Goal: Task Accomplishment & Management: Manage account settings

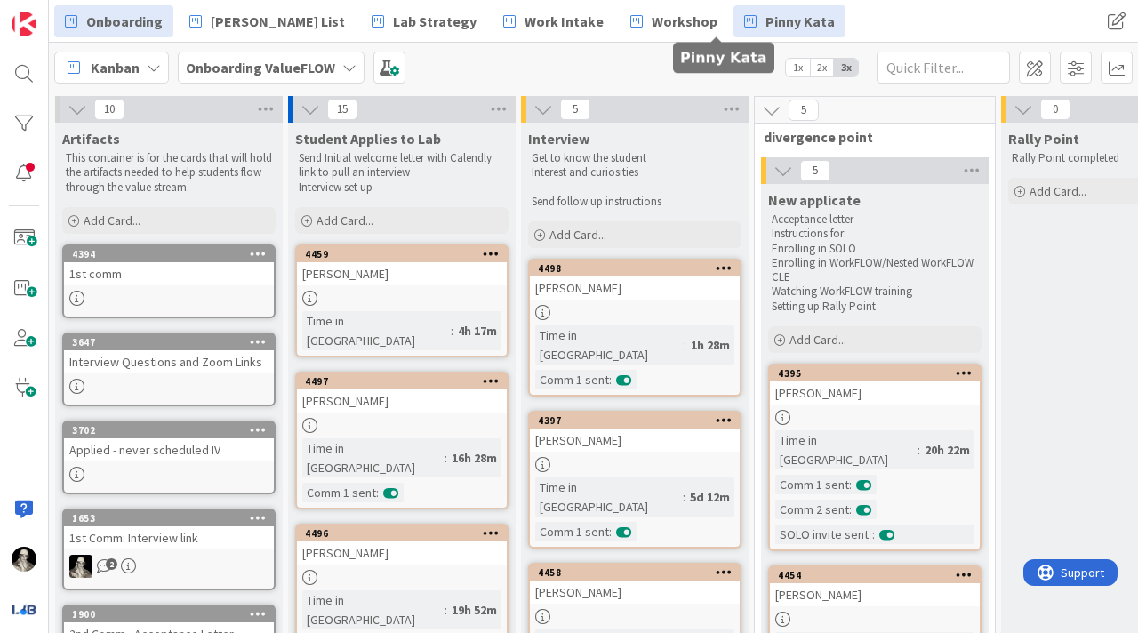
click at [766, 17] on span "Pinny Kata" at bounding box center [800, 21] width 69 height 21
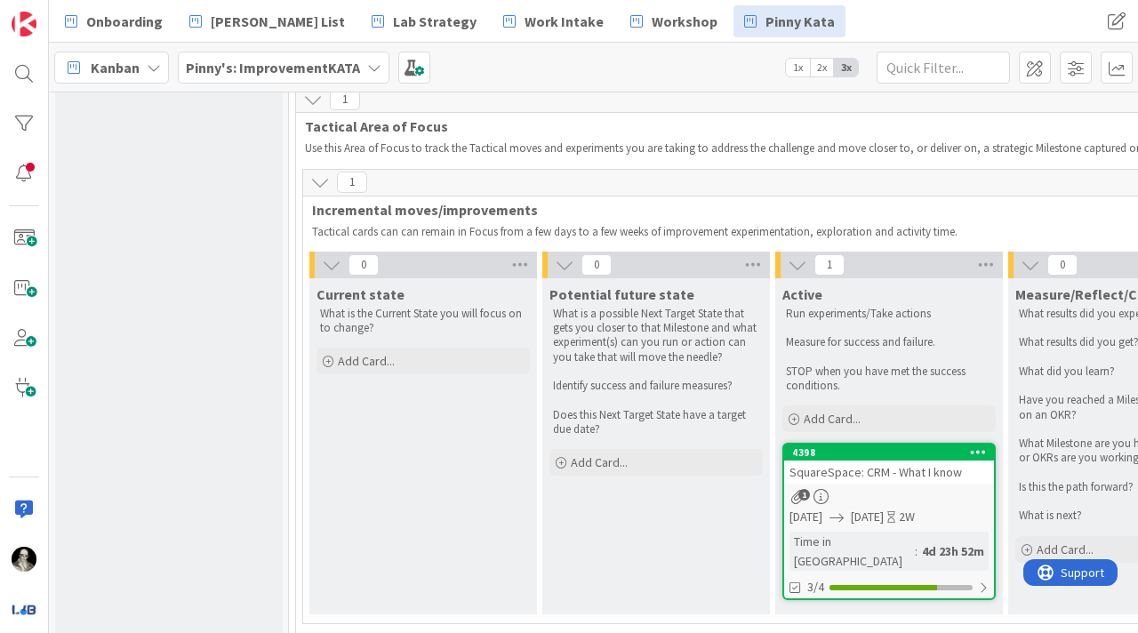
click at [889, 476] on div "SquareSpace: CRM - What I know" at bounding box center [889, 472] width 210 height 23
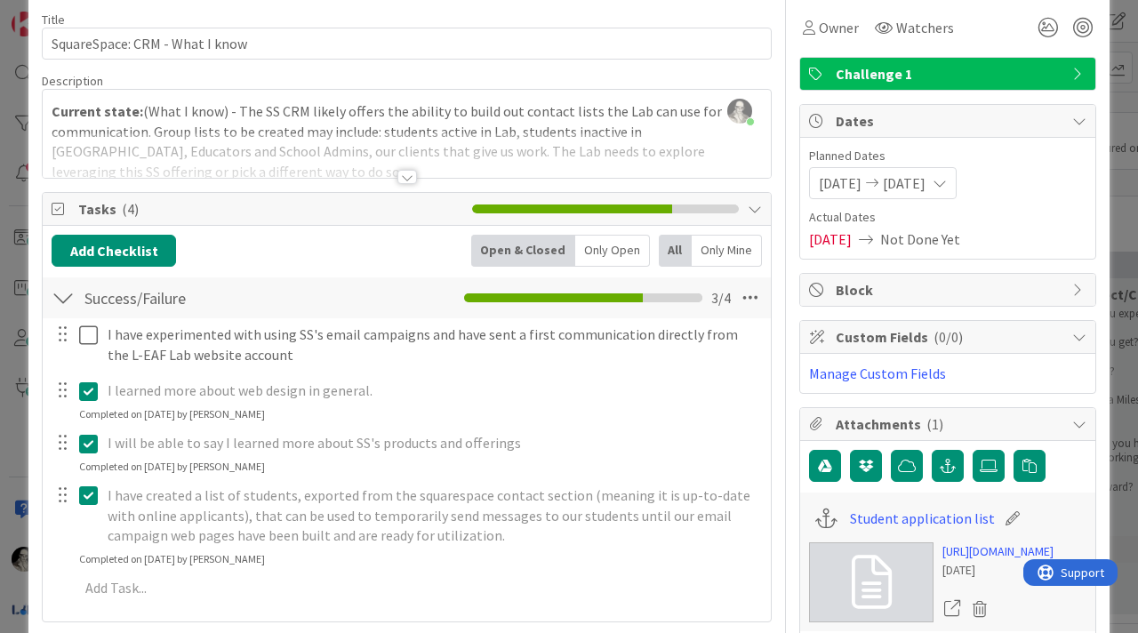
scroll to position [104, 0]
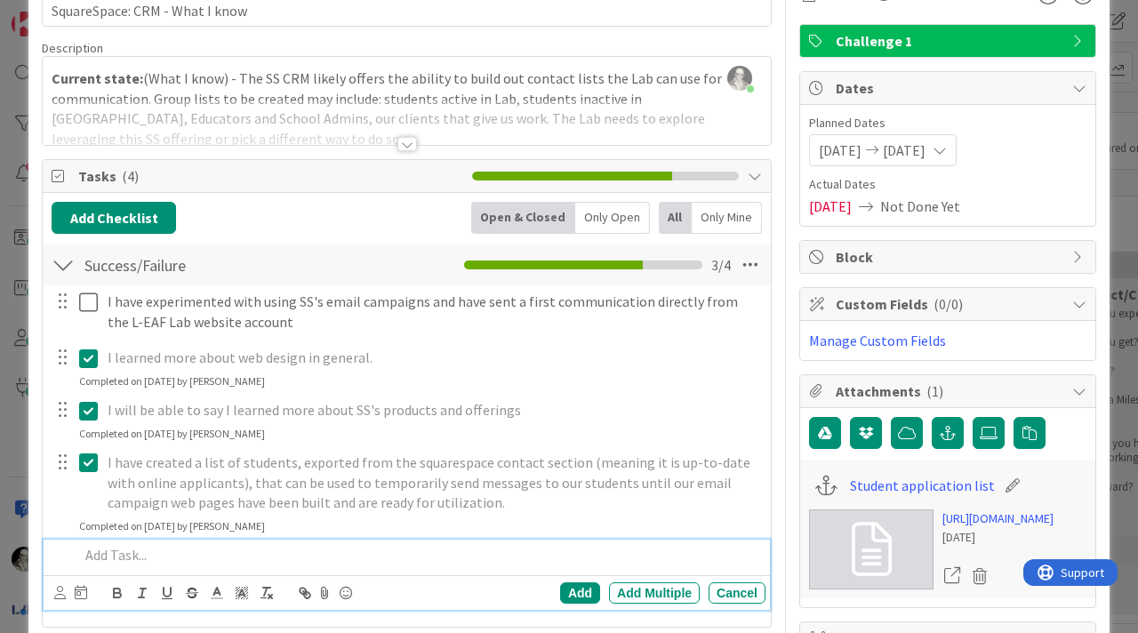
click at [111, 558] on p at bounding box center [418, 555] width 679 height 20
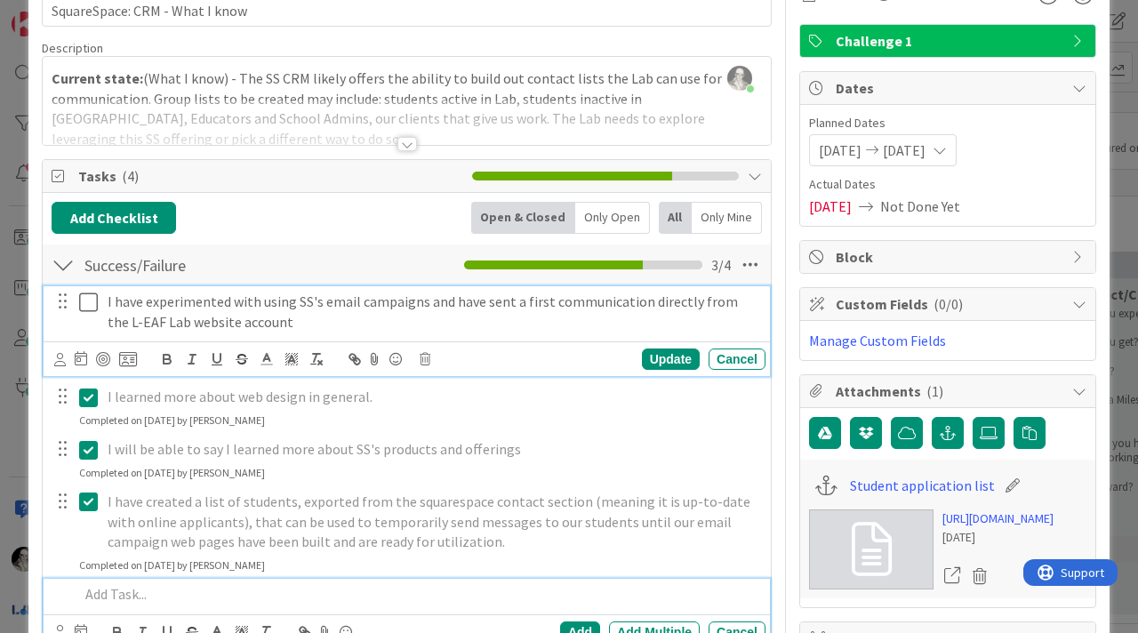
click at [87, 293] on icon at bounding box center [92, 302] width 27 height 21
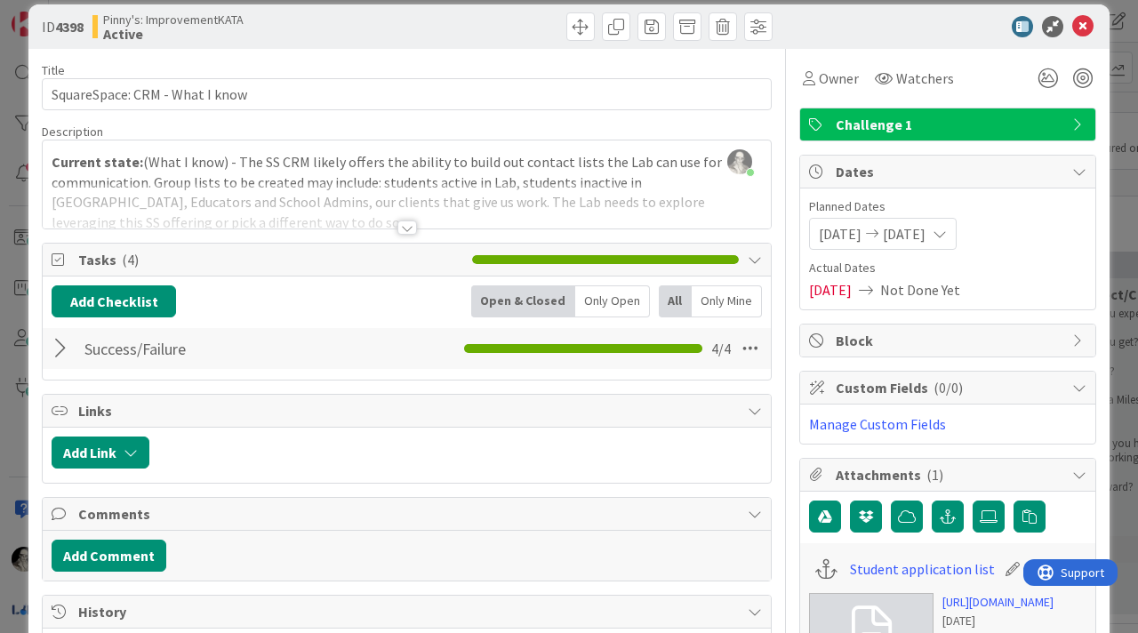
scroll to position [0, 0]
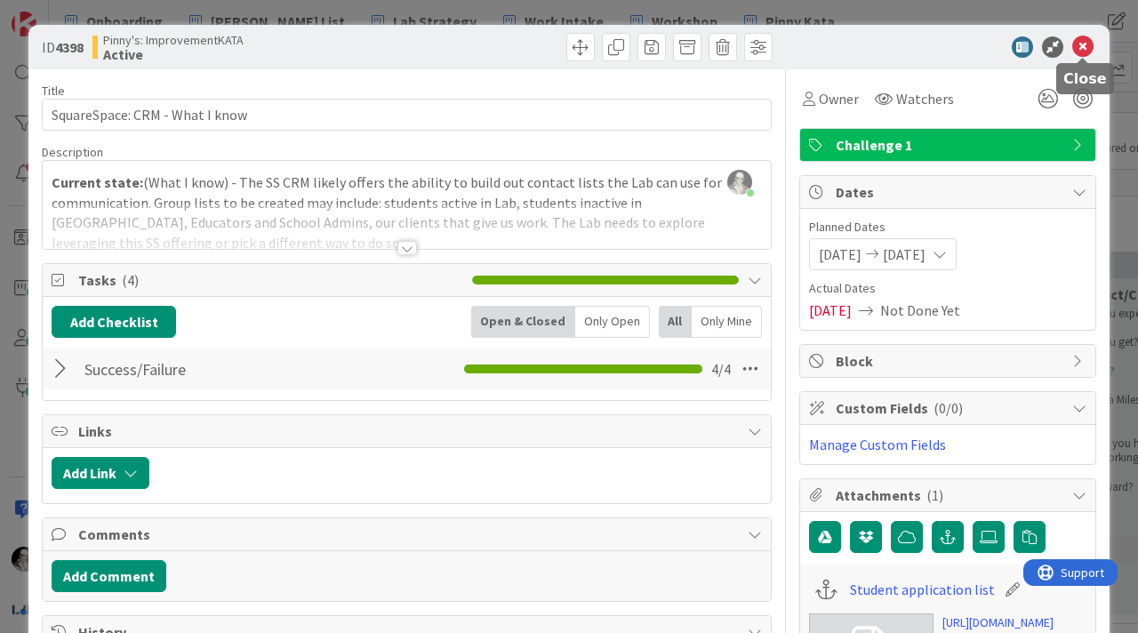
click at [1084, 43] on icon at bounding box center [1083, 46] width 21 height 21
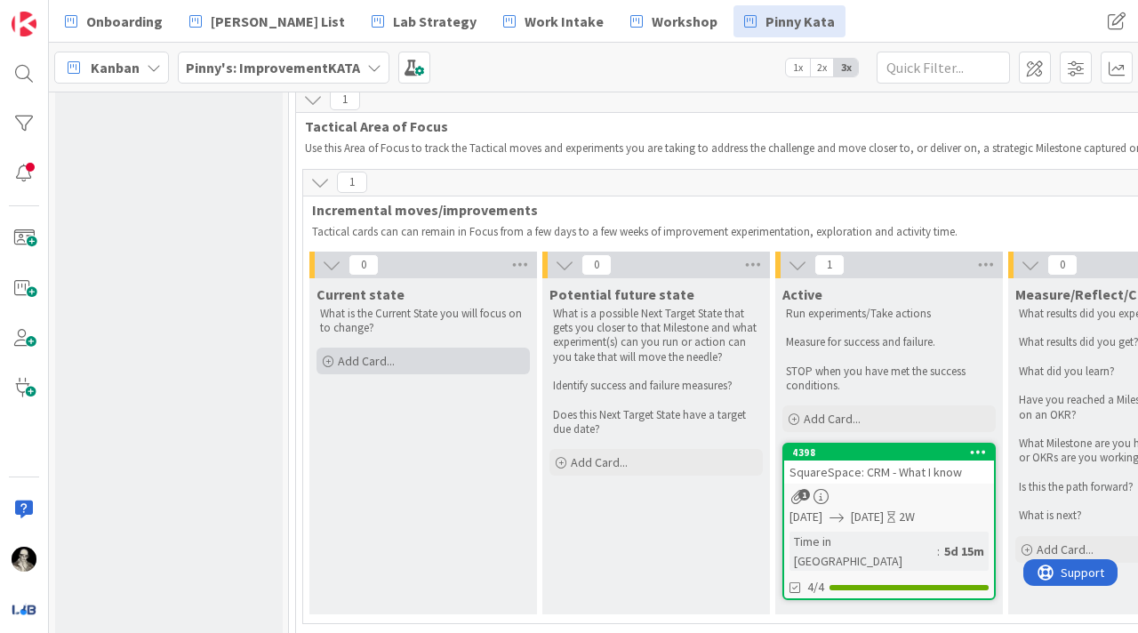
click at [356, 358] on span "Add Card..." at bounding box center [366, 361] width 57 height 16
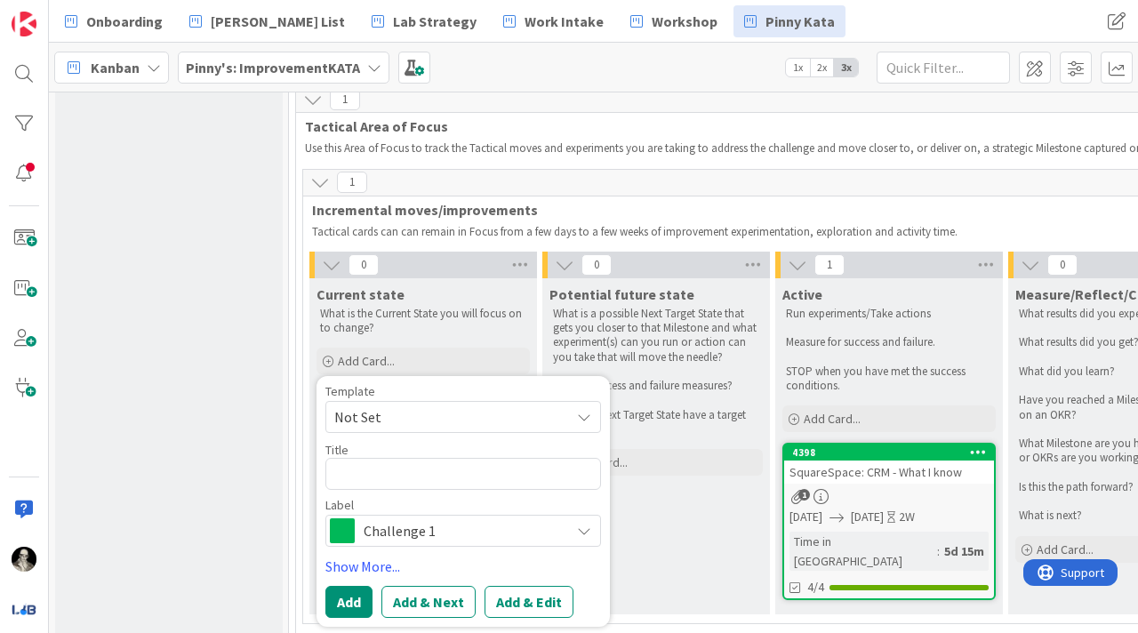
type textarea "x"
type textarea "C"
type textarea "x"
type textarea "Cu"
type textarea "x"
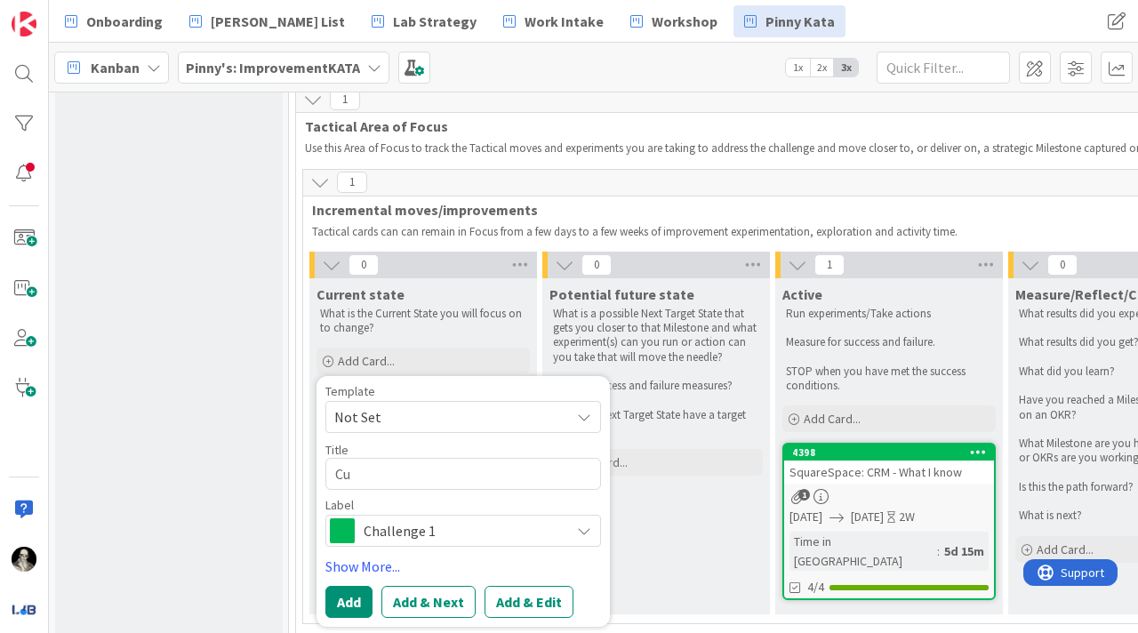
type textarea "Cur"
type textarea "x"
type textarea "Cure"
type textarea "x"
type textarea "Cur"
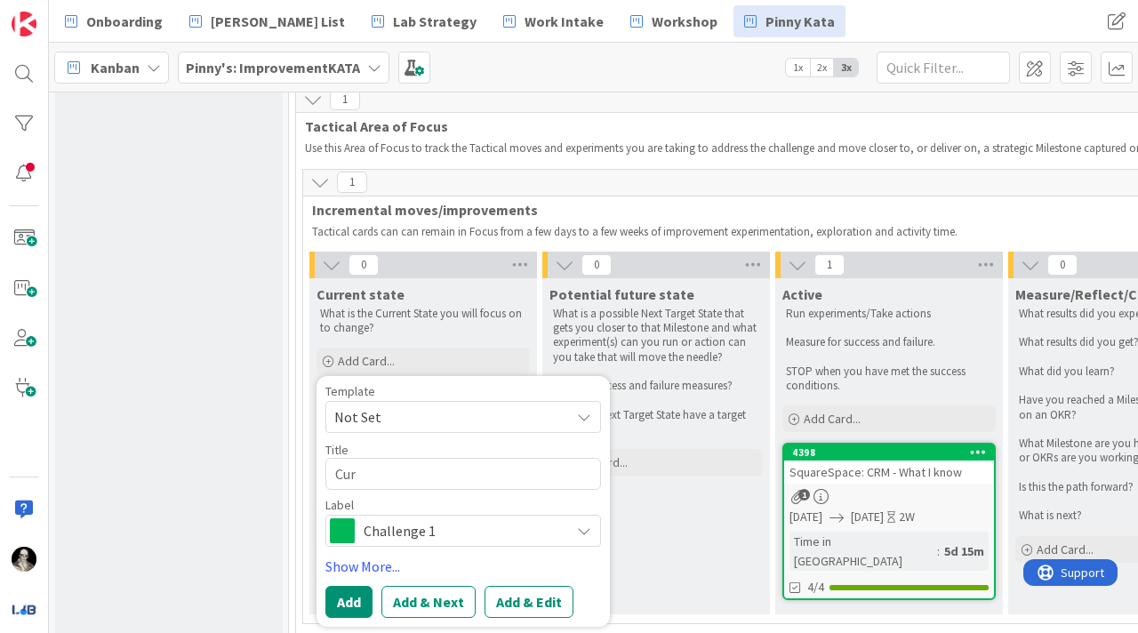
type textarea "x"
type textarea "Curr"
type textarea "x"
type textarea "Curre"
type textarea "x"
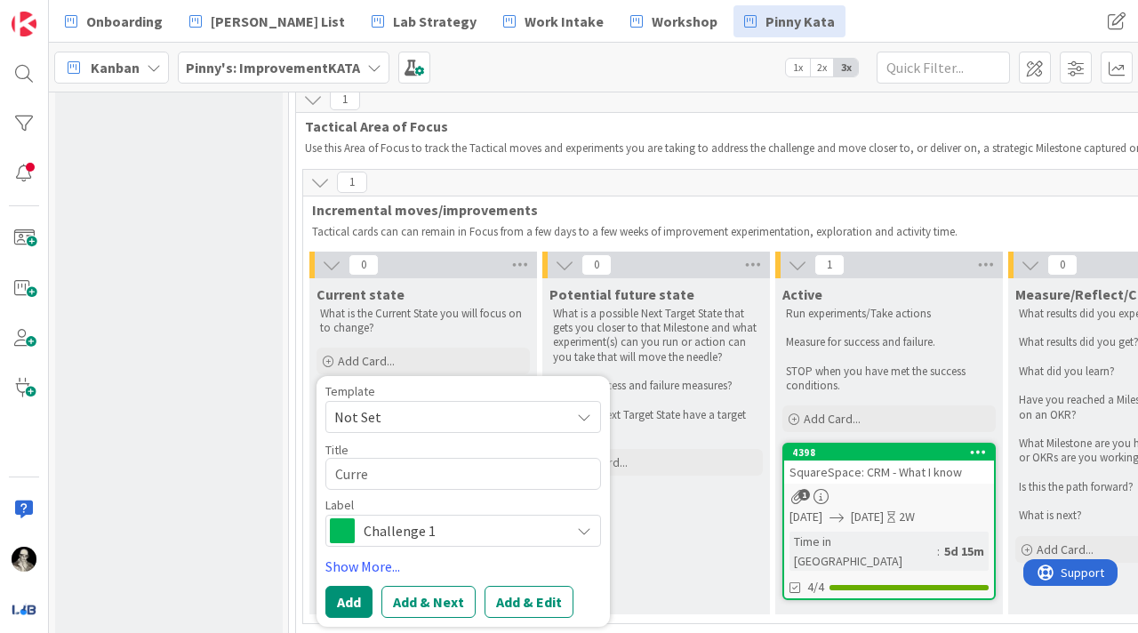
type textarea "Curren"
type textarea "x"
type textarea "Current"
type textarea "x"
type textarea "Current s"
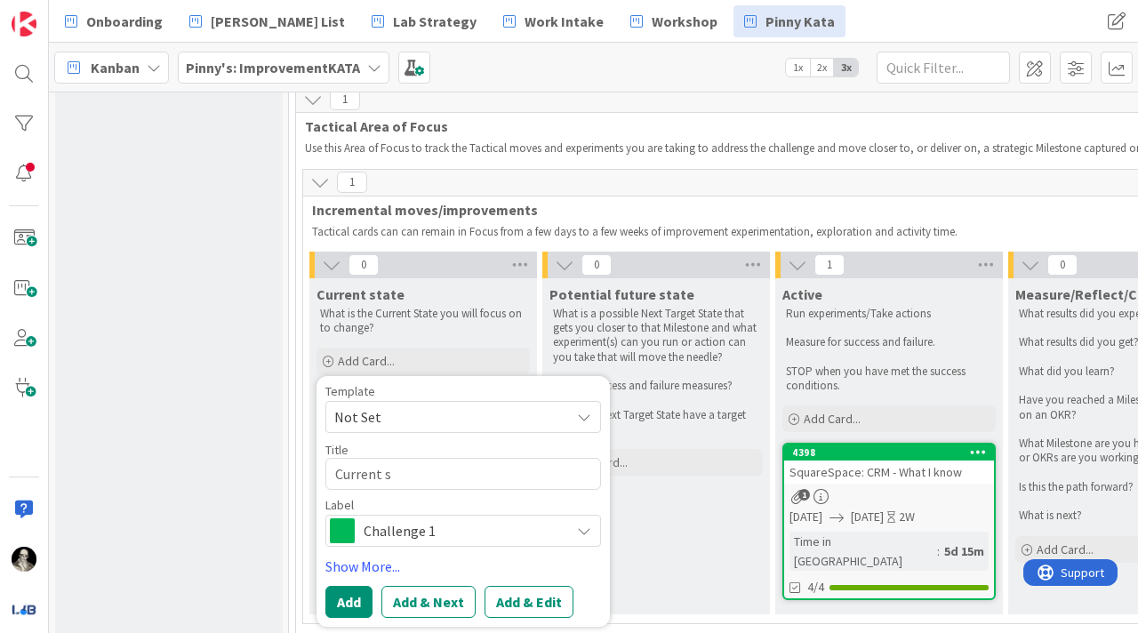
type textarea "x"
type textarea "Current st"
type textarea "x"
type textarea "Current sta"
type textarea "x"
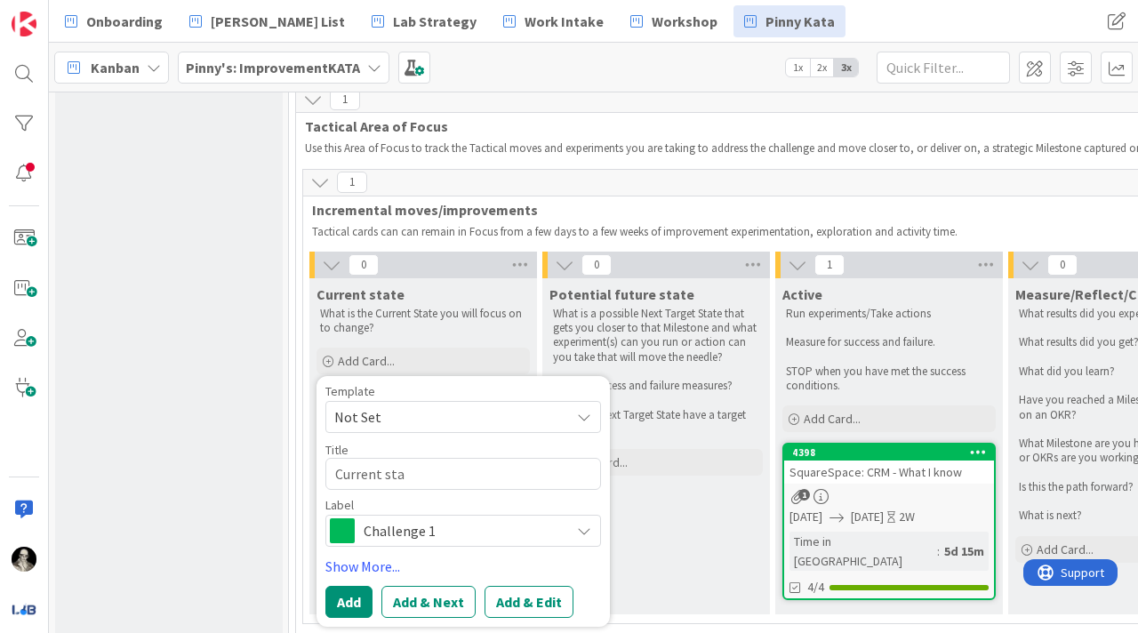
type textarea "Current stat"
type textarea "x"
type textarea "Current state"
type textarea "x"
type textarea "Current state/"
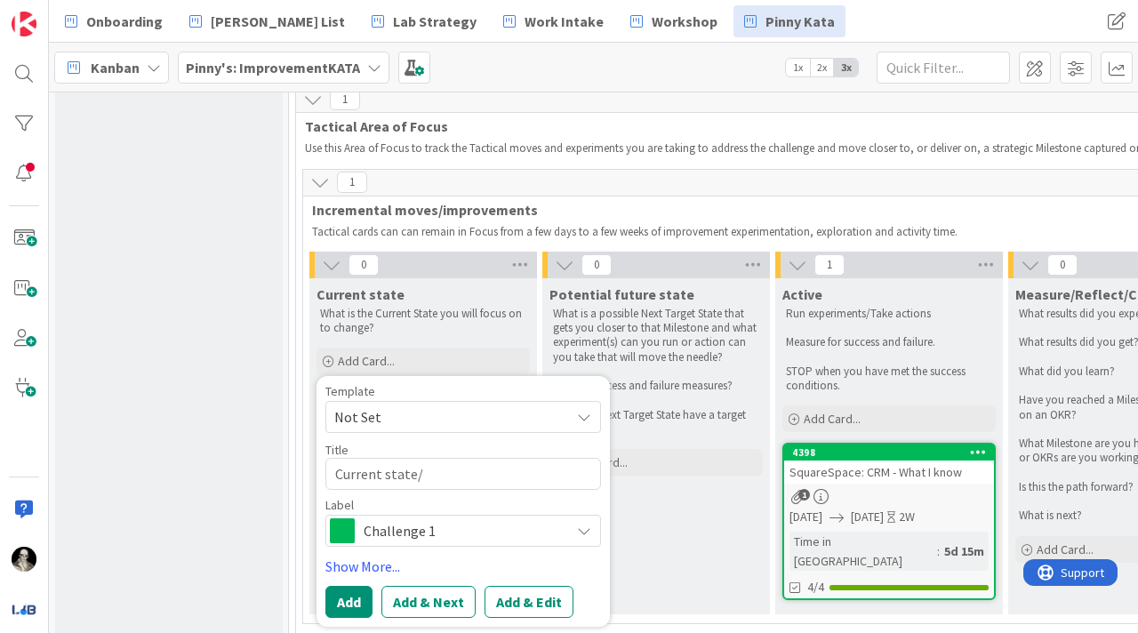
type textarea "x"
type textarea "Current state/f"
type textarea "x"
type textarea "Current state/fu"
type textarea "x"
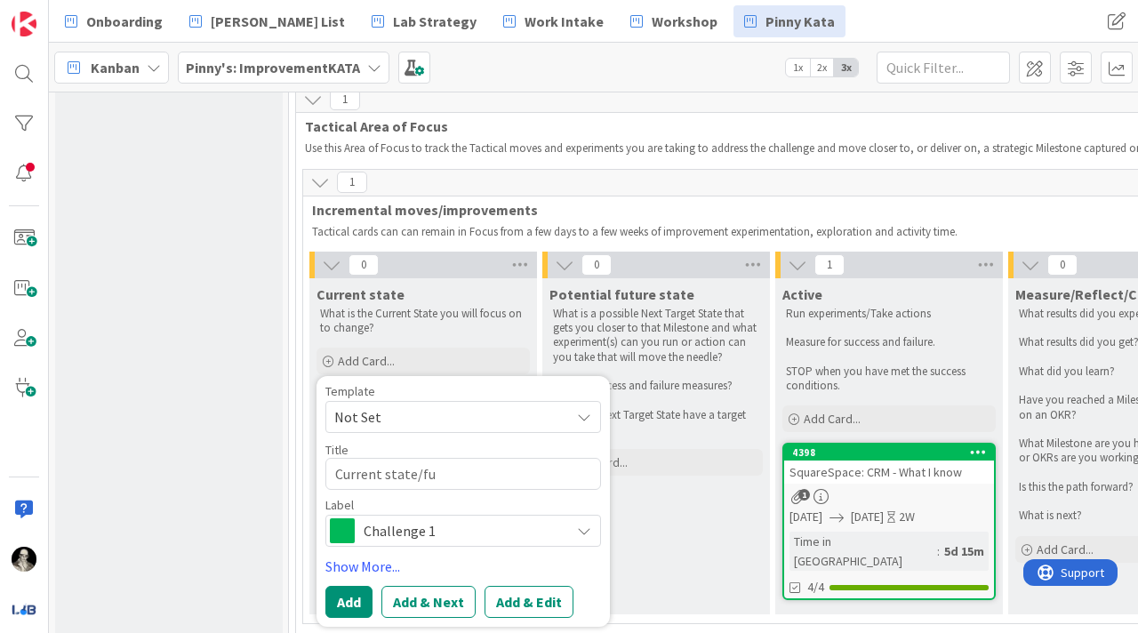
type textarea "Current state/fut"
type textarea "x"
type textarea "Current state/futu"
type textarea "x"
type textarea "Current state/futur"
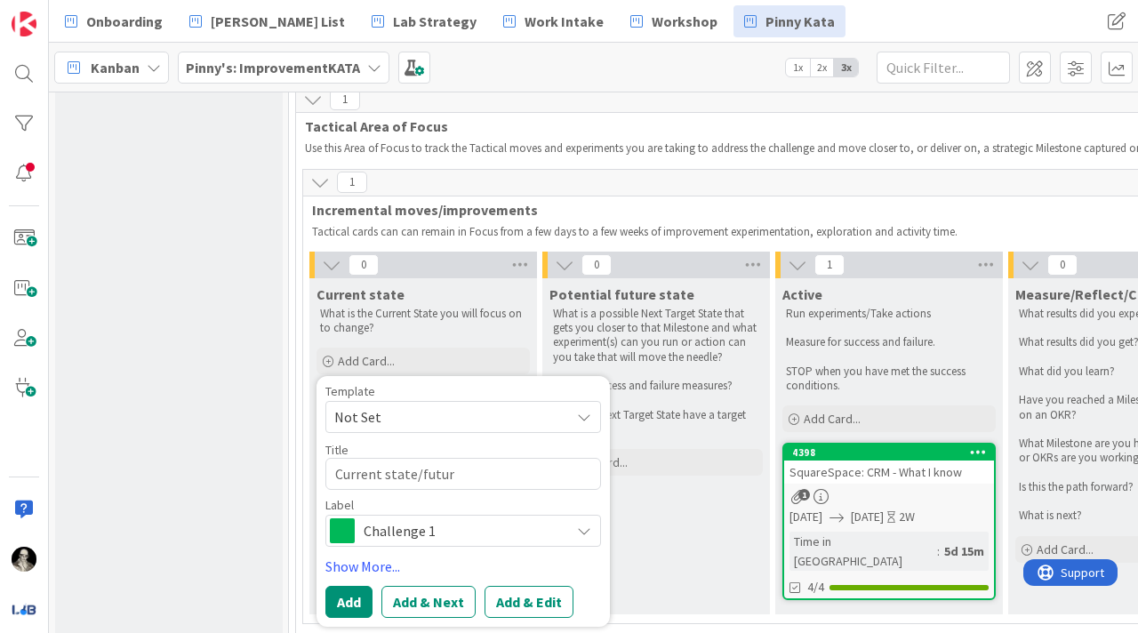
type textarea "x"
type textarea "Current state/future"
type textarea "x"
type textarea "Current state/future"
type textarea "x"
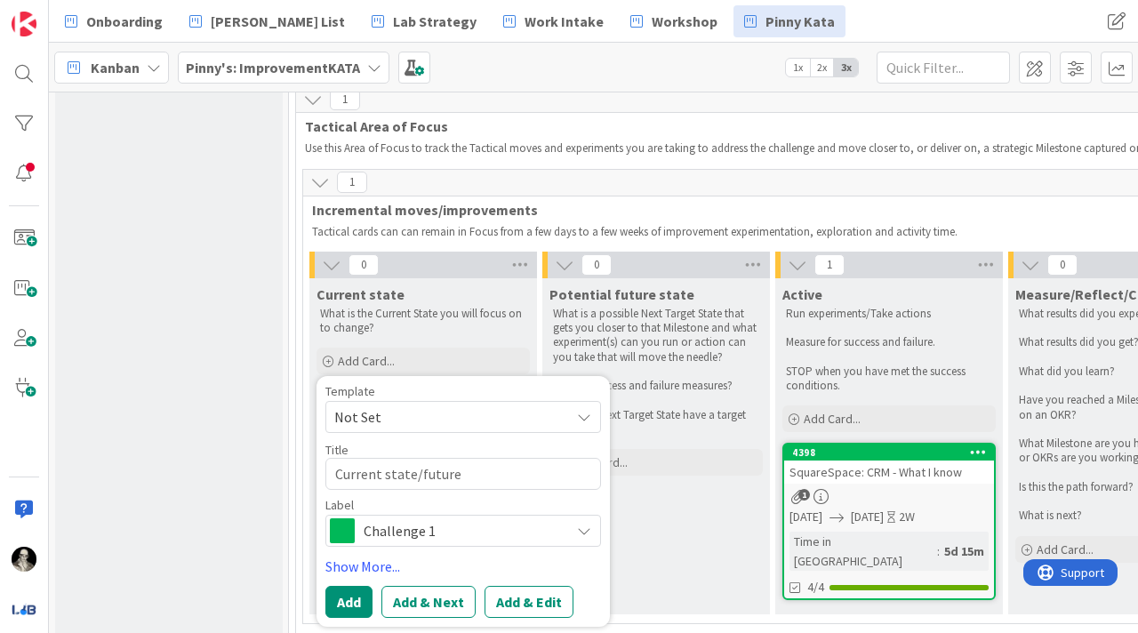
type textarea "Current state/future s"
type textarea "x"
type textarea "Current state/future st"
type textarea "x"
type textarea "Current state/future sta"
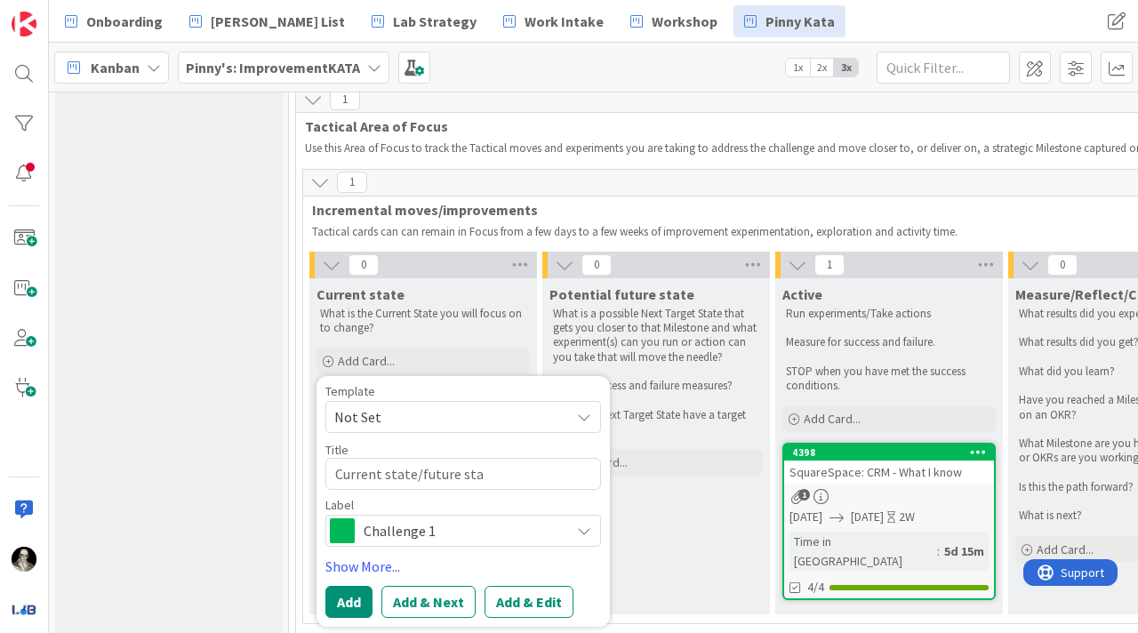
type textarea "x"
type textarea "Current state/future stat"
type textarea "x"
type textarea "Current state/future state"
type textarea "x"
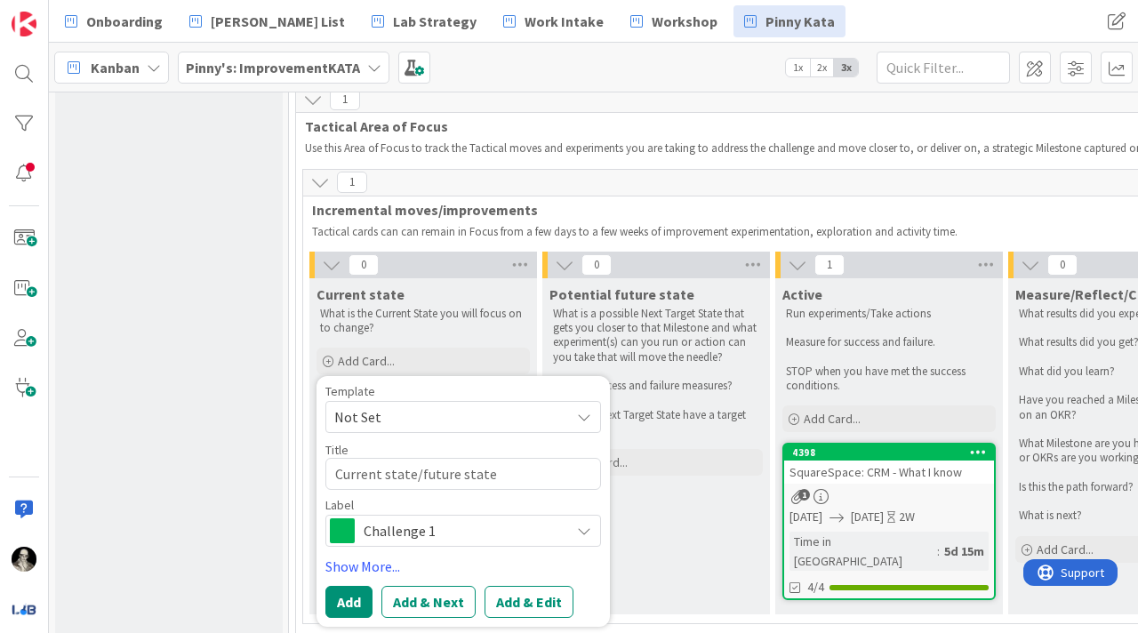
type textarea "Current state/future state"
type textarea "x"
type textarea "Current state/future state S"
type textarea "x"
type textarea "Current state/future state SS"
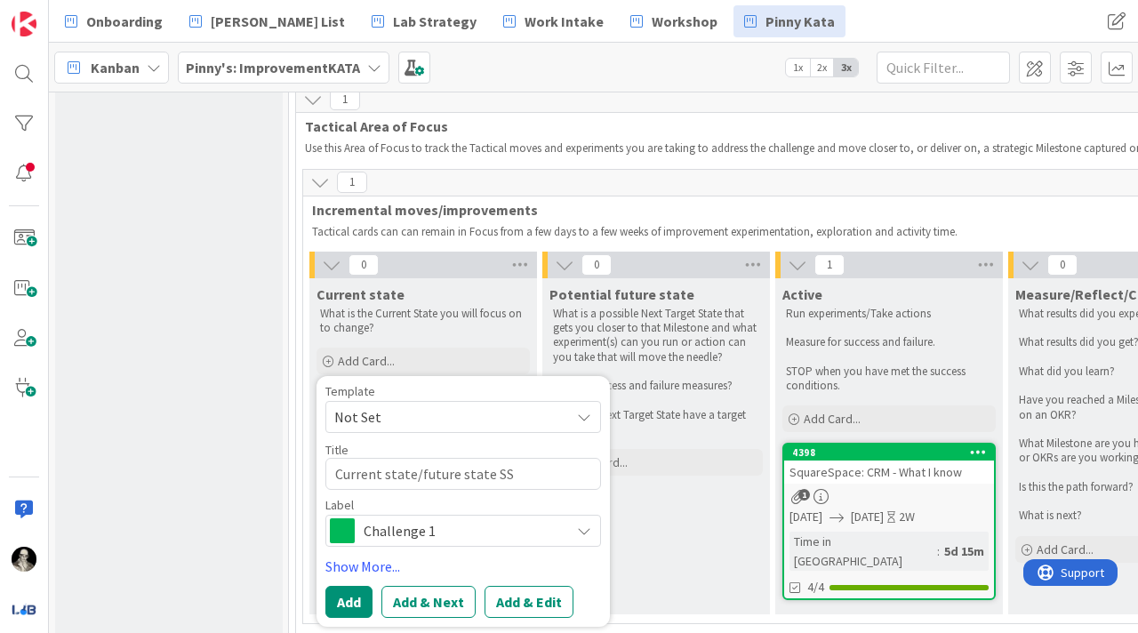
type textarea "x"
type textarea "Current state/future state SS"
type textarea "x"
type textarea "Current state/future state SS r"
type textarea "x"
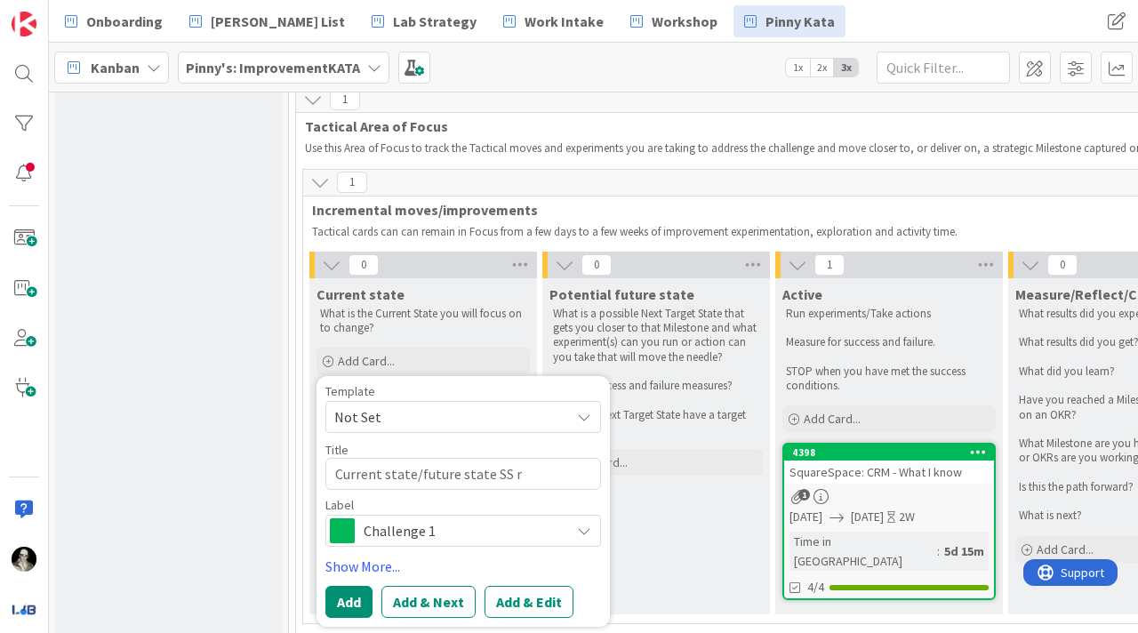
type textarea "Current state/future state SS re"
type textarea "x"
type textarea "Current state/future state SS res"
type textarea "x"
type textarea "Current state/future state SS rese"
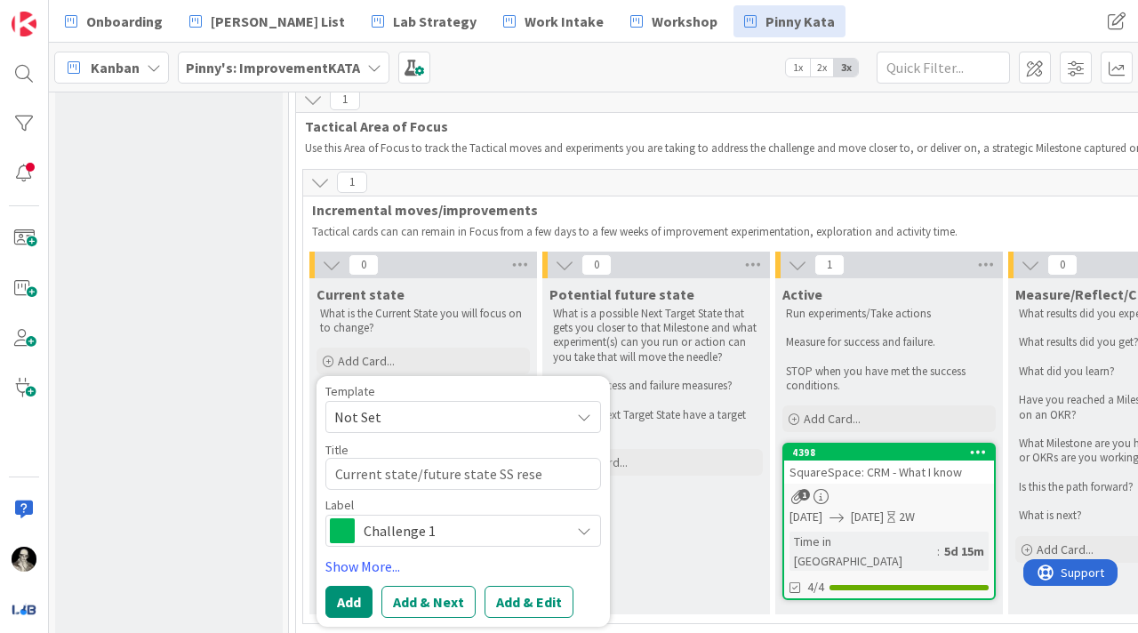
type textarea "x"
type textarea "Current state/future state SS resea"
type textarea "x"
type textarea "Current state/future state SS resear"
type textarea "x"
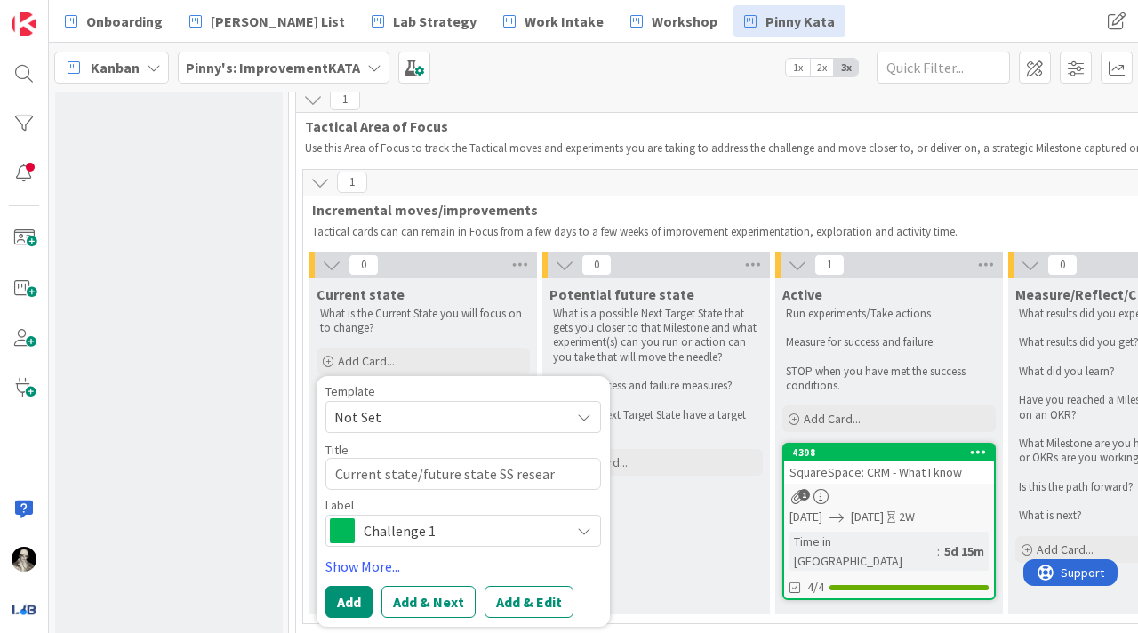
type textarea "Current state/future state SS researc"
type textarea "x"
type textarea "Current state/future state SS research"
click at [530, 596] on button "Add & Edit" at bounding box center [529, 602] width 89 height 32
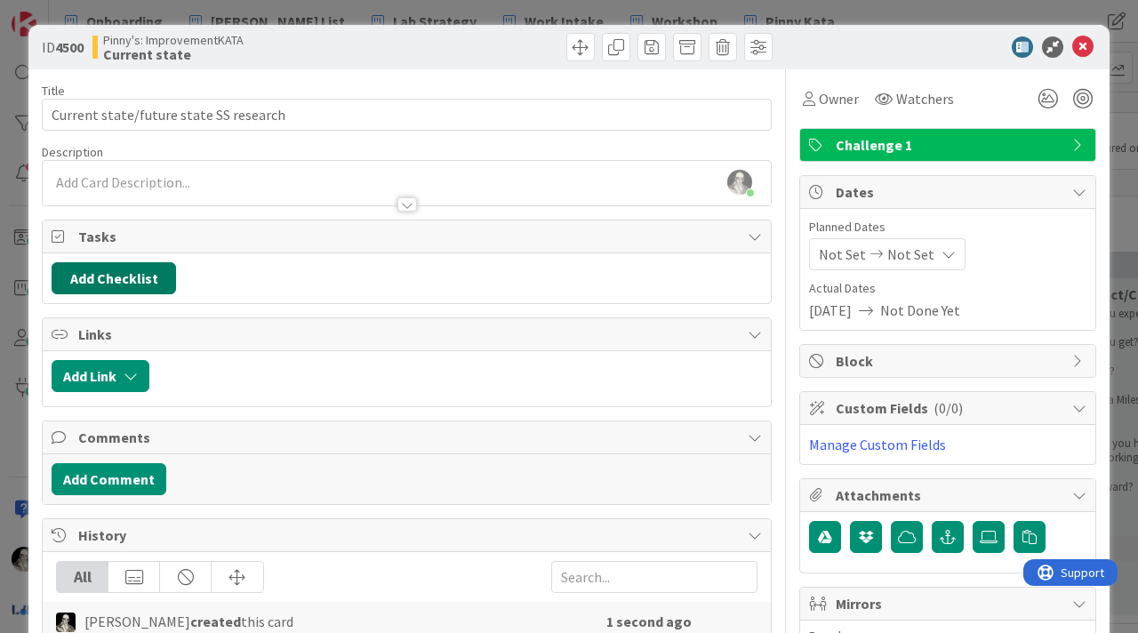
click at [139, 268] on button "Add Checklist" at bounding box center [114, 278] width 125 height 32
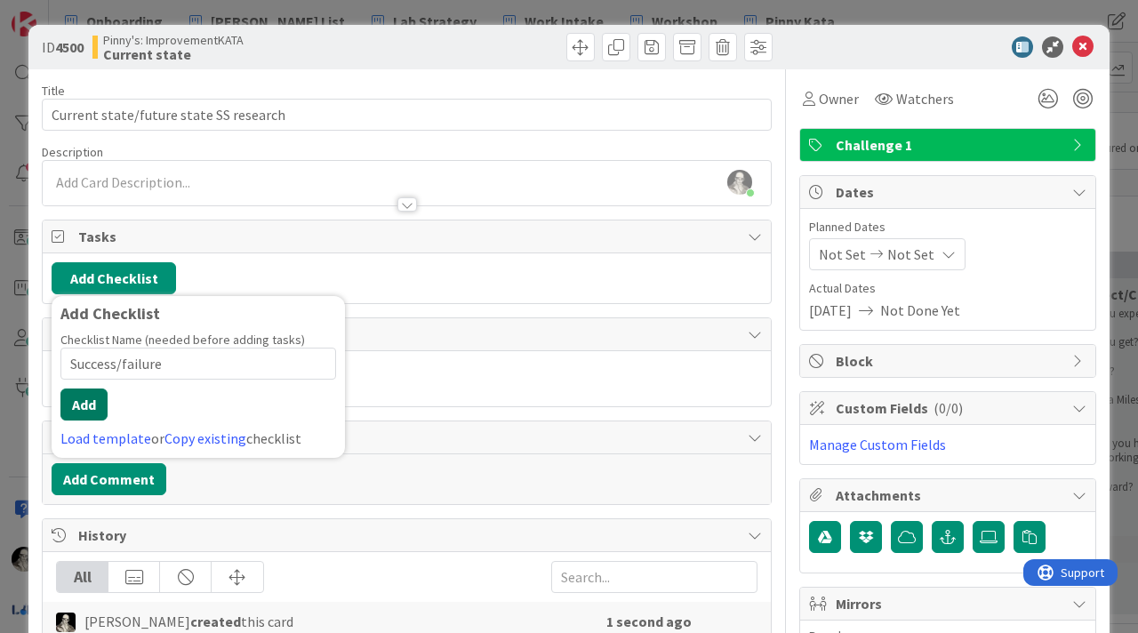
type input "Success/failure"
click at [84, 398] on button "Add" at bounding box center [83, 405] width 47 height 32
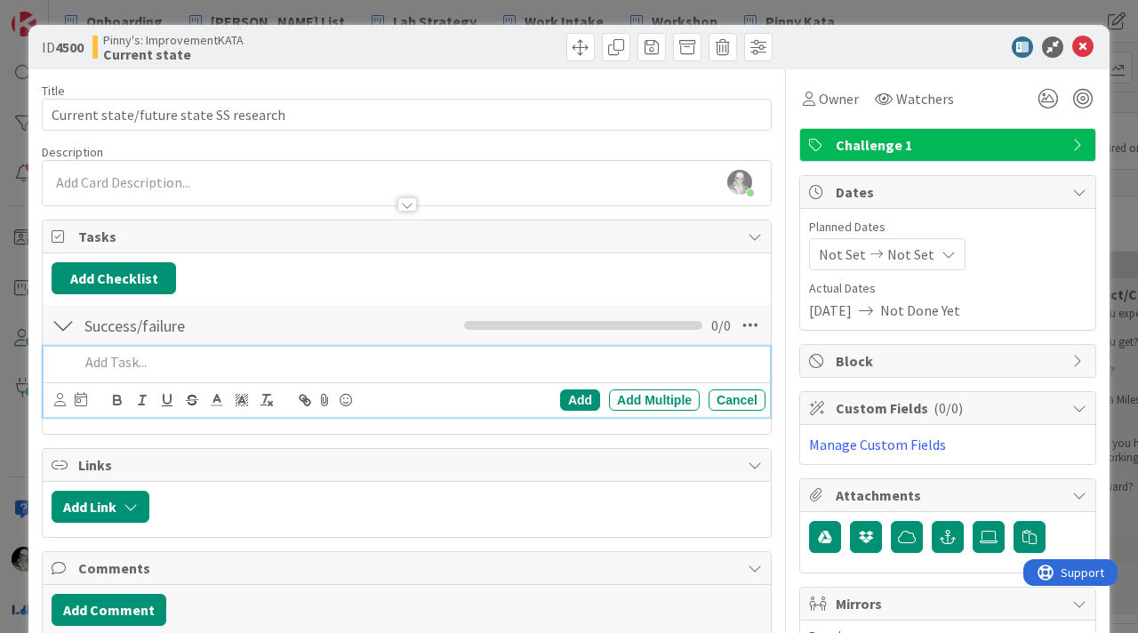
click at [141, 365] on p at bounding box center [418, 362] width 679 height 20
click at [181, 178] on div "[PERSON_NAME] just joined" at bounding box center [407, 183] width 728 height 44
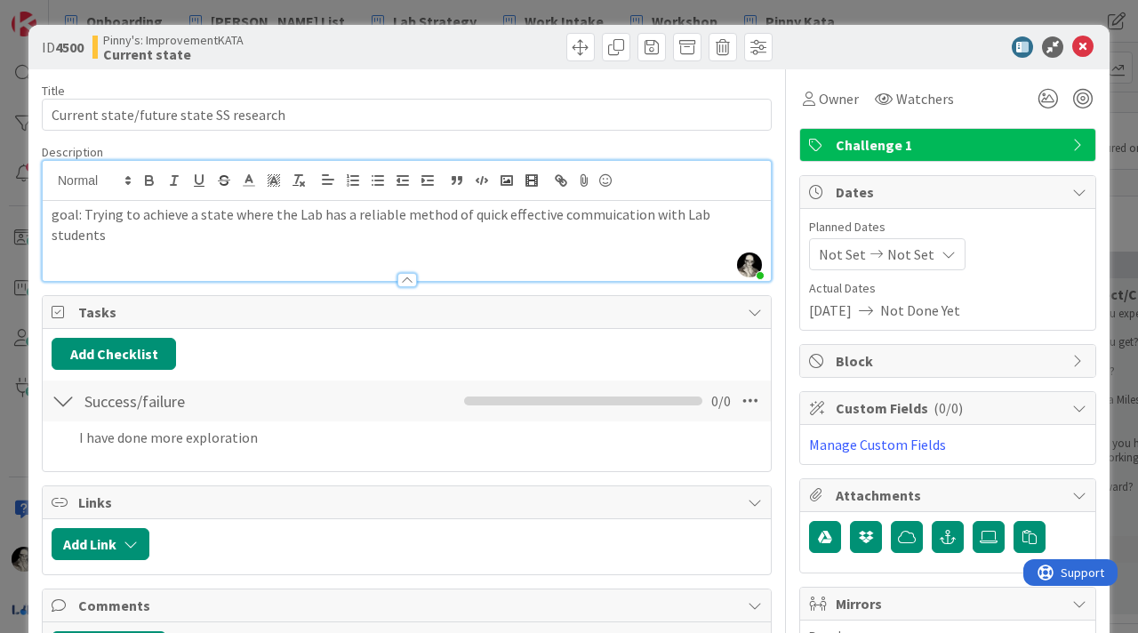
click at [642, 213] on p "goal: Trying to achieve a state where the Lab has a reliable method of quick ef…" at bounding box center [407, 225] width 711 height 40
click at [149, 231] on p "goal: Trying to achieve a state where the Lab has a reliable method of quick ef…" at bounding box center [407, 225] width 711 height 40
click at [60, 219] on p "goal: Trying to achieve a state where the Lab has a reliable method of quick ef…" at bounding box center [407, 225] width 711 height 40
click at [153, 187] on icon "button" at bounding box center [149, 181] width 16 height 16
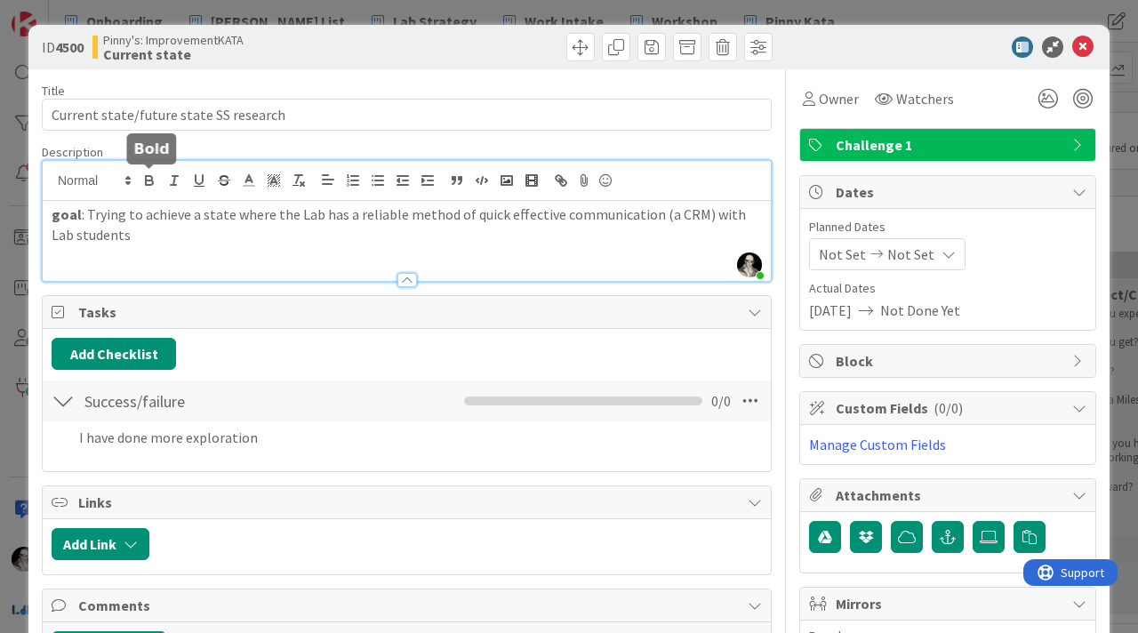
click at [173, 237] on p "goal : Trying to achieve a state where the Lab has a reliable method of quick e…" at bounding box center [407, 225] width 711 height 40
click at [184, 221] on p "goal : Trying to achieve a state where the Lab has a reliable method of quick e…" at bounding box center [407, 225] width 711 height 40
drag, startPoint x: 137, startPoint y: 217, endPoint x: 86, endPoint y: 213, distance: 50.8
click at [86, 213] on p "goal : Trying to achieved a state where the Lab has a reliable method of quick …" at bounding box center [407, 225] width 711 height 40
click at [130, 235] on p "goal : I have achieved a state where the Lab has a reliable method of quick eff…" at bounding box center [407, 225] width 711 height 40
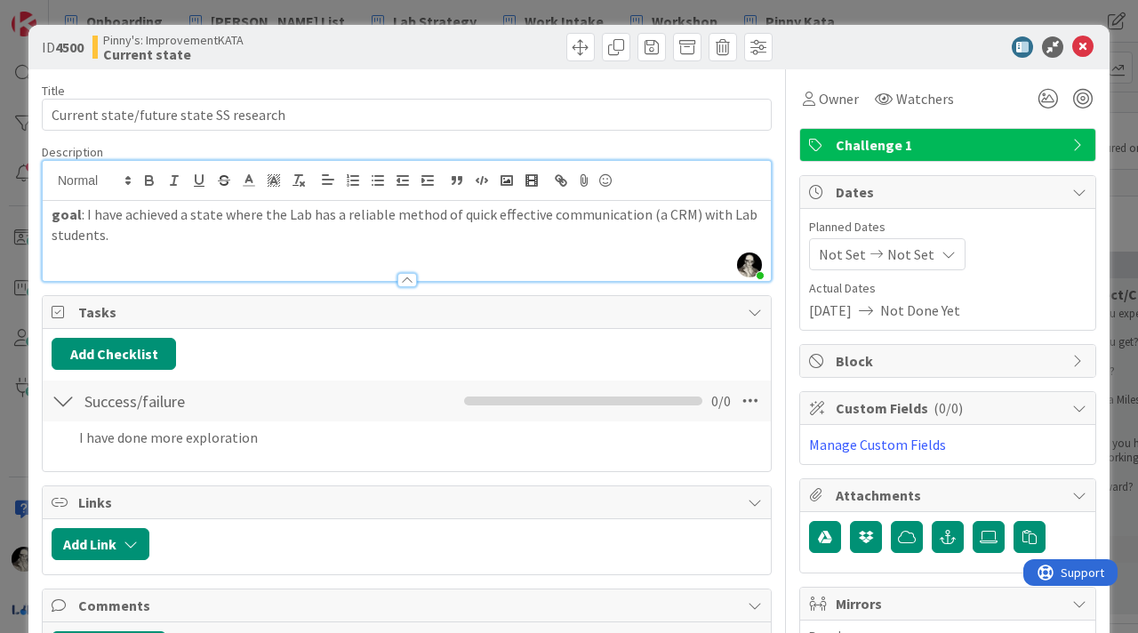
click at [59, 215] on strong "goal" at bounding box center [67, 214] width 30 height 18
click at [135, 244] on p "Goal : I have achieved a state where the Lab has a reliable method of quick eff…" at bounding box center [407, 225] width 711 height 40
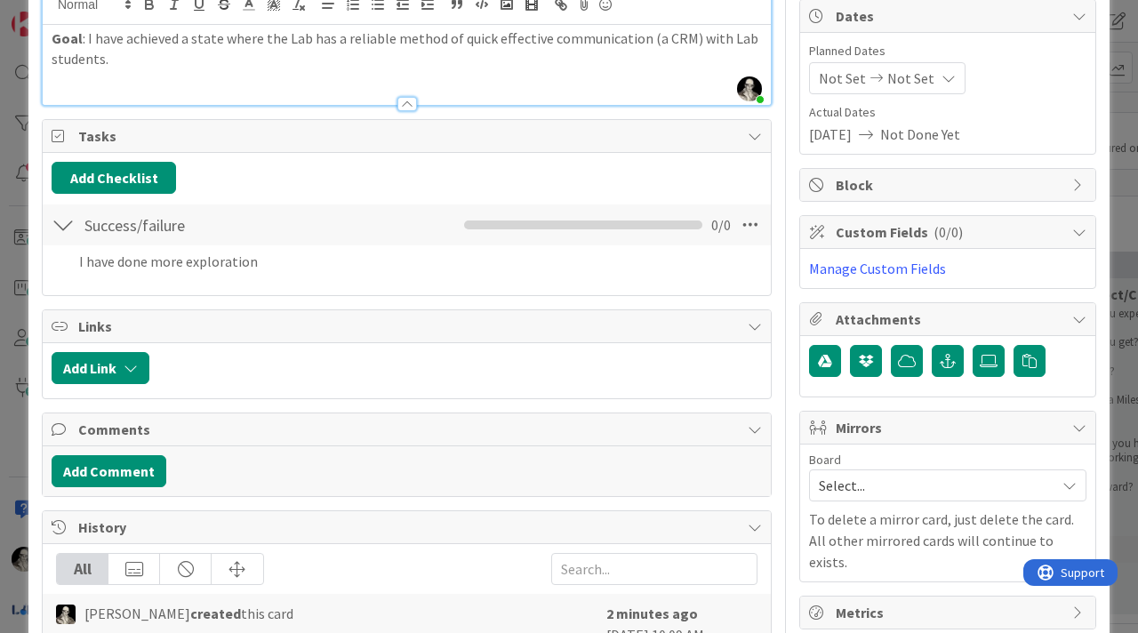
scroll to position [188, 0]
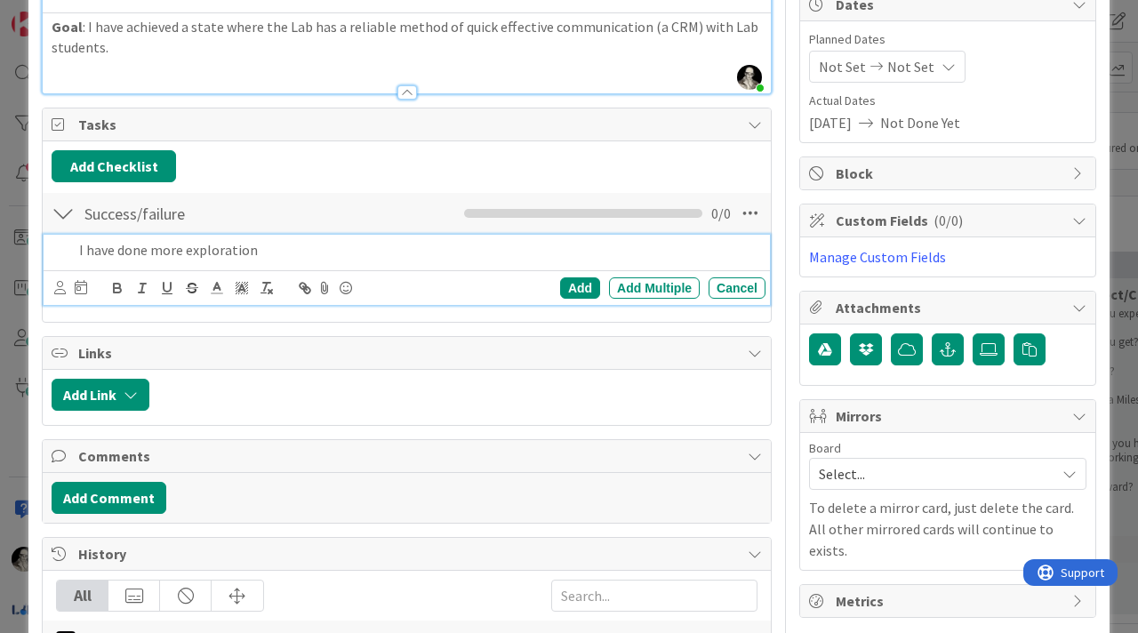
click at [272, 249] on p "I have done more exploration" at bounding box center [418, 250] width 679 height 20
click at [512, 246] on p "I have done more exploration on the SS website regarding terminology" at bounding box center [418, 250] width 679 height 20
click at [550, 252] on p "I have done more exploration on the SS website regarding terminology (what is o…" at bounding box center [418, 250] width 679 height 20
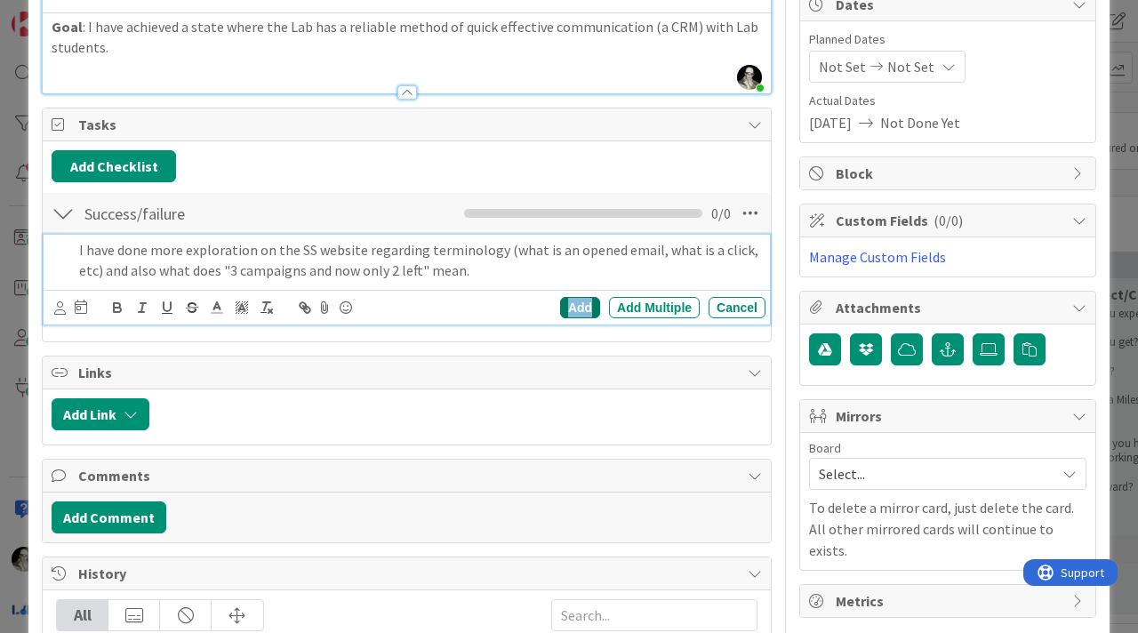
click at [575, 304] on div "Add" at bounding box center [580, 307] width 40 height 21
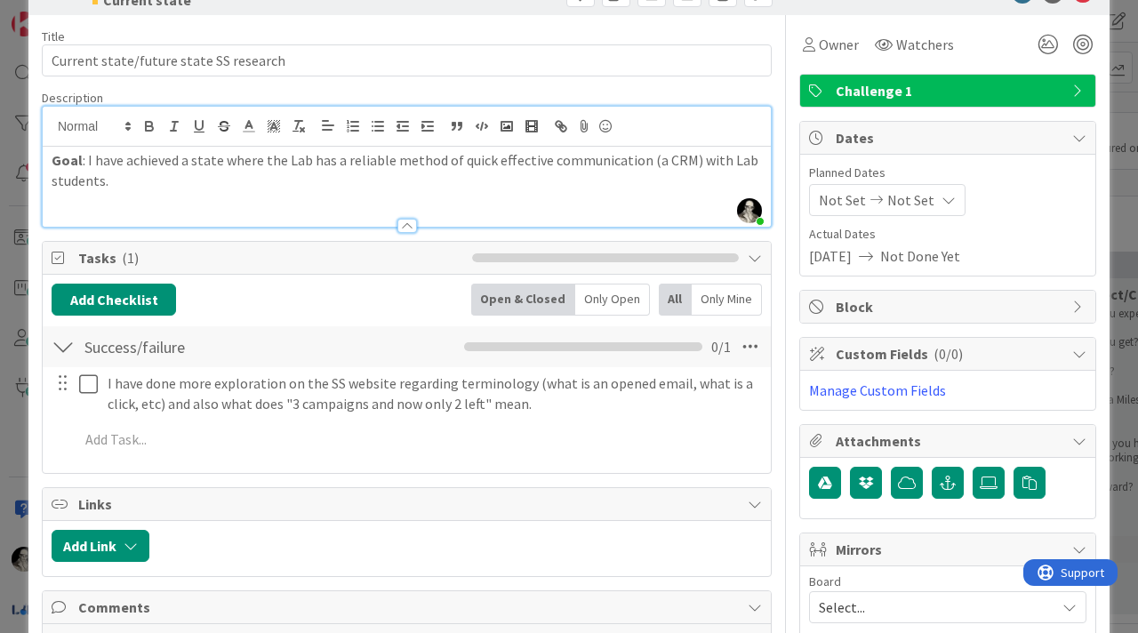
scroll to position [64, 0]
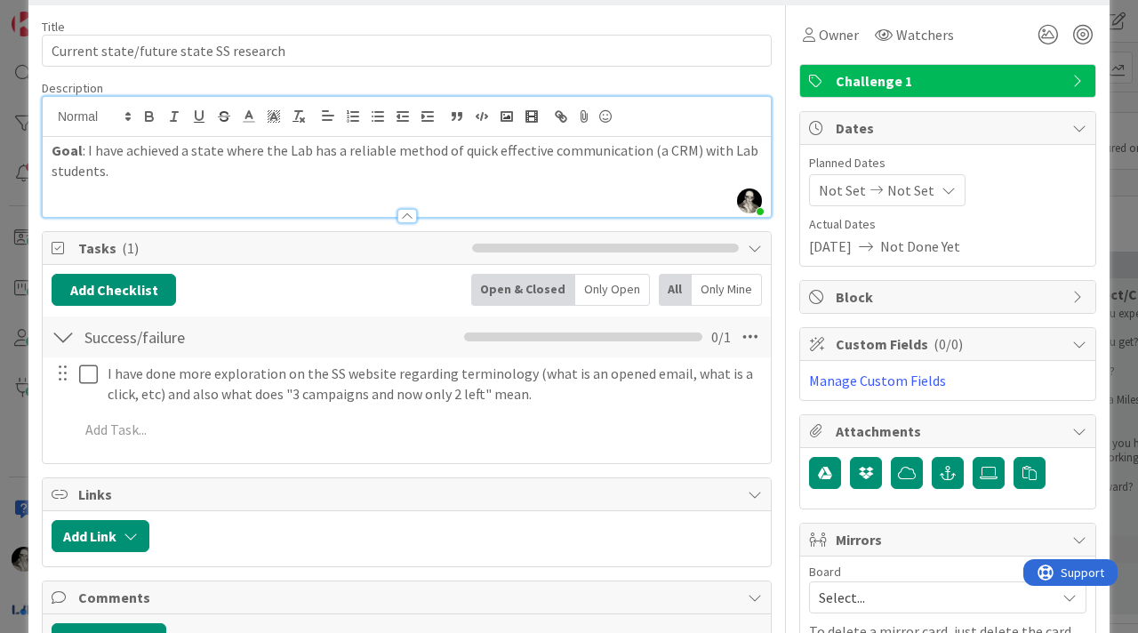
click at [66, 376] on div at bounding box center [62, 373] width 23 height 27
click at [60, 379] on div at bounding box center [62, 373] width 23 height 27
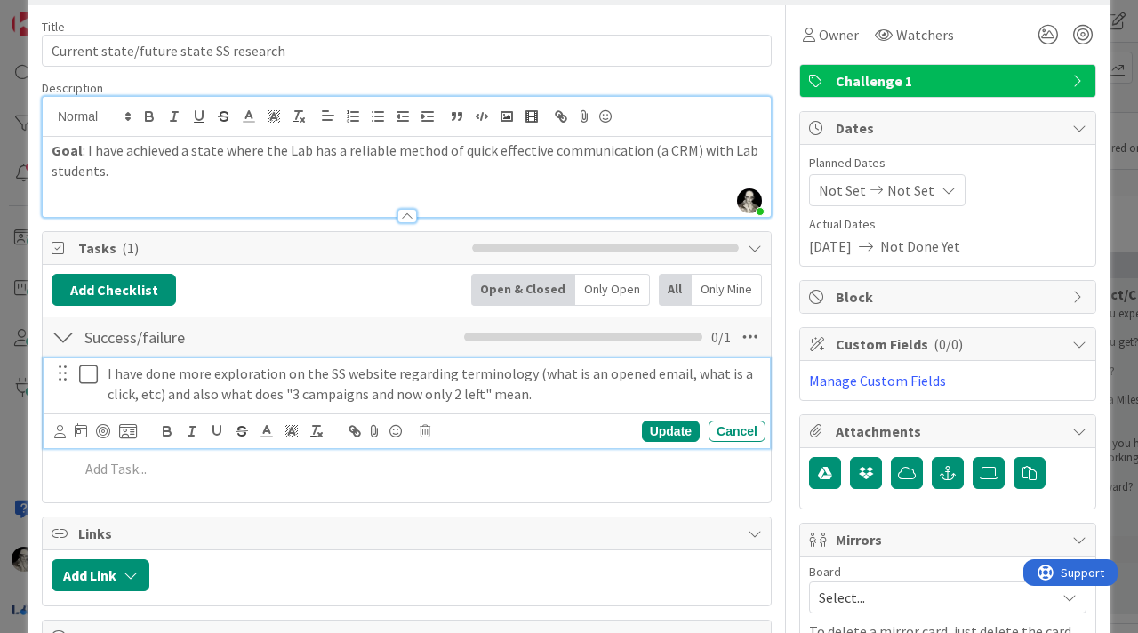
click at [149, 381] on p "I have done more exploration on the SS website regarding terminology (what is a…" at bounding box center [433, 384] width 651 height 40
click at [81, 430] on icon at bounding box center [81, 430] width 12 height 14
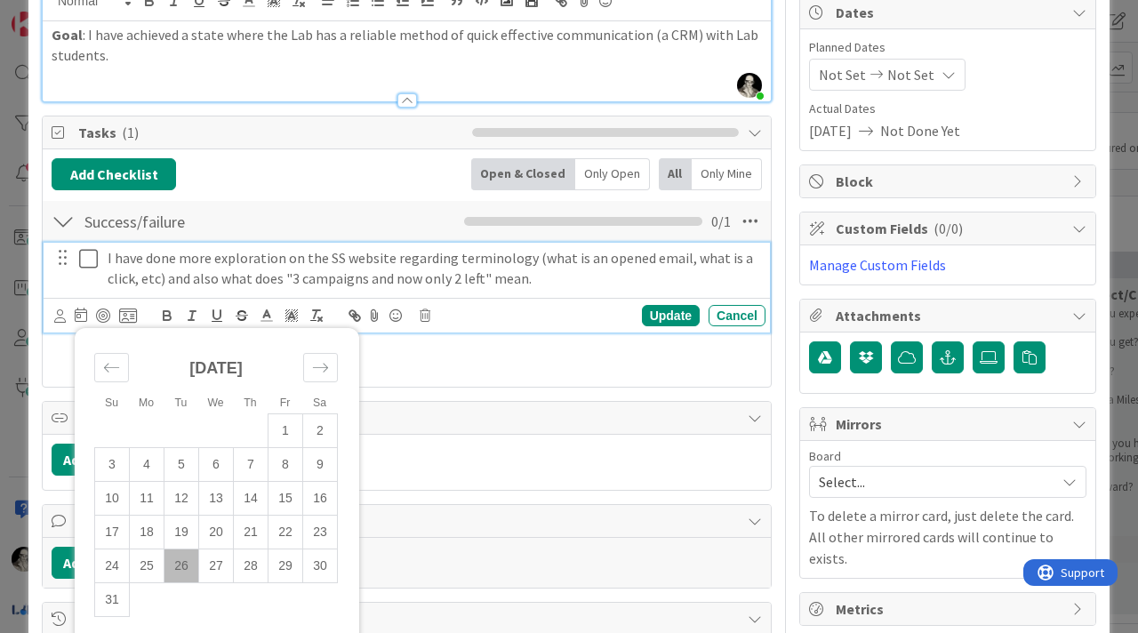
scroll to position [183, 0]
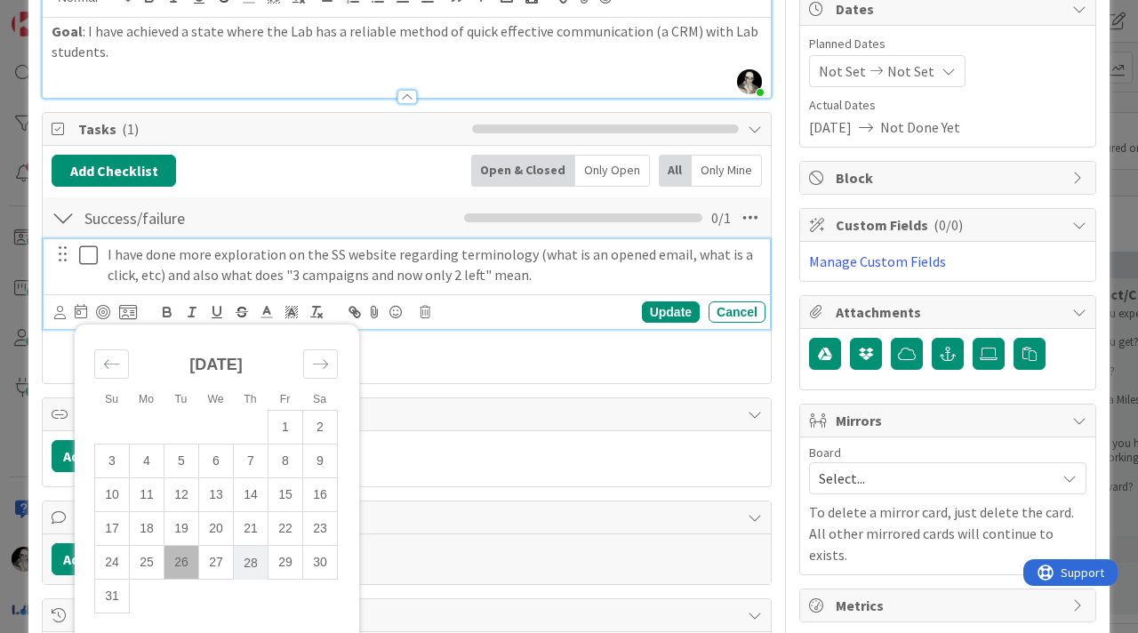
click at [253, 561] on td "28" at bounding box center [251, 563] width 35 height 34
type input "[DATE]"
click at [665, 306] on div "Update" at bounding box center [671, 311] width 58 height 21
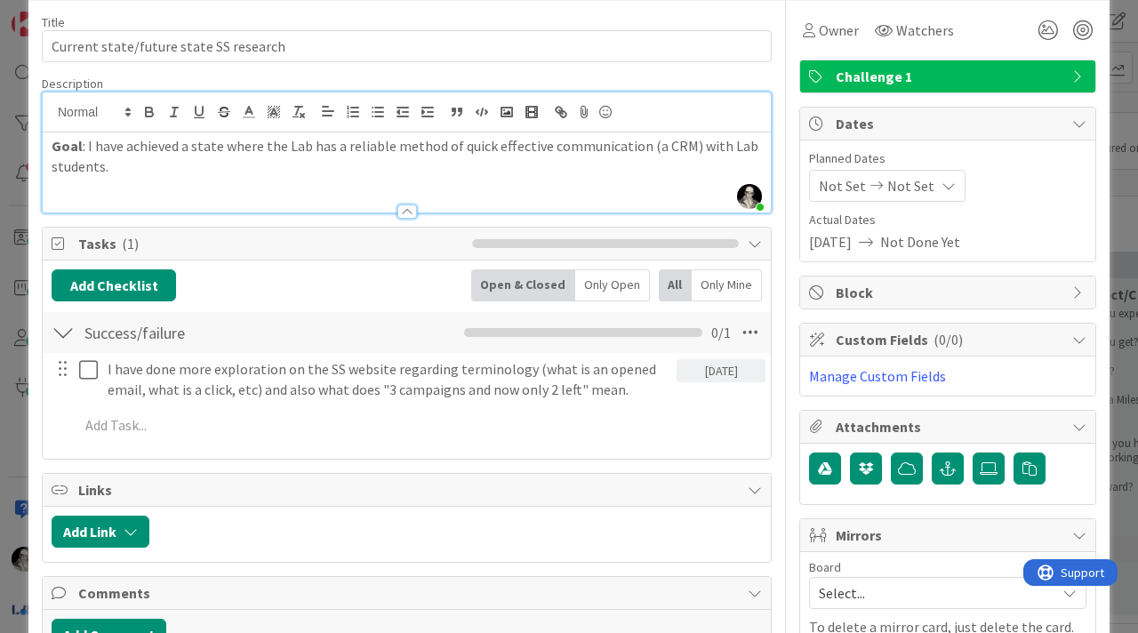
scroll to position [0, 0]
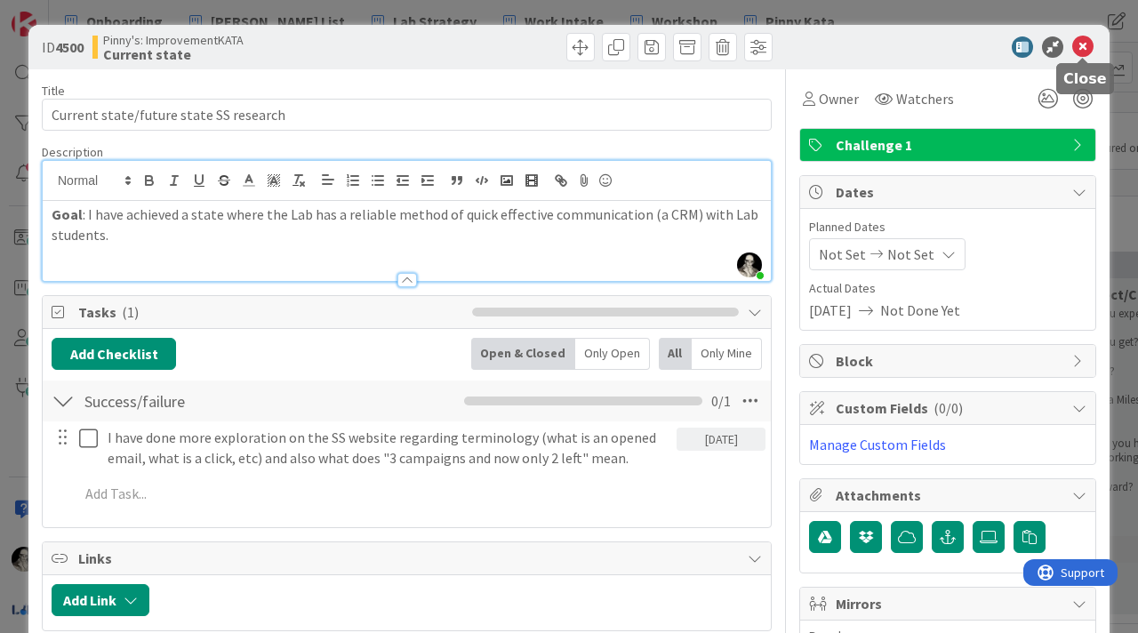
click at [1084, 37] on icon at bounding box center [1083, 46] width 21 height 21
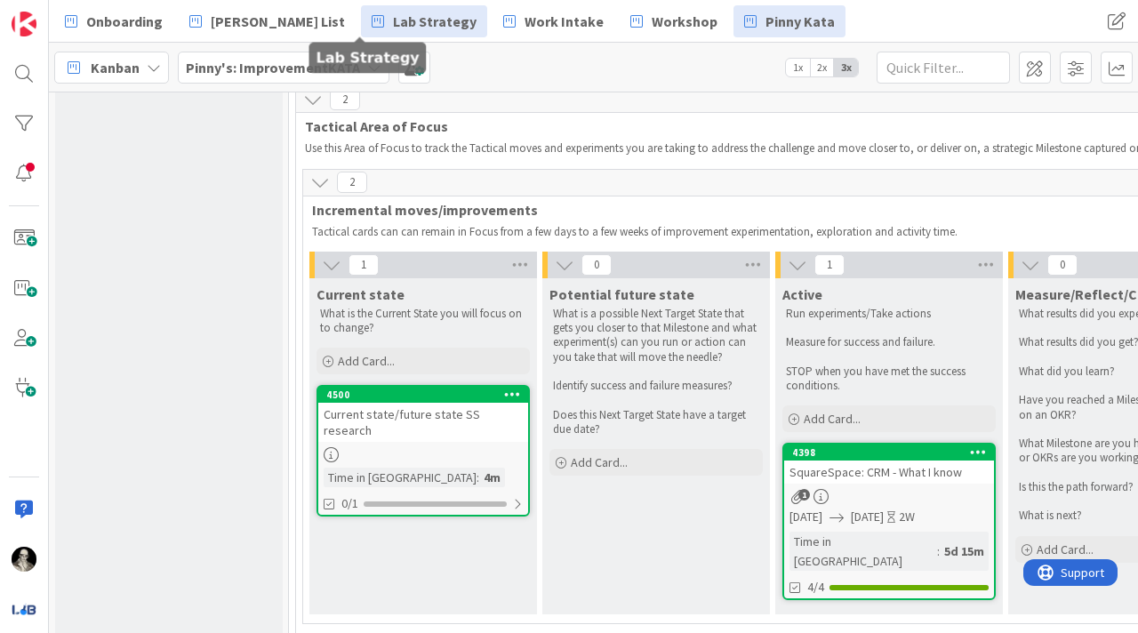
click at [393, 15] on span "Lab Strategy" at bounding box center [435, 21] width 84 height 21
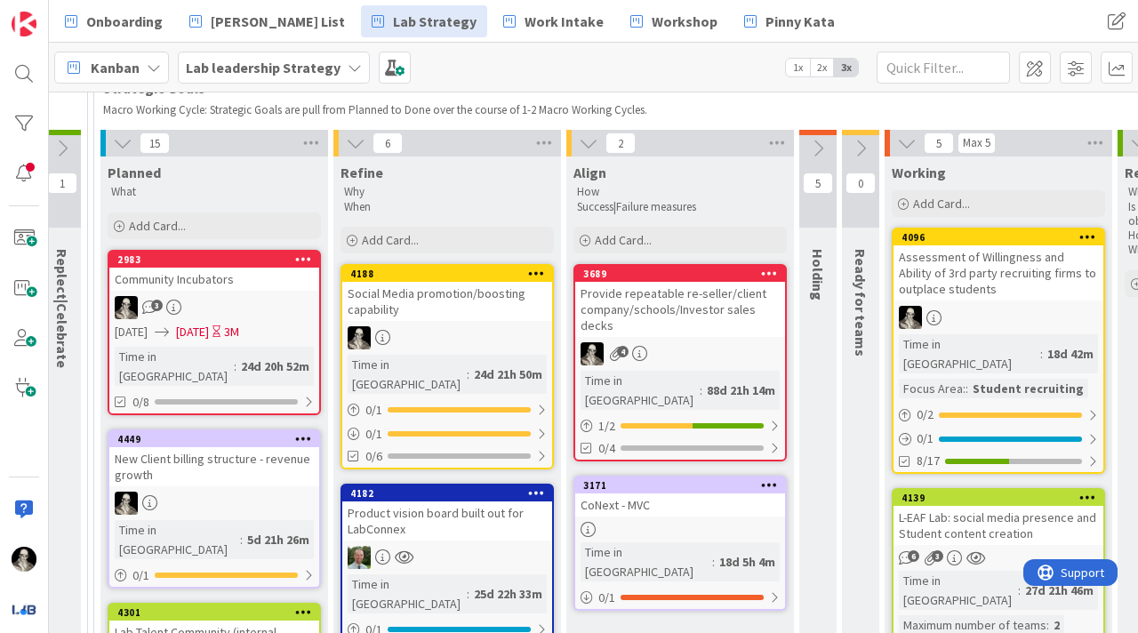
scroll to position [110, 1409]
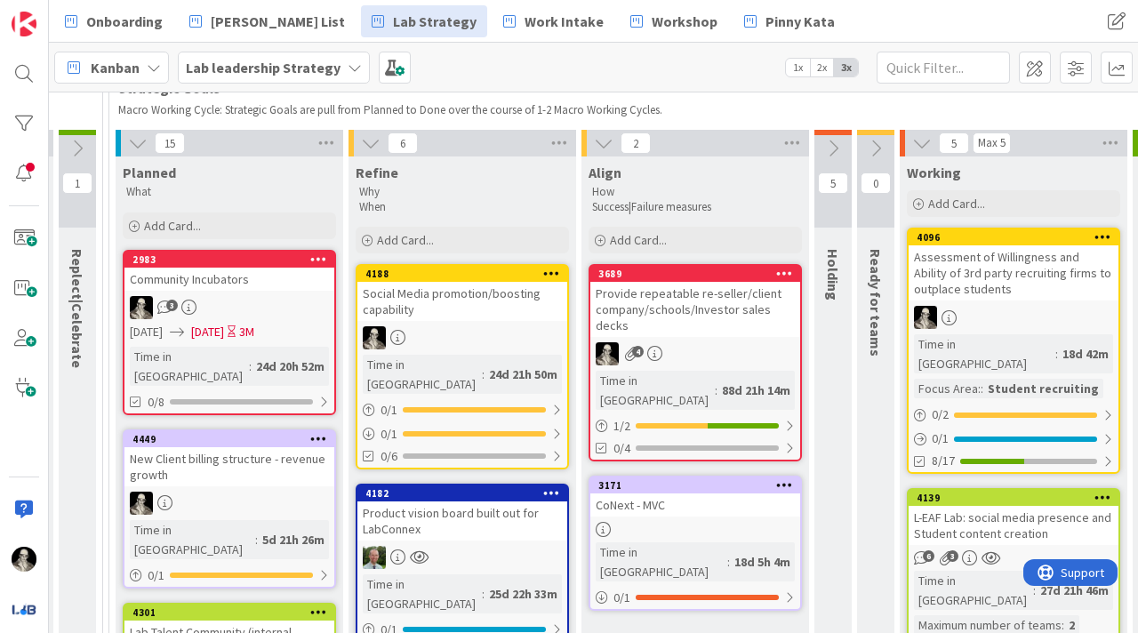
click at [263, 291] on link "2983 Community Incubators 3 [DATE] [DATE] 3M Time in [GEOGRAPHIC_DATA] : 24d 20…" at bounding box center [229, 332] width 213 height 165
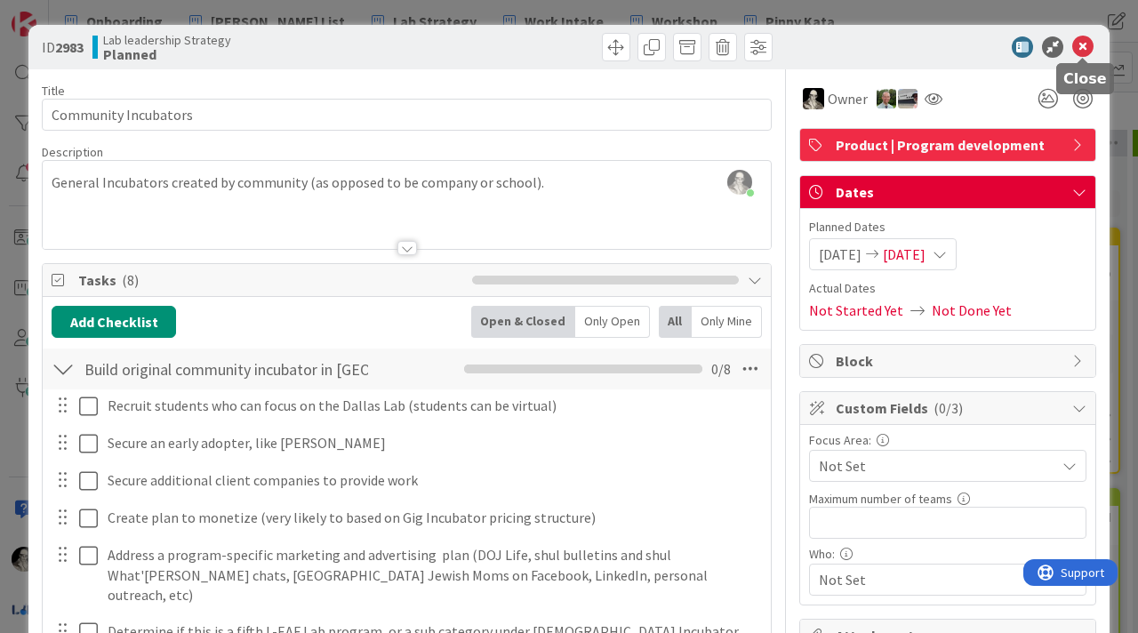
click at [1084, 44] on icon at bounding box center [1083, 46] width 21 height 21
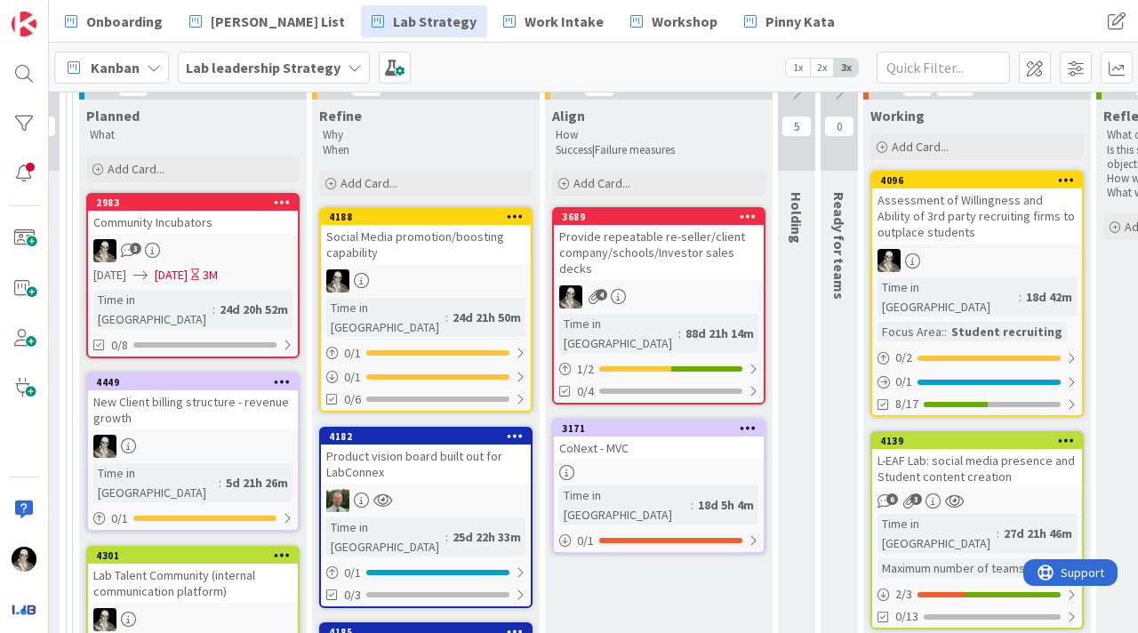
scroll to position [196, 1445]
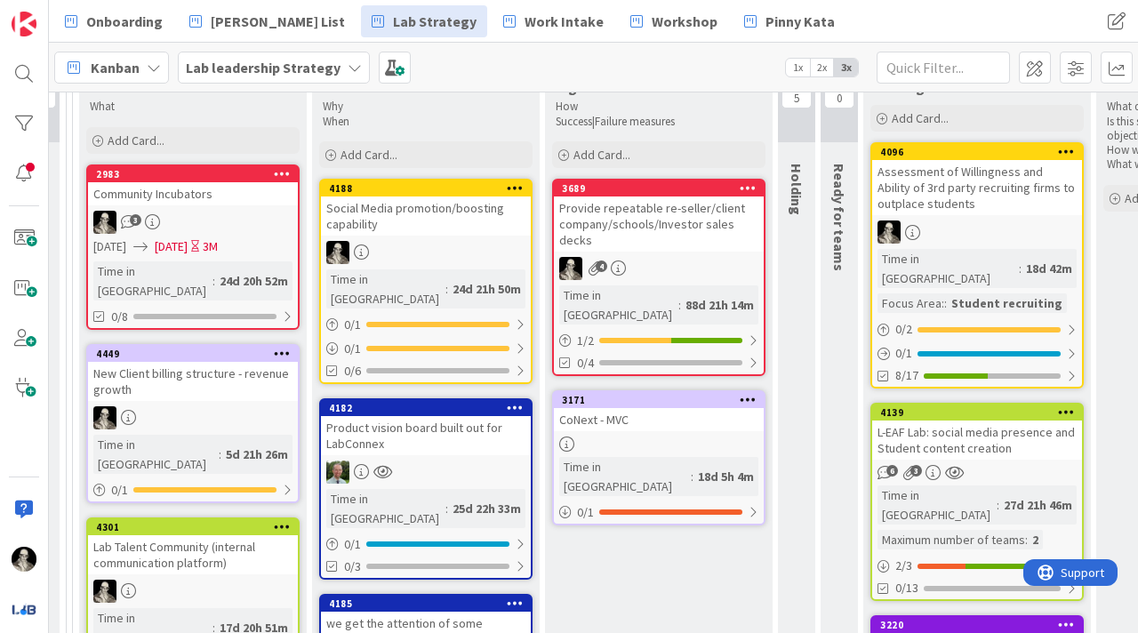
click at [679, 410] on div "CoNext - MVC" at bounding box center [659, 419] width 210 height 23
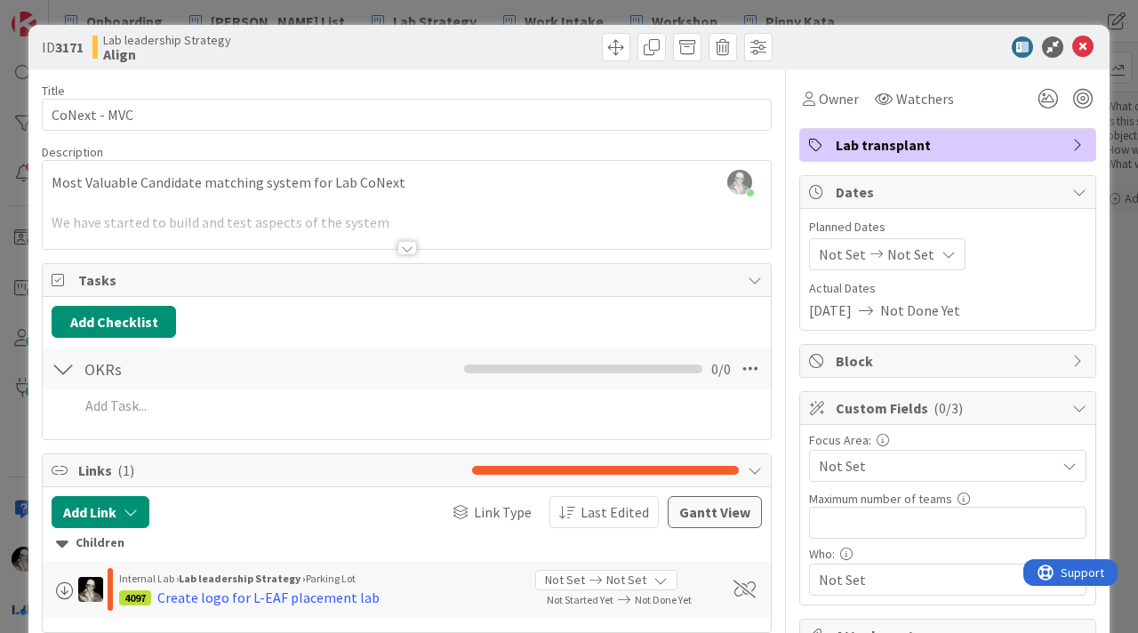
click at [408, 242] on div at bounding box center [408, 248] width 20 height 14
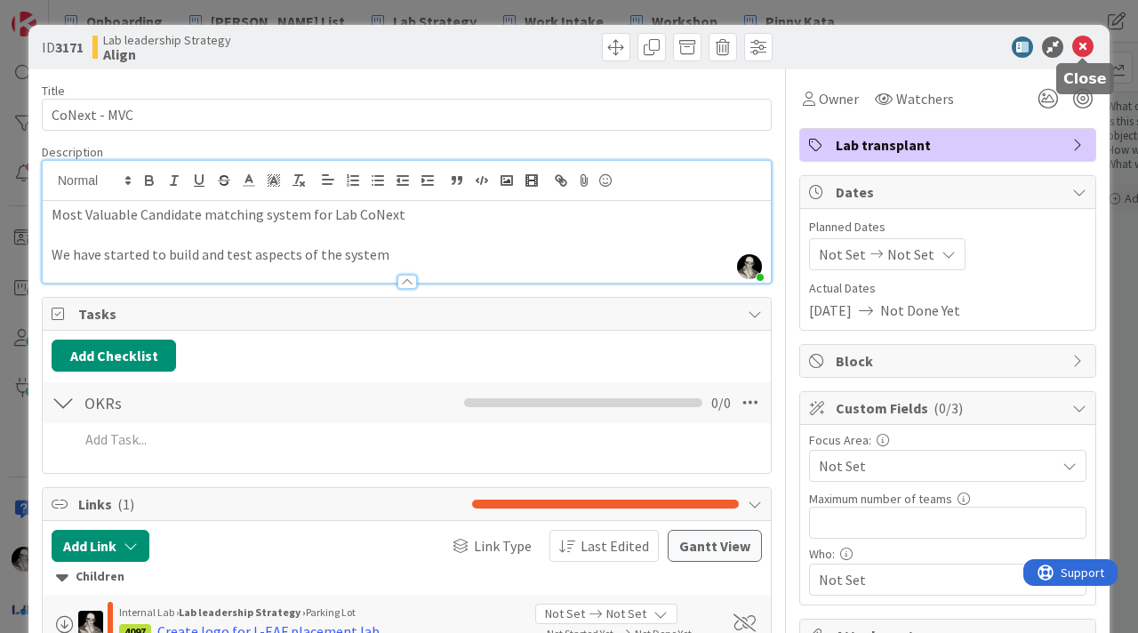
click at [1083, 42] on icon at bounding box center [1083, 46] width 21 height 21
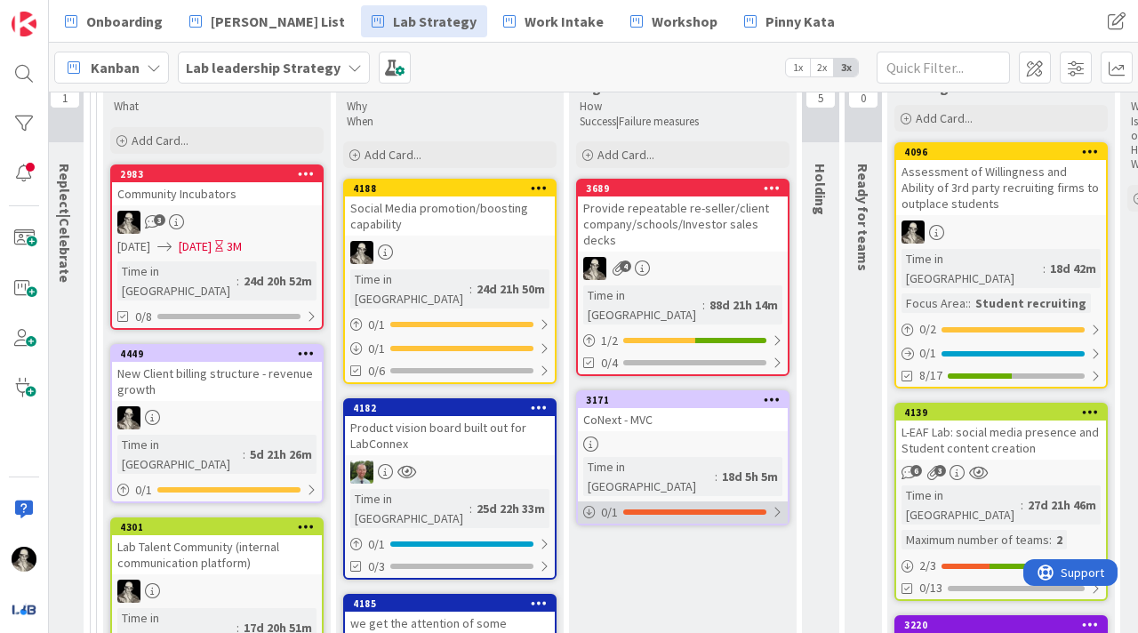
scroll to position [196, 1413]
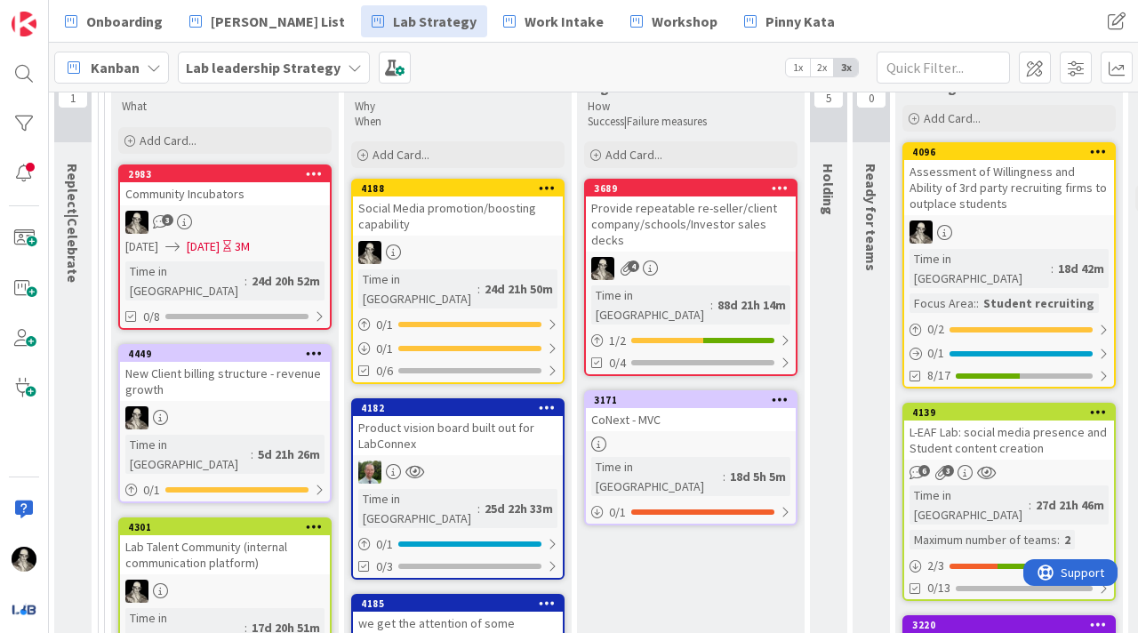
click at [267, 211] on div "3" at bounding box center [225, 222] width 210 height 23
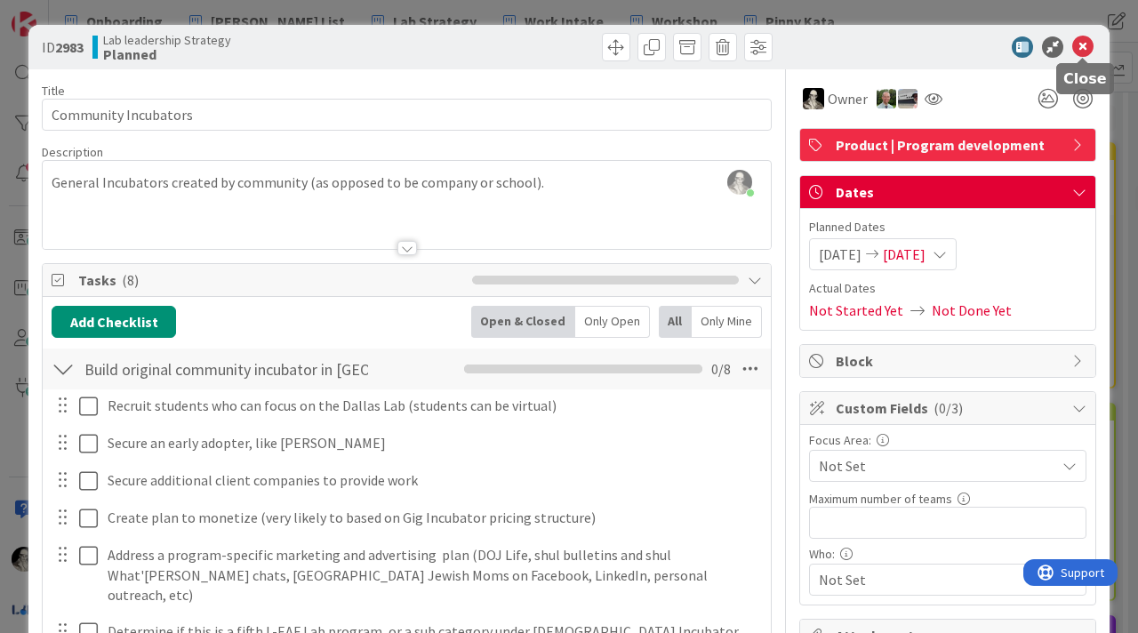
click at [1085, 50] on icon at bounding box center [1083, 46] width 21 height 21
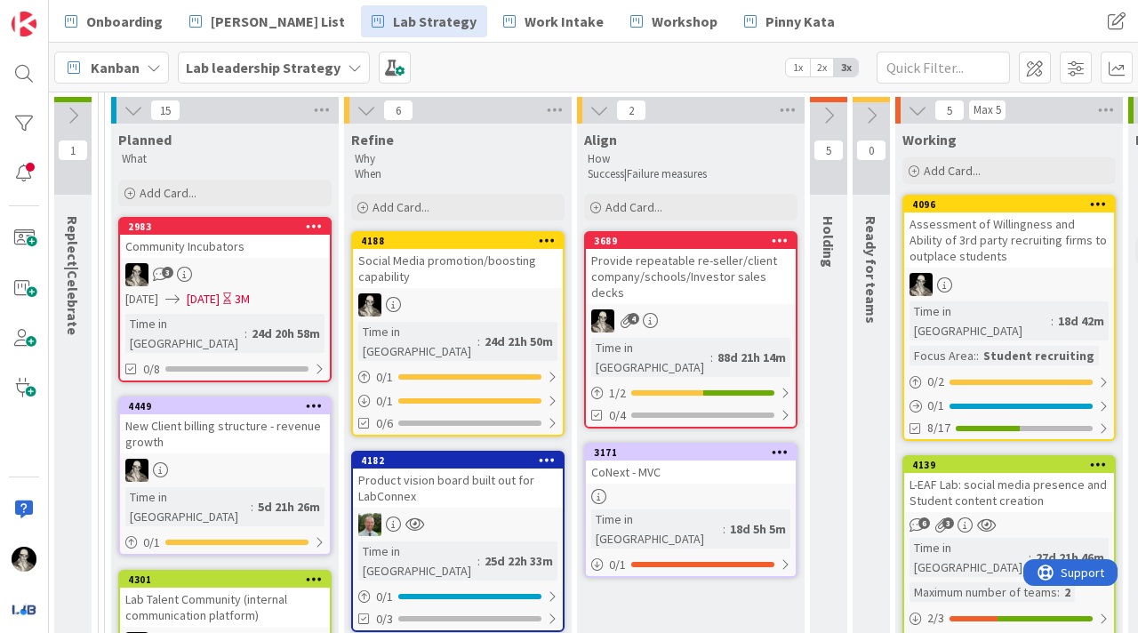
scroll to position [171, 1413]
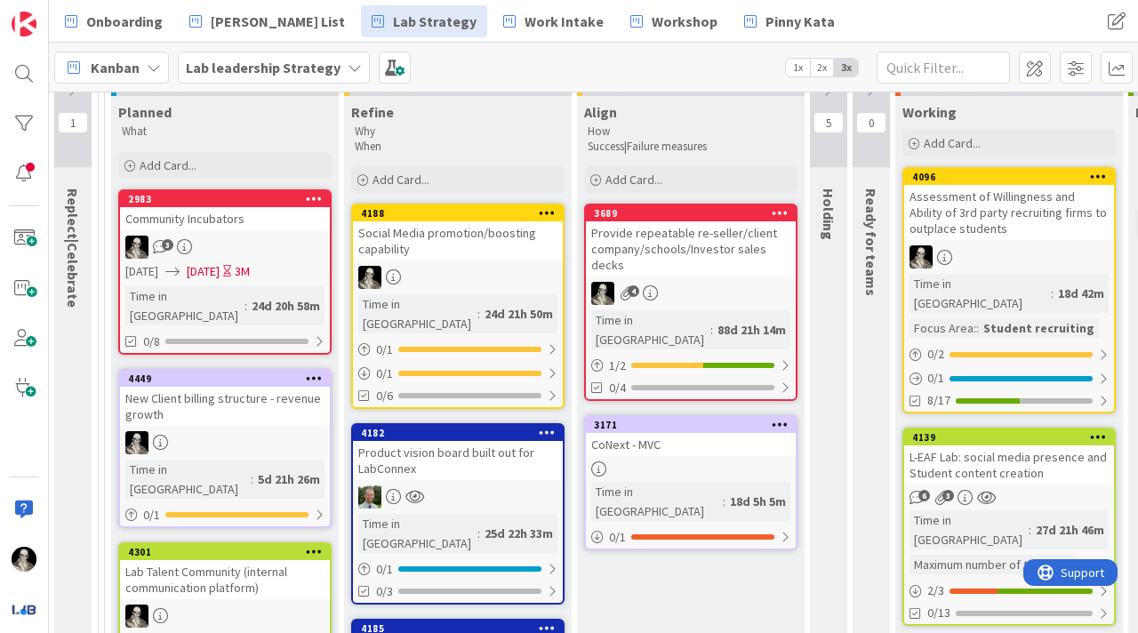
click at [241, 228] on div "Community Incubators" at bounding box center [225, 218] width 210 height 23
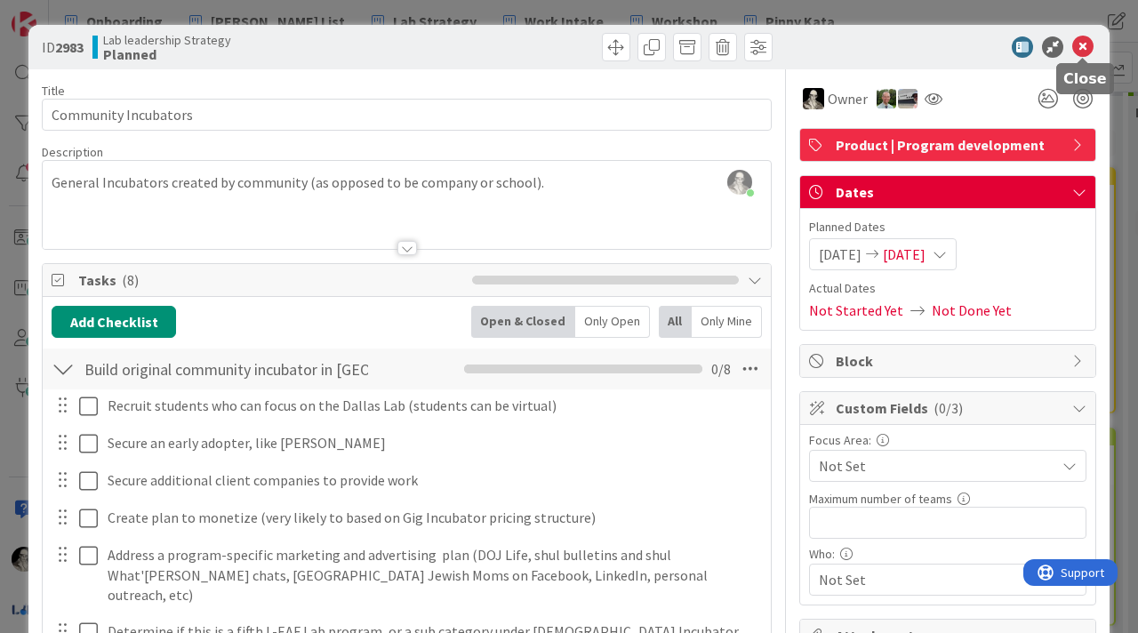
click at [1088, 44] on icon at bounding box center [1083, 46] width 21 height 21
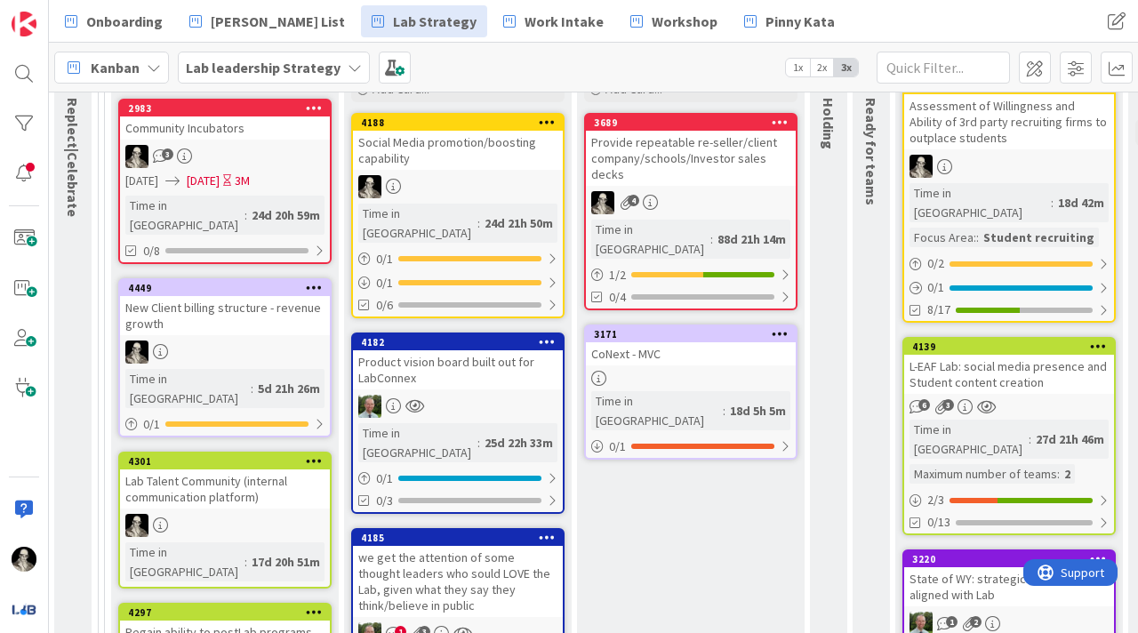
scroll to position [262, 1413]
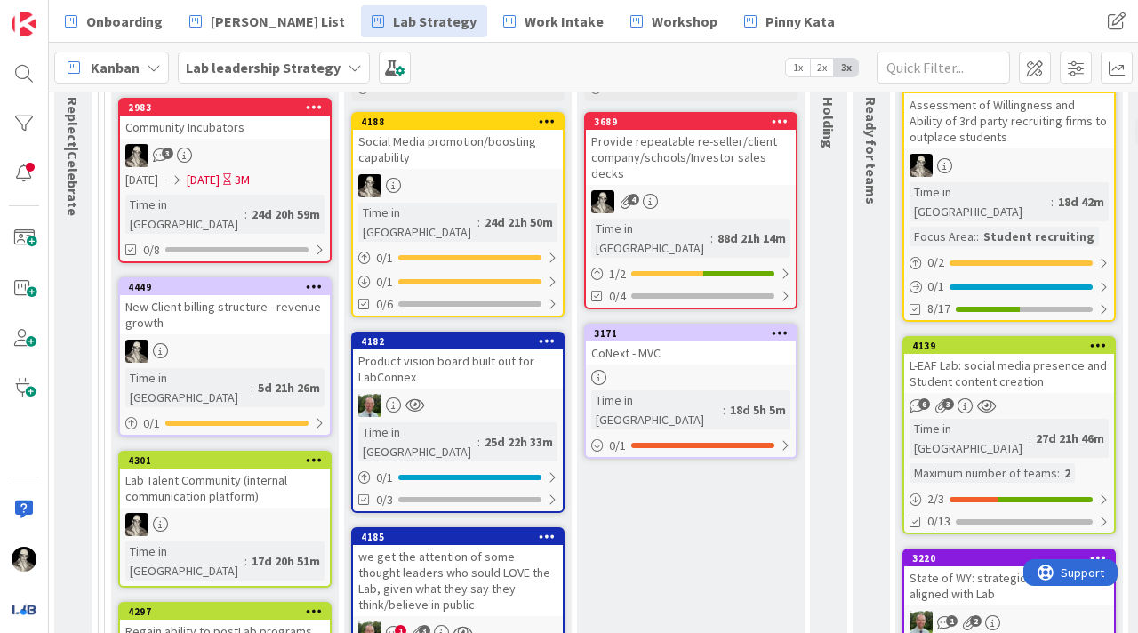
click at [703, 343] on div "CoNext - MVC" at bounding box center [691, 353] width 210 height 23
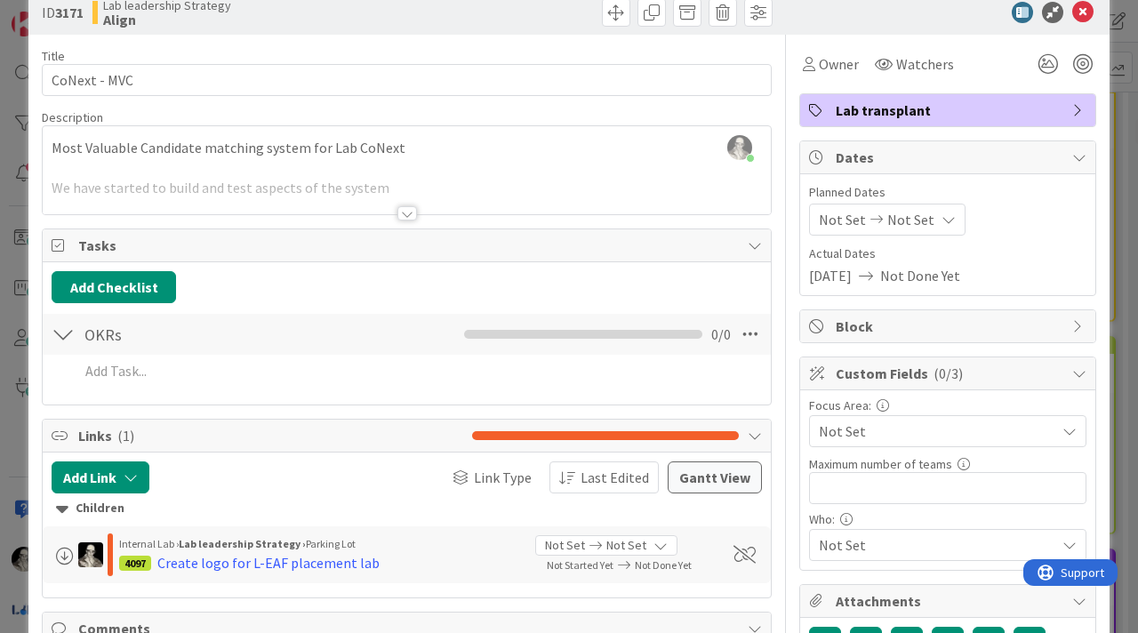
click at [403, 206] on div at bounding box center [408, 213] width 20 height 14
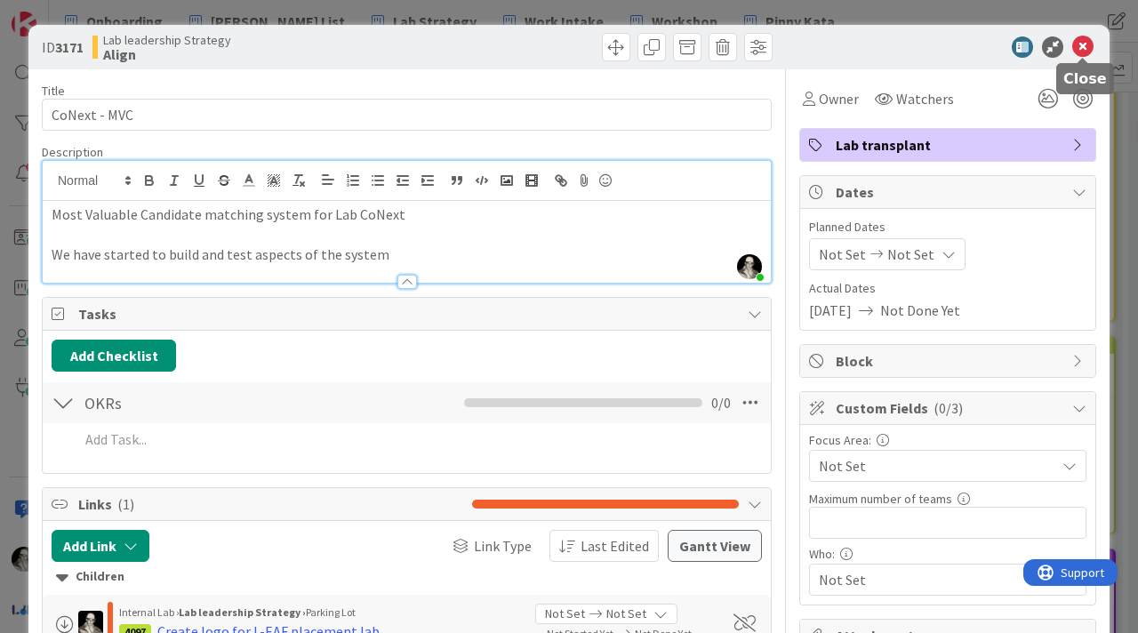
click at [1081, 48] on icon at bounding box center [1083, 46] width 21 height 21
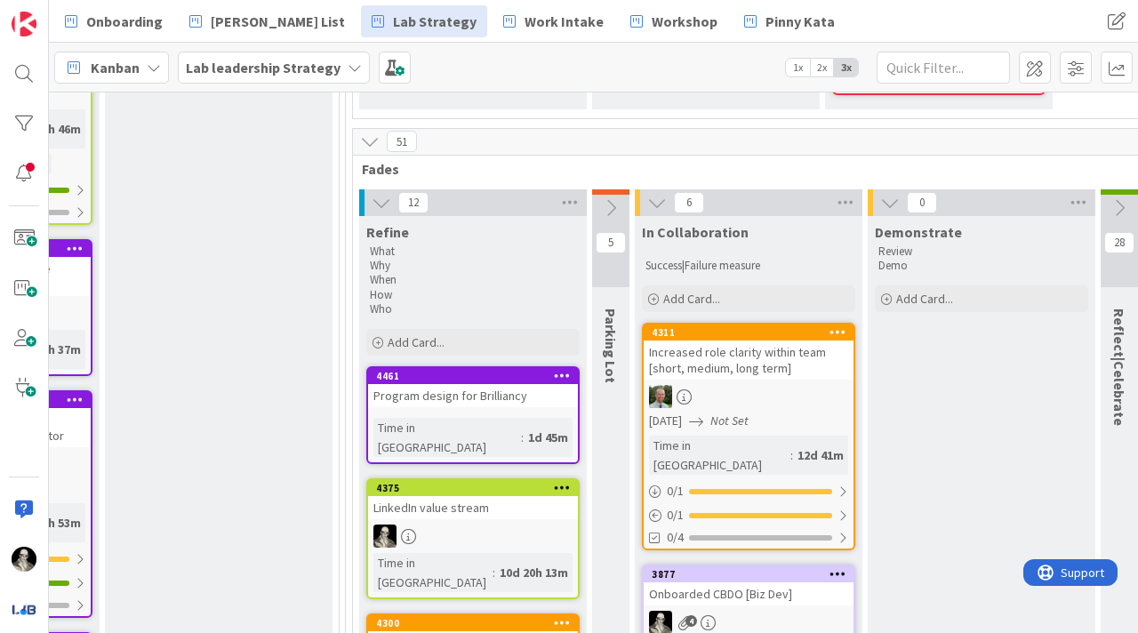
scroll to position [575, 2437]
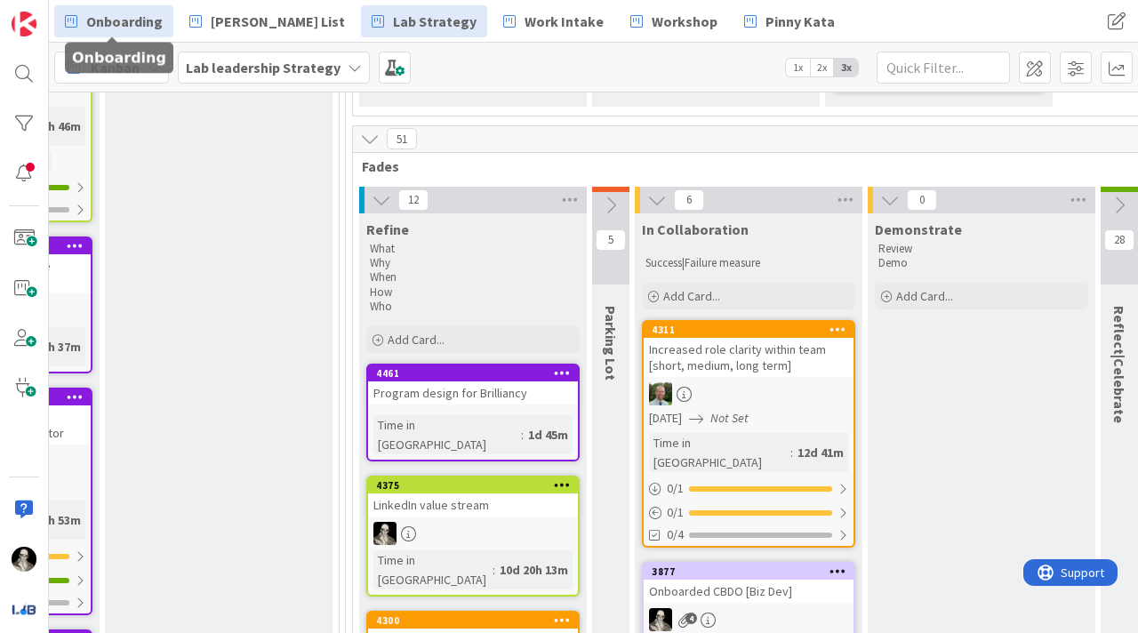
click at [118, 22] on span "Onboarding" at bounding box center [124, 21] width 76 height 21
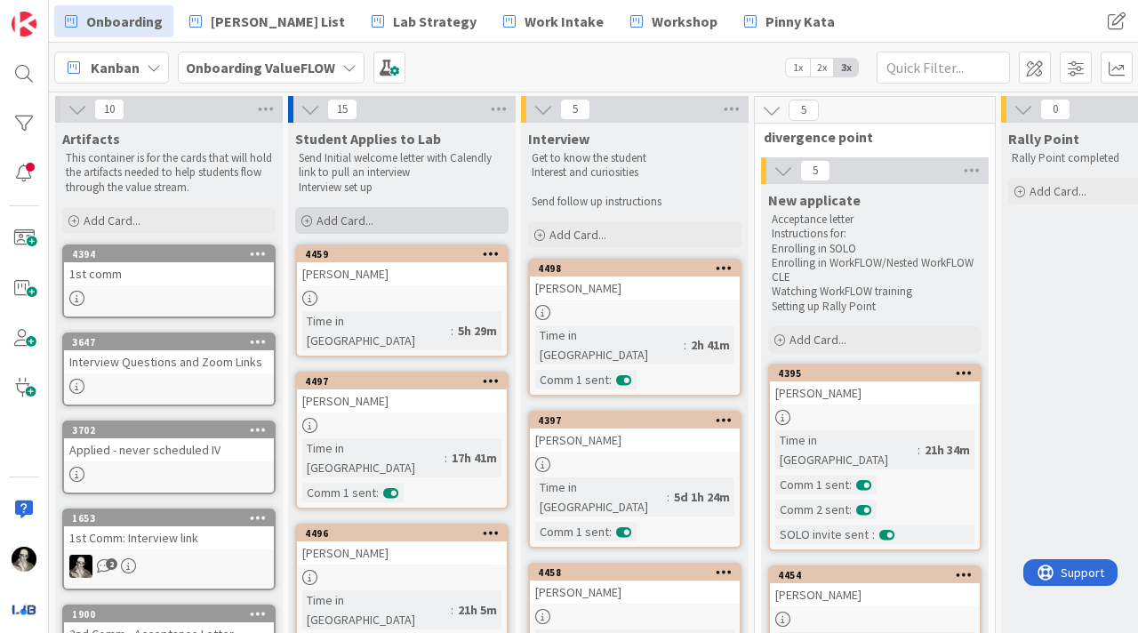
click at [342, 216] on span "Add Card..." at bounding box center [345, 221] width 57 height 16
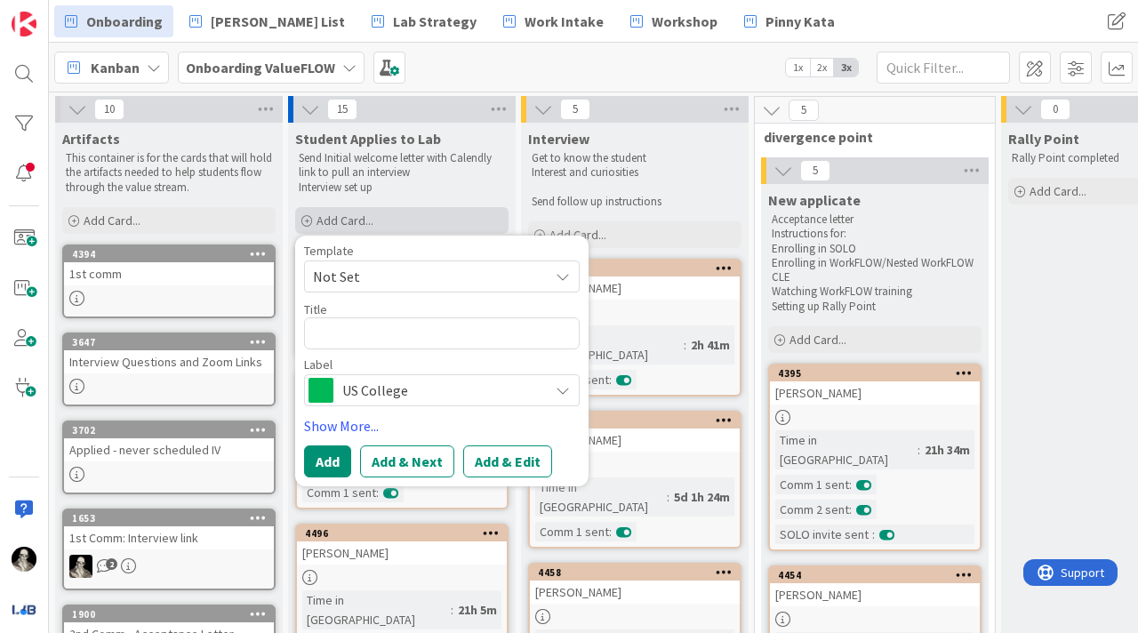
type textarea "x"
type textarea "S"
type textarea "x"
type textarea "St"
type textarea "x"
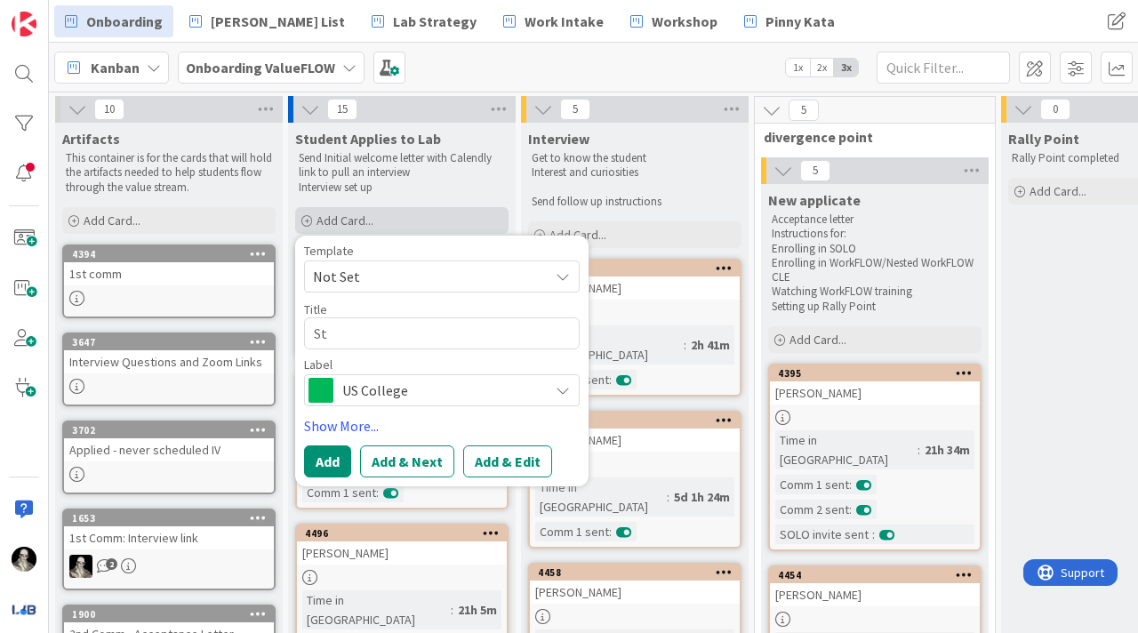
type textarea "Sto"
type textarea "x"
type textarea "Stor"
type textarea "x"
type textarea "Storm"
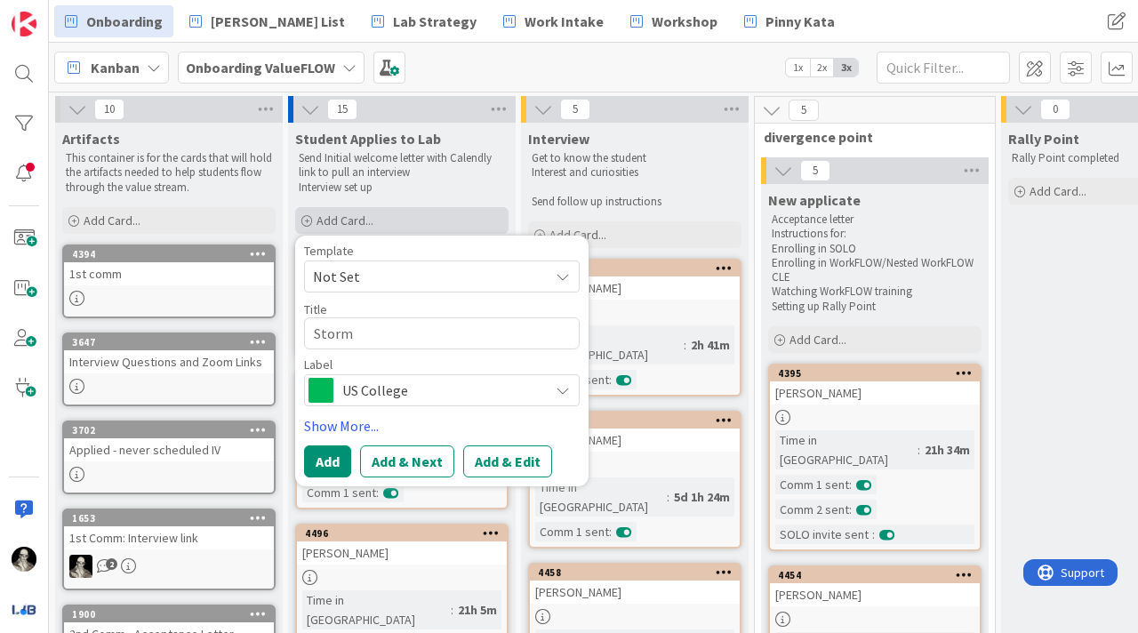
type textarea "x"
type textarea "Storm"
type textarea "x"
type textarea "Storm D"
type textarea "x"
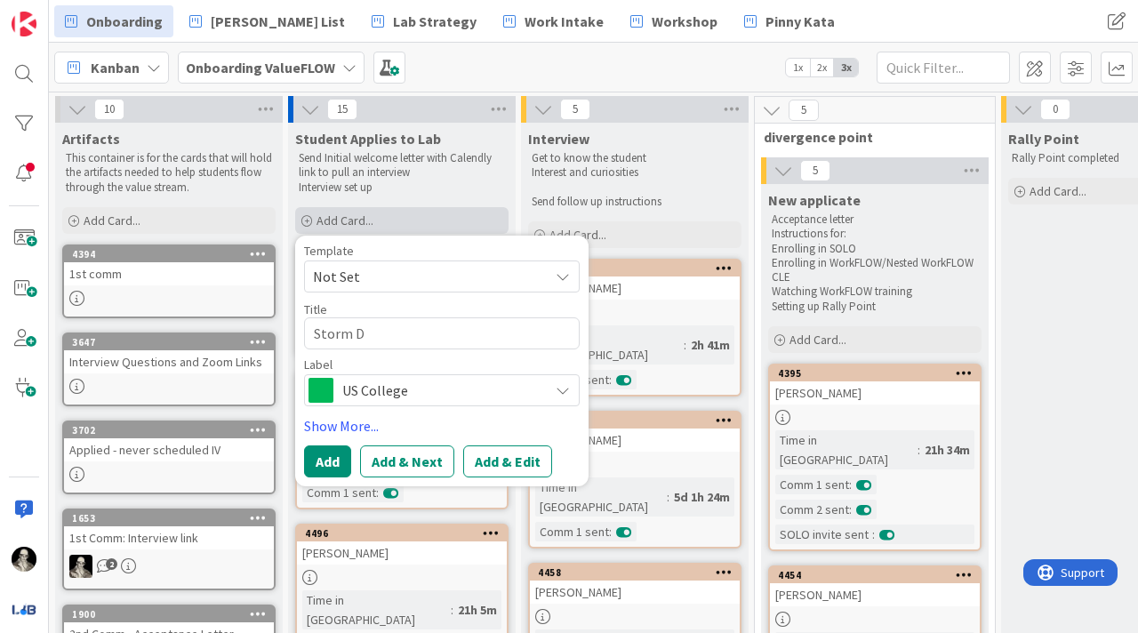
type textarea "Storm Da"
type textarea "x"
type textarea "Storm Dal"
type textarea "x"
type textarea "Storm Dalb"
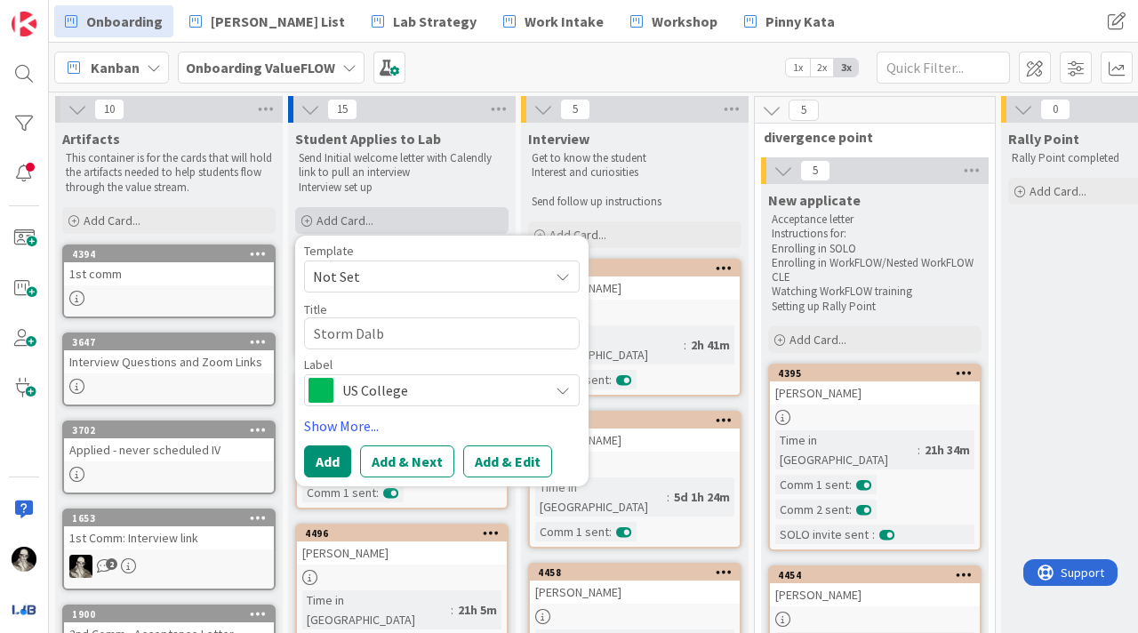
type textarea "x"
type textarea "Storm Dalbe"
type textarea "x"
type textarea "Storm Dalber"
type textarea "x"
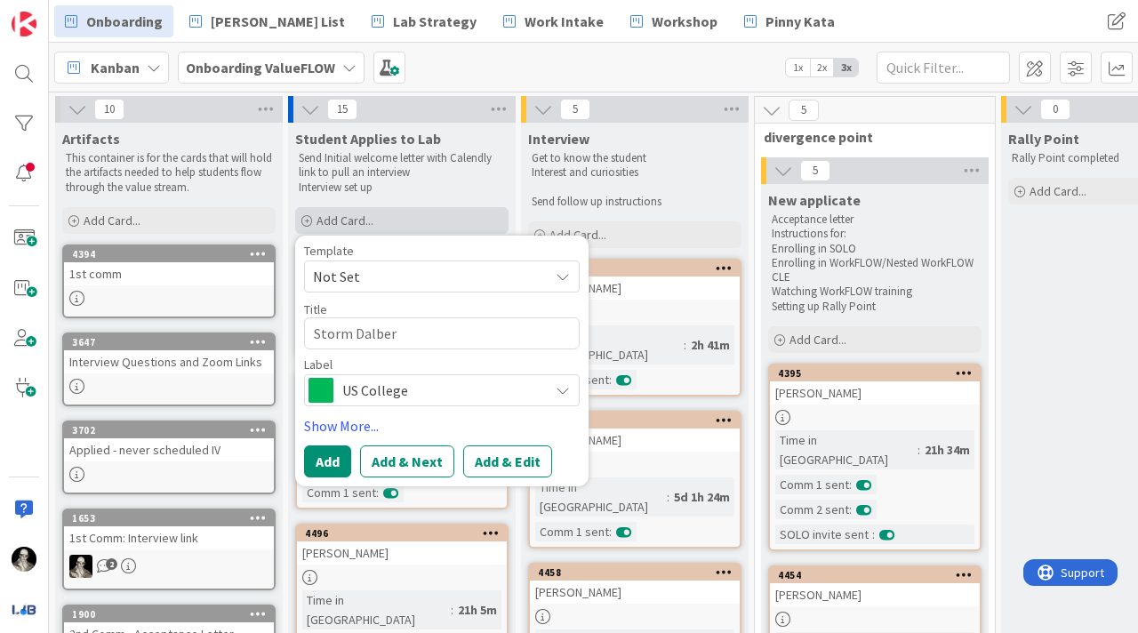
type textarea "Storm Dalberr"
type textarea "x"
type textarea "Storm Dalberry"
click at [399, 398] on span "US College" at bounding box center [440, 390] width 197 height 25
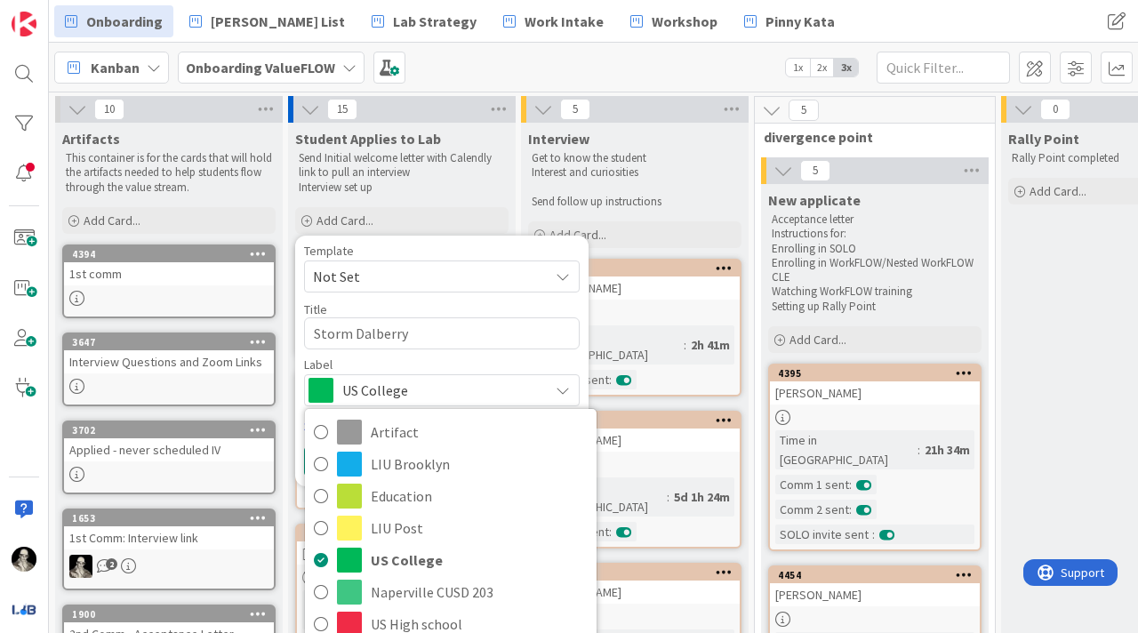
scroll to position [28, 0]
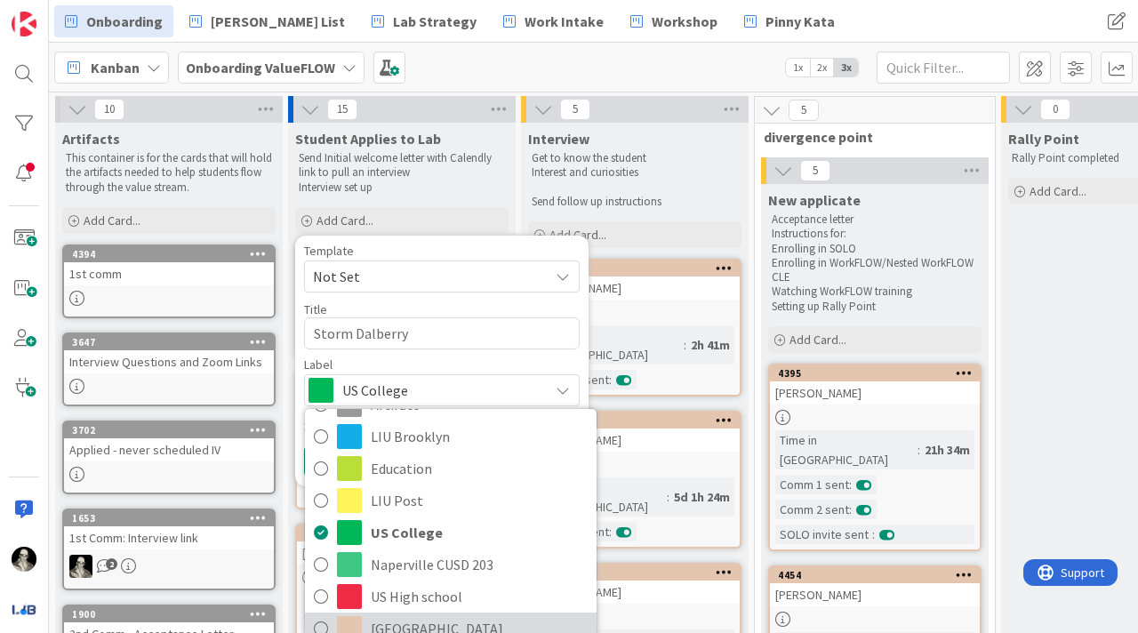
click at [422, 629] on span "[GEOGRAPHIC_DATA]" at bounding box center [479, 628] width 217 height 27
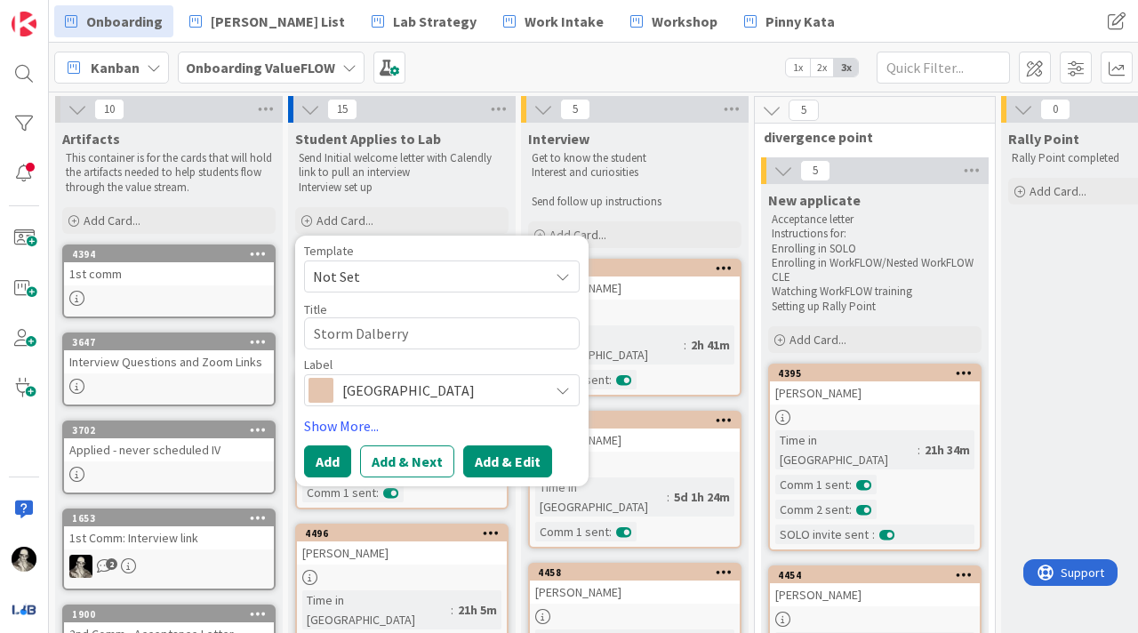
click at [498, 453] on button "Add & Edit" at bounding box center [507, 462] width 89 height 32
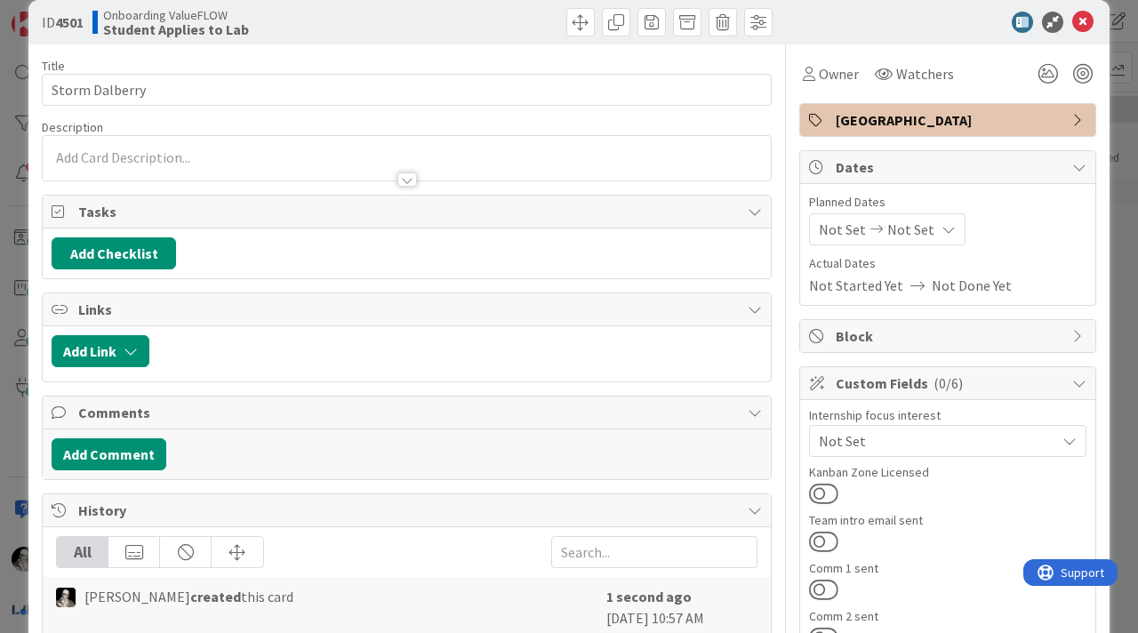
scroll to position [21, 0]
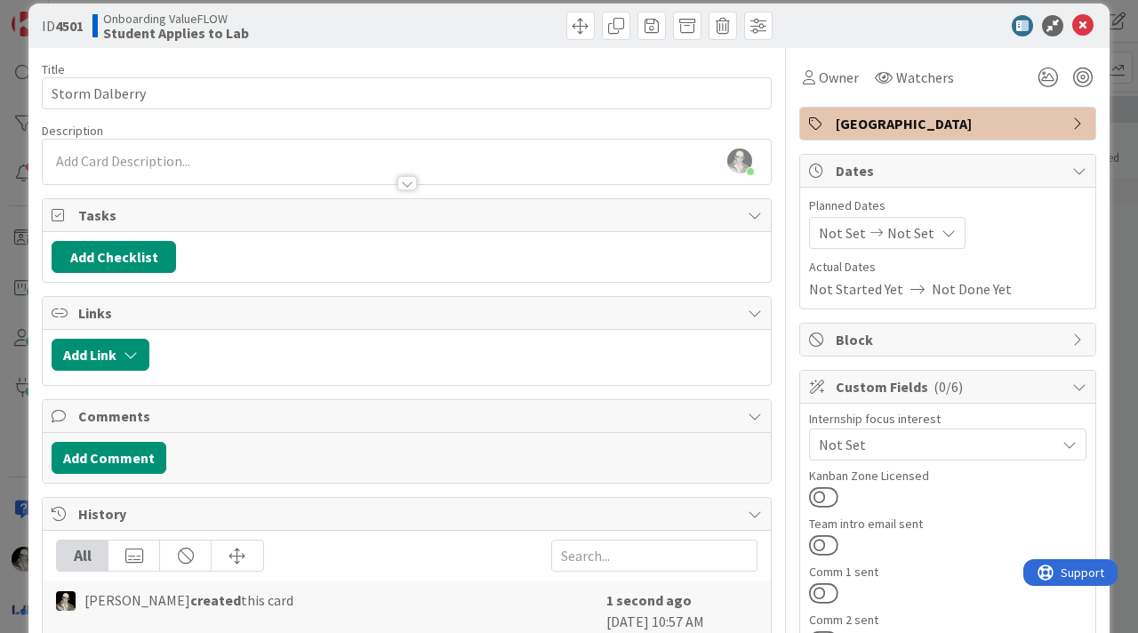
click at [263, 161] on div "[PERSON_NAME] just joined" at bounding box center [407, 162] width 728 height 44
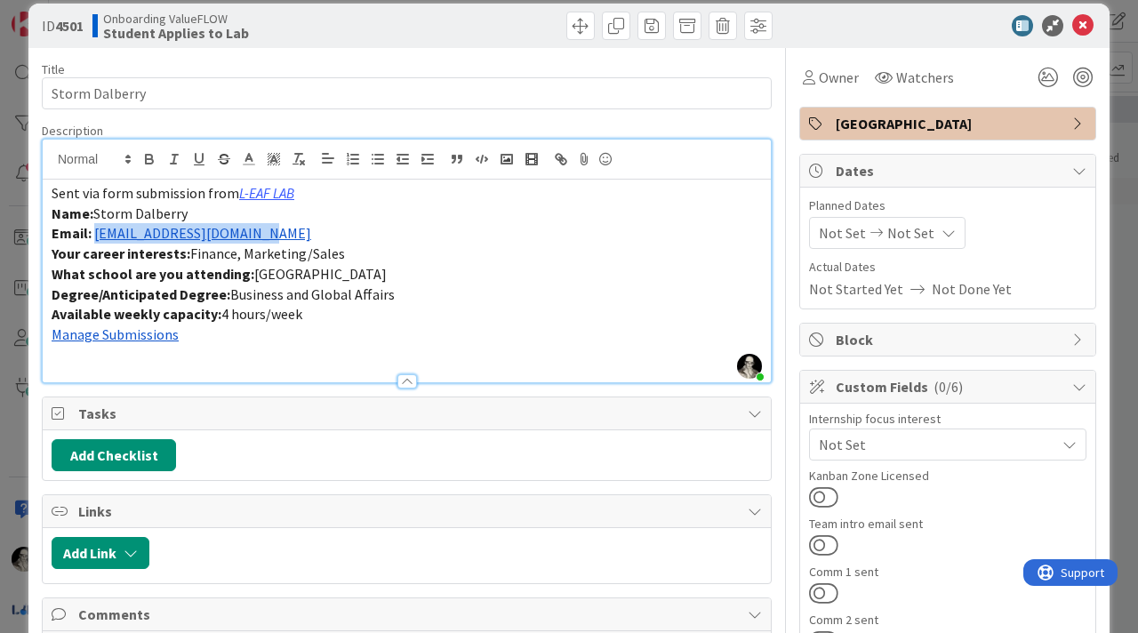
drag, startPoint x: 273, startPoint y: 241, endPoint x: 95, endPoint y: 232, distance: 178.1
click at [95, 232] on p "Email: [EMAIL_ADDRESS][DOMAIN_NAME]" at bounding box center [407, 233] width 711 height 20
copy link "[EMAIL_ADDRESS][DOMAIN_NAME]"
click at [824, 586] on button at bounding box center [823, 593] width 29 height 23
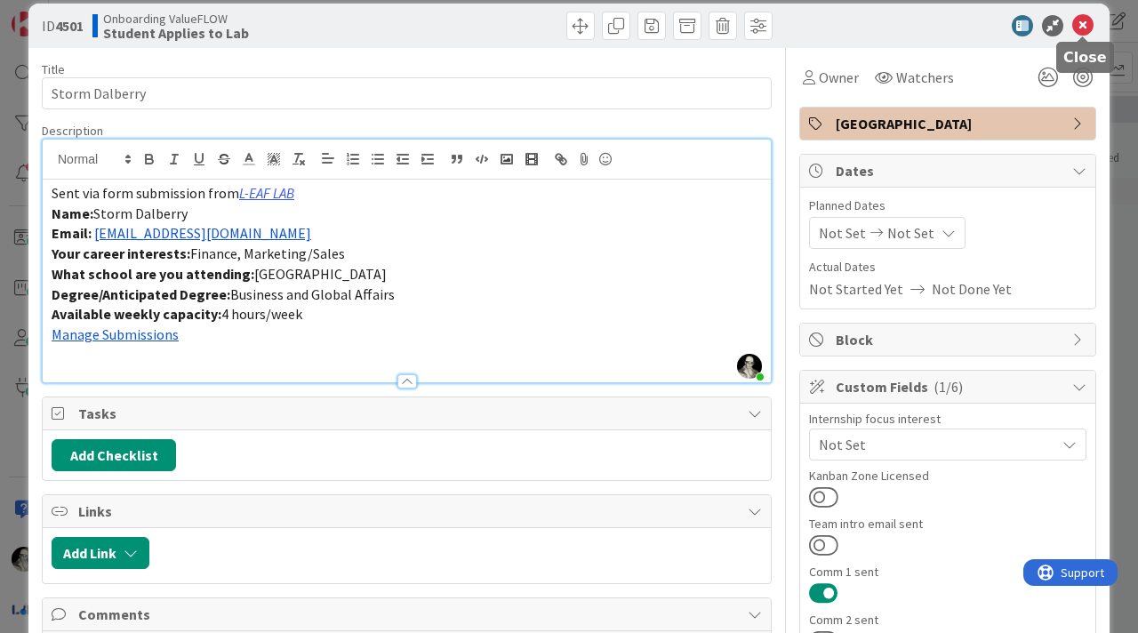
click at [1085, 25] on icon at bounding box center [1083, 25] width 21 height 21
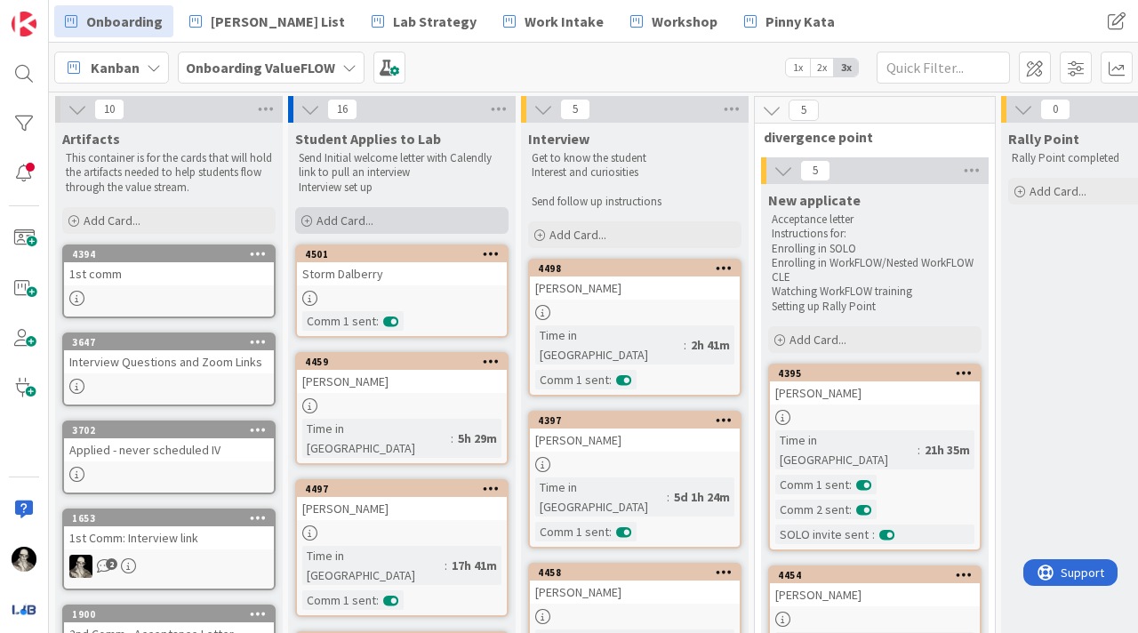
click at [346, 217] on span "Add Card..." at bounding box center [345, 221] width 57 height 16
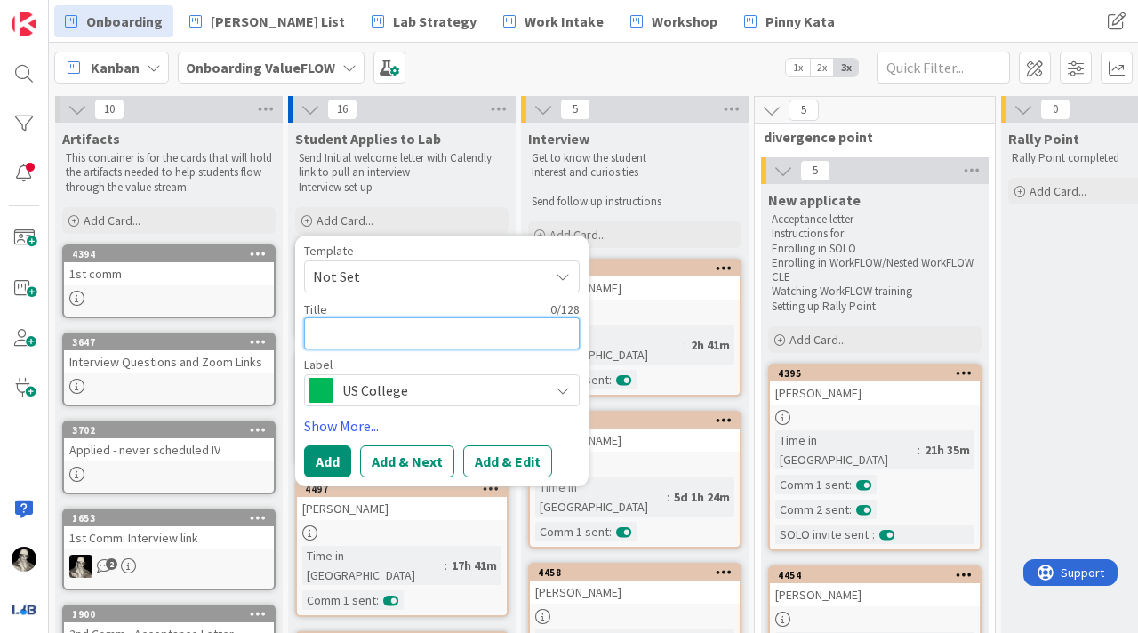
type textarea "x"
type textarea "H"
type textarea "x"
type textarea "Ha"
type textarea "x"
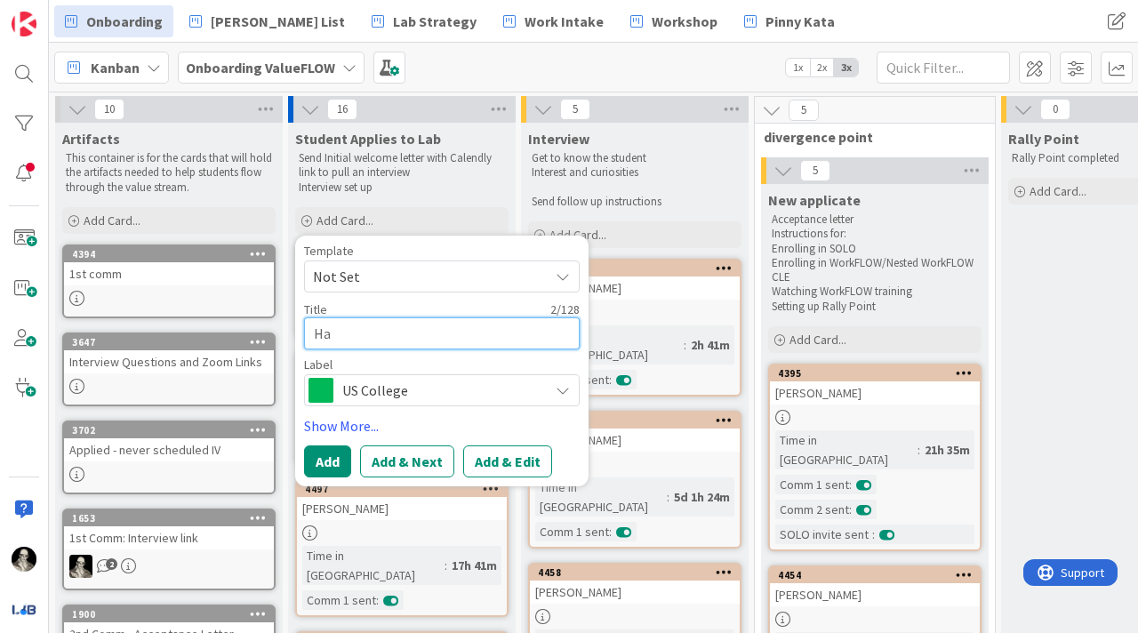
type textarea "Had"
type textarea "x"
type textarea "[PERSON_NAME]"
type textarea "x"
type textarea "[DEMOGRAPHIC_DATA]"
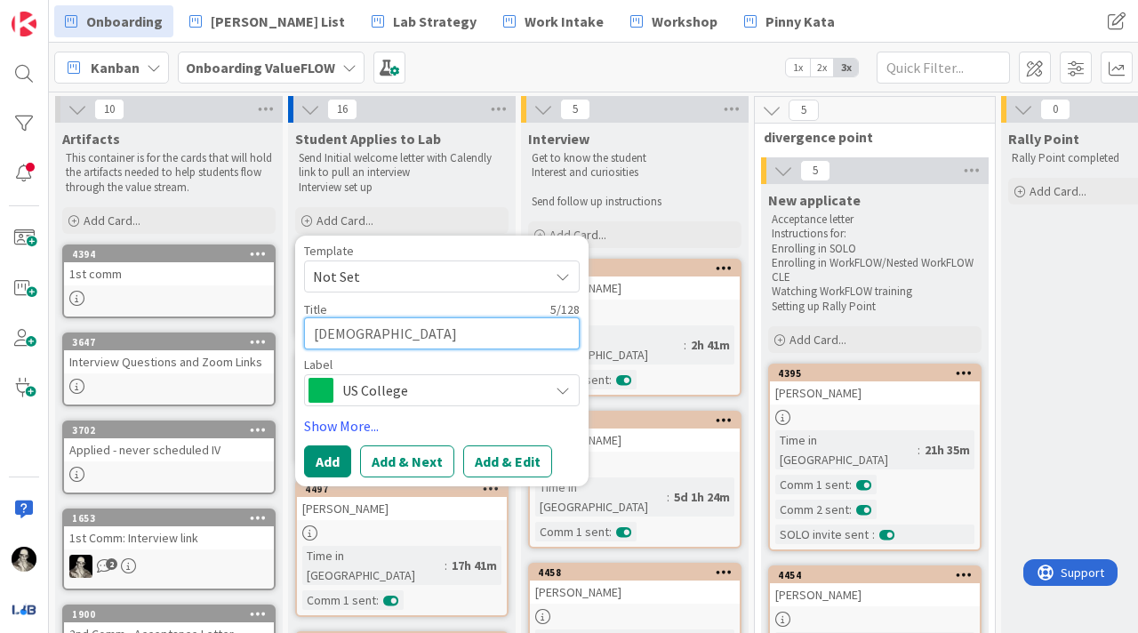
type textarea "x"
type textarea "[PERSON_NAME]"
type textarea "x"
type textarea "[DEMOGRAPHIC_DATA]"
type textarea "x"
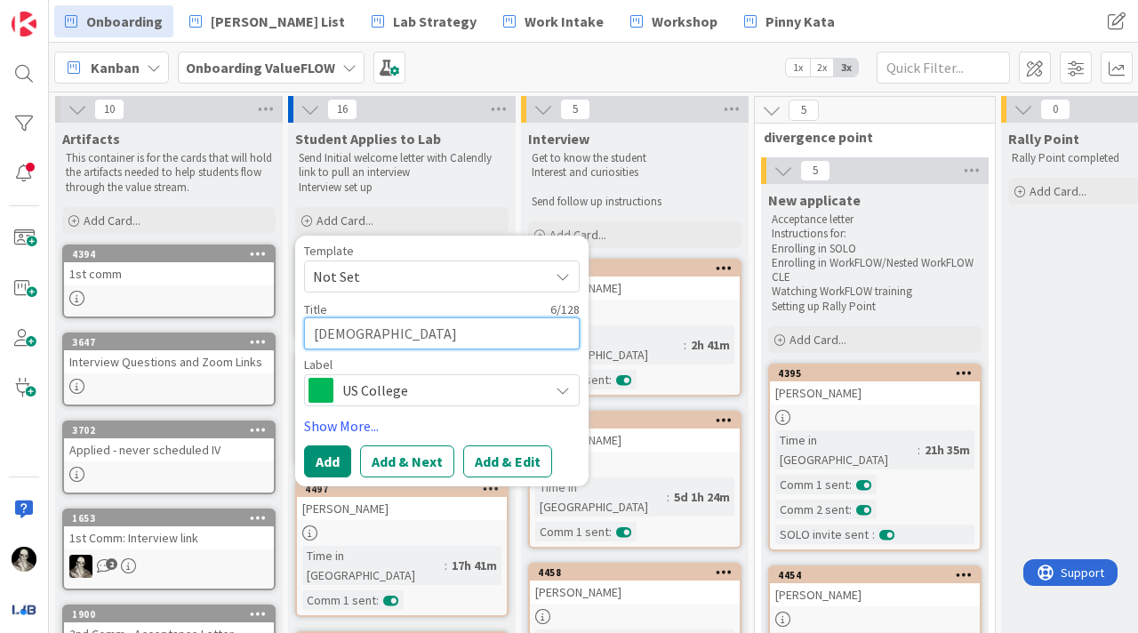
type textarea "[DEMOGRAPHIC_DATA]"
click at [415, 392] on span "US College" at bounding box center [440, 390] width 197 height 25
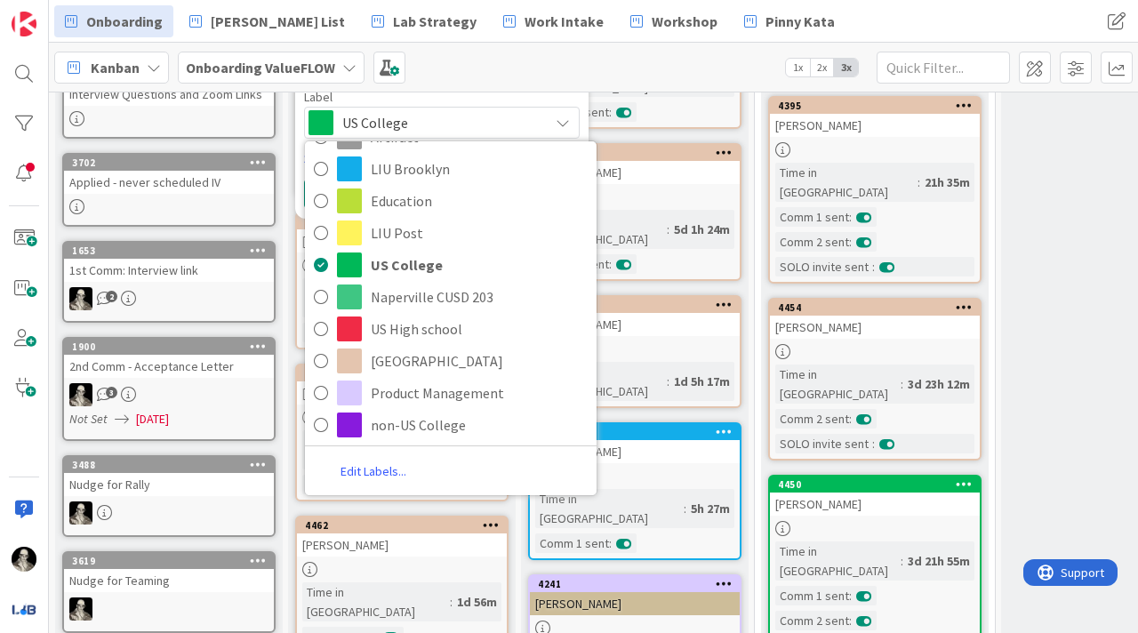
scroll to position [301, 0]
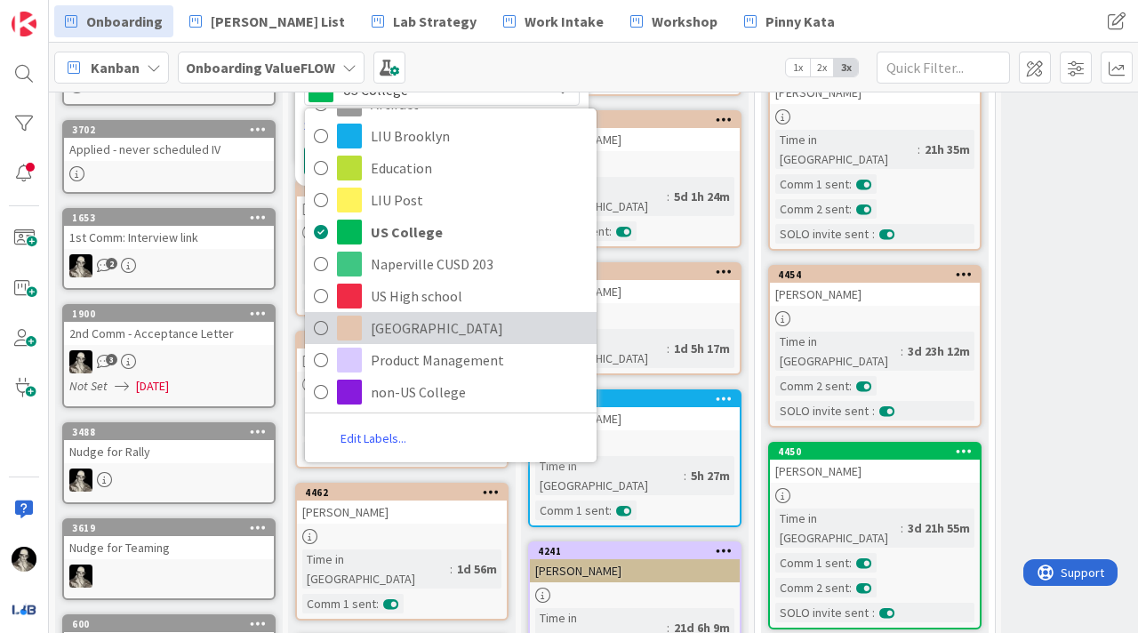
click at [399, 329] on span "[GEOGRAPHIC_DATA]" at bounding box center [479, 328] width 217 height 27
type textarea "x"
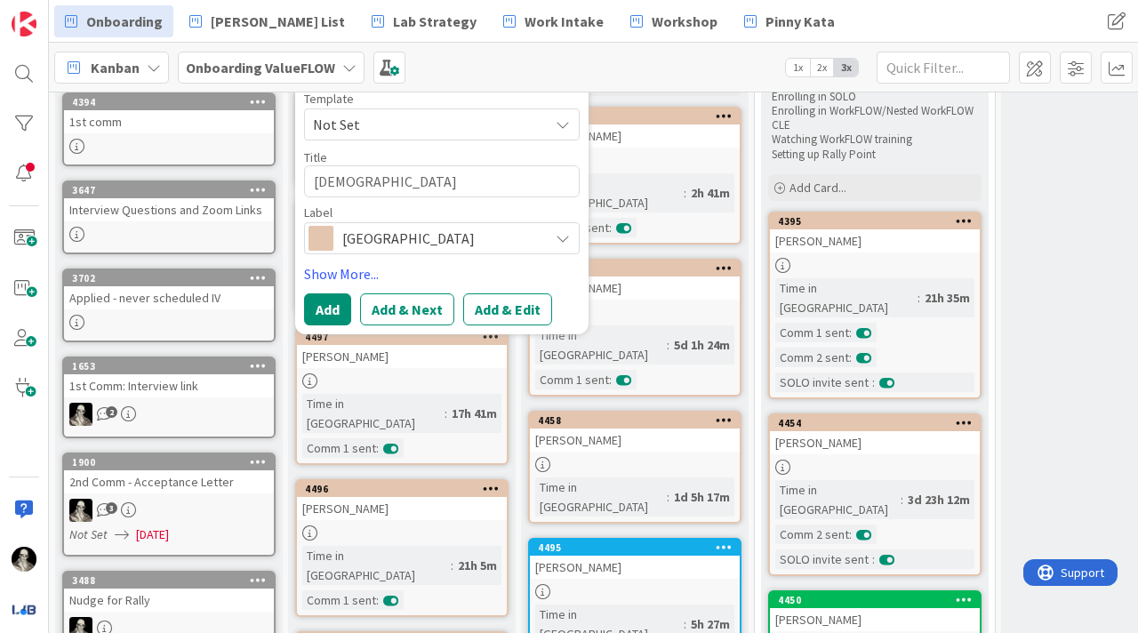
scroll to position [142, 0]
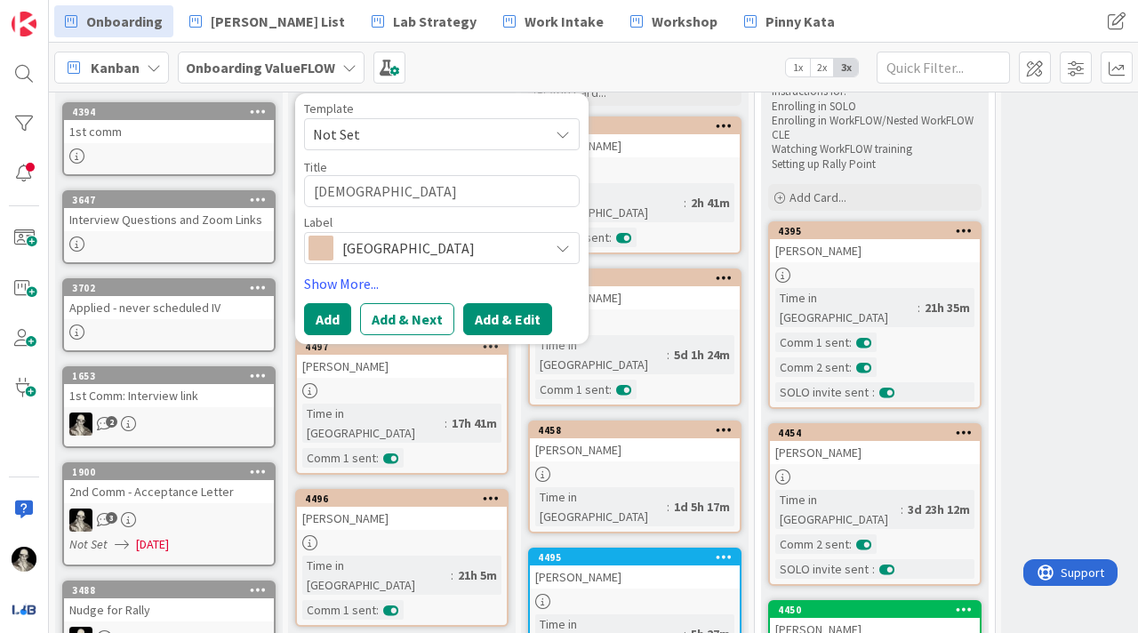
click at [504, 317] on button "Add & Edit" at bounding box center [507, 319] width 89 height 32
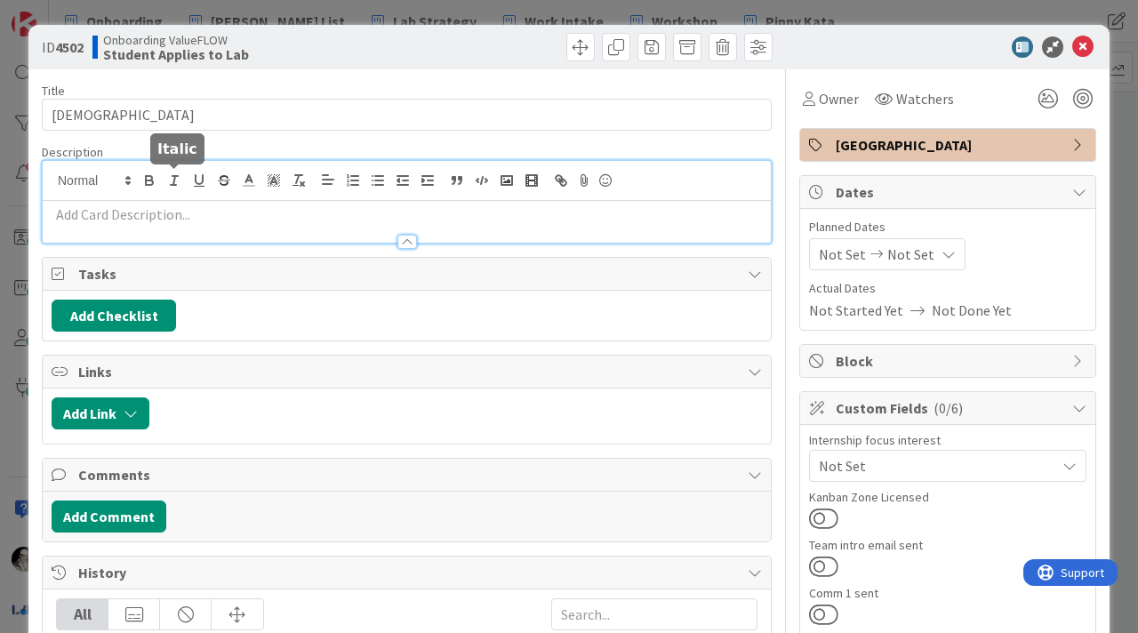
click at [168, 185] on div at bounding box center [407, 202] width 728 height 82
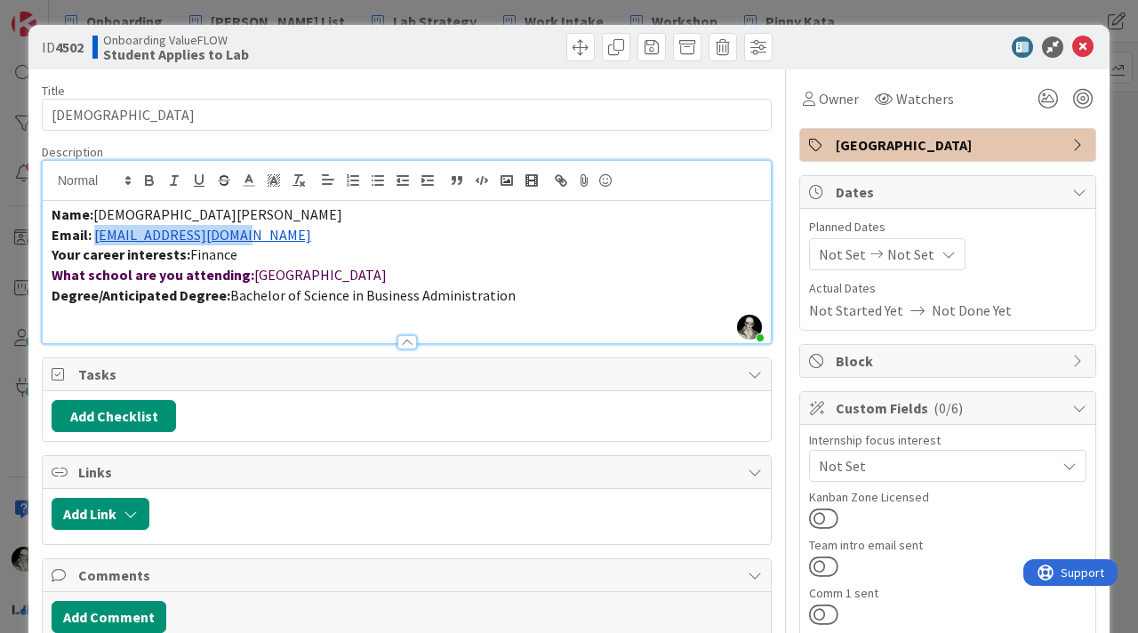
drag, startPoint x: 251, startPoint y: 239, endPoint x: 95, endPoint y: 238, distance: 155.6
click at [95, 238] on p "Email: [EMAIL_ADDRESS][DOMAIN_NAME]" at bounding box center [407, 235] width 711 height 20
copy link "[EMAIL_ADDRESS][DOMAIN_NAME]"
click at [283, 219] on p "Name: [PERSON_NAME]" at bounding box center [407, 215] width 711 height 20
click at [174, 215] on span "[DEMOGRAPHIC_DATA][PERSON_NAME]" at bounding box center [217, 214] width 249 height 18
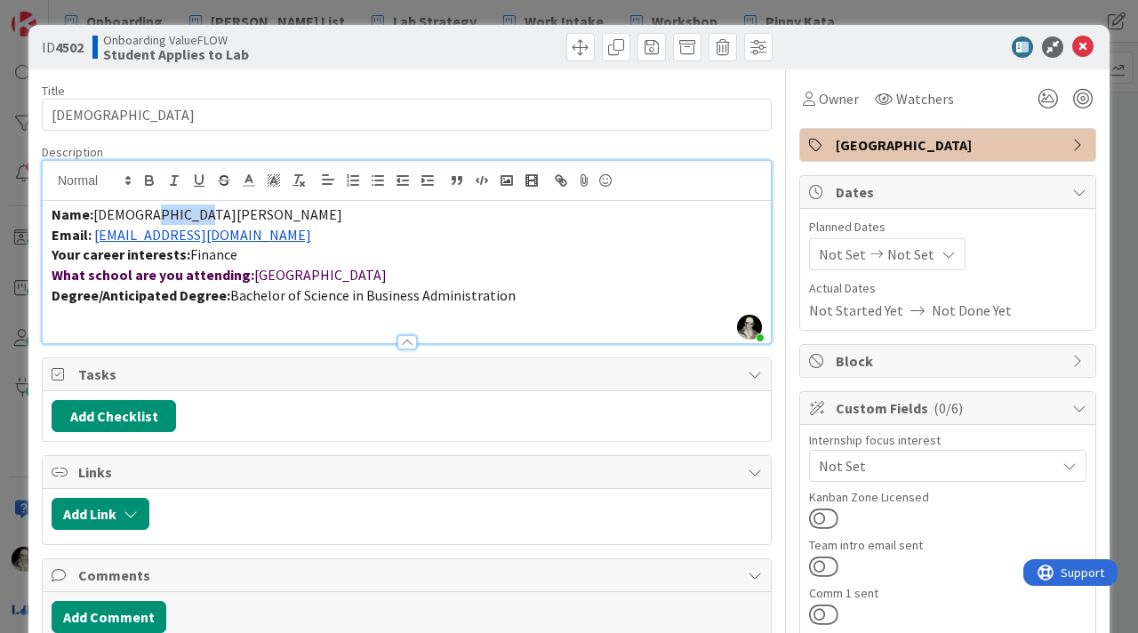
click at [174, 215] on span "[DEMOGRAPHIC_DATA][PERSON_NAME]" at bounding box center [217, 214] width 249 height 18
copy span "Ghulami"
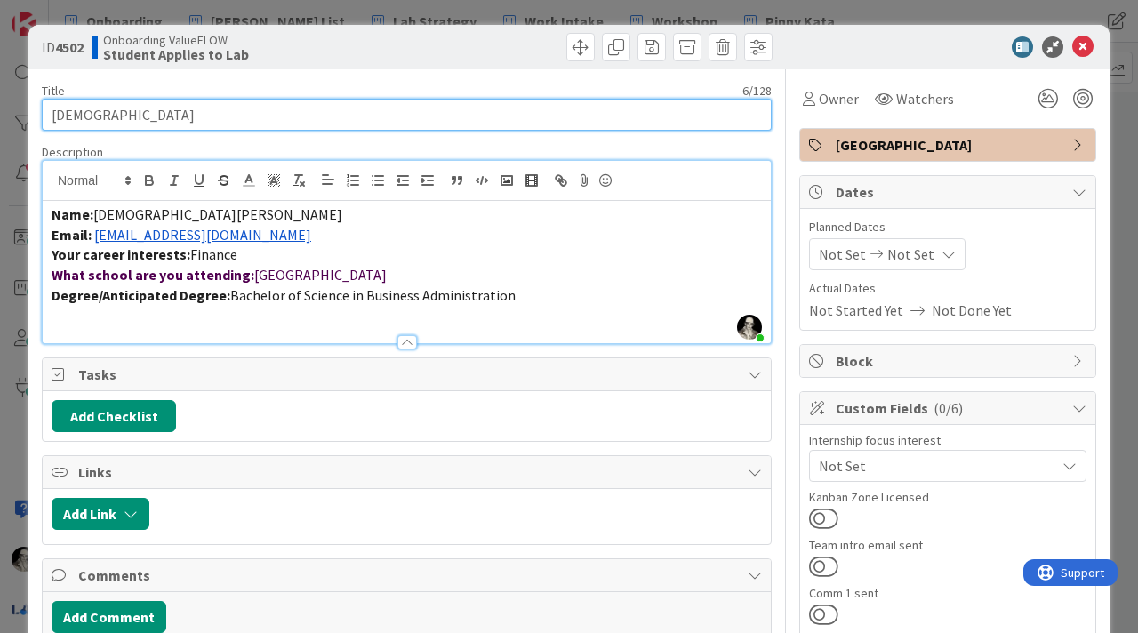
click at [139, 115] on input "[DEMOGRAPHIC_DATA]" at bounding box center [407, 115] width 730 height 32
paste input "Ghulami"
type input "[DEMOGRAPHIC_DATA][PERSON_NAME]"
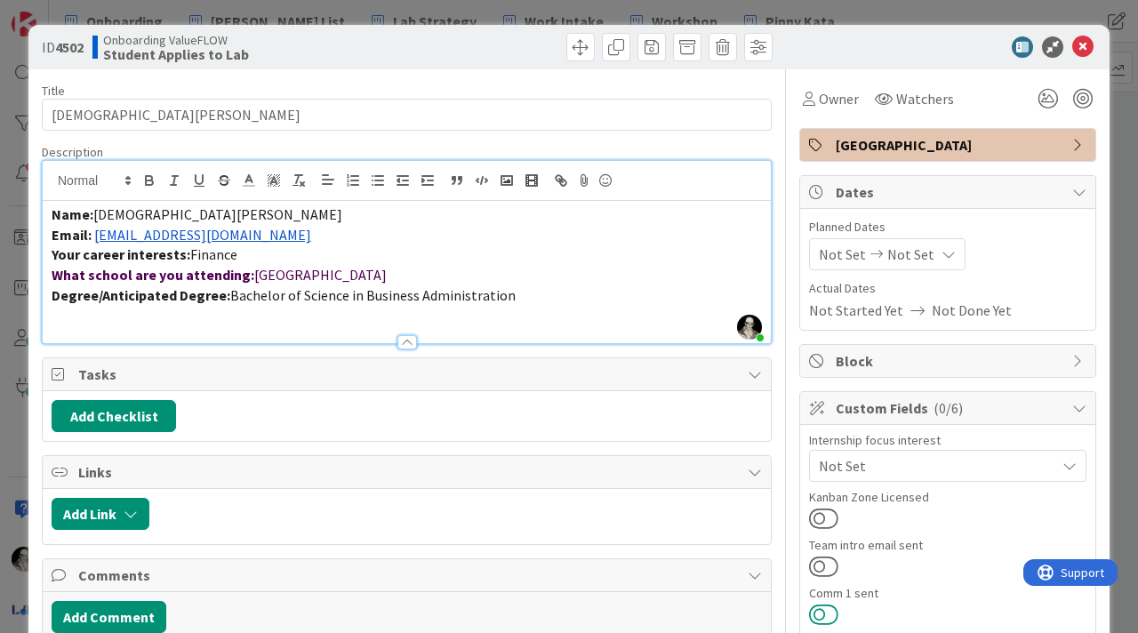
click at [820, 612] on button at bounding box center [823, 614] width 29 height 23
click at [1082, 44] on icon at bounding box center [1083, 46] width 21 height 21
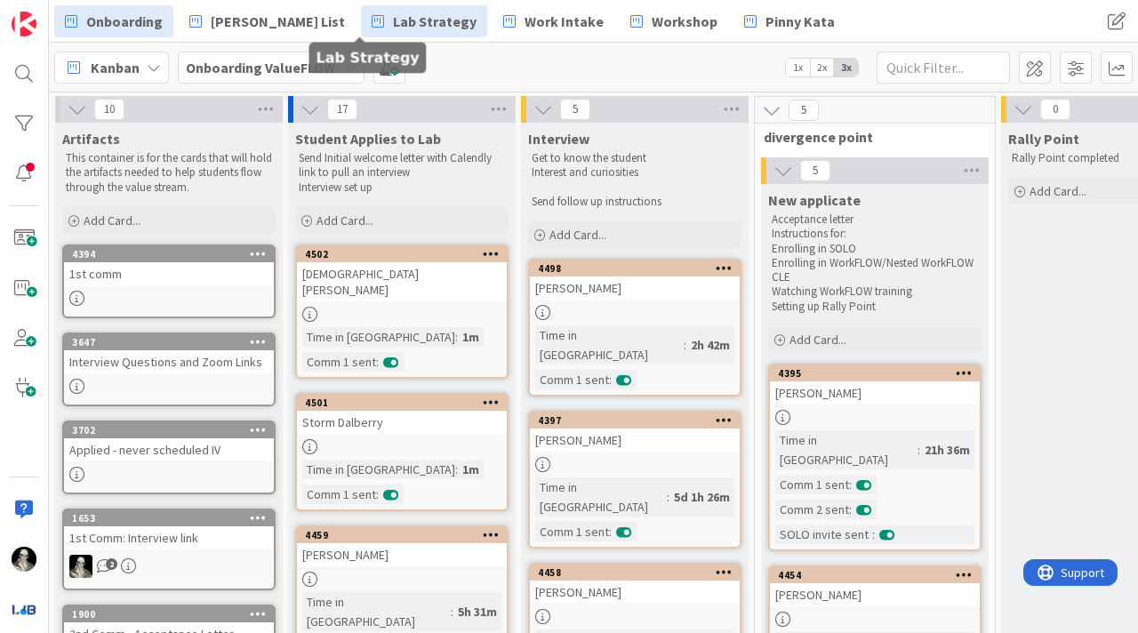
click at [393, 20] on span "Lab Strategy" at bounding box center [435, 21] width 84 height 21
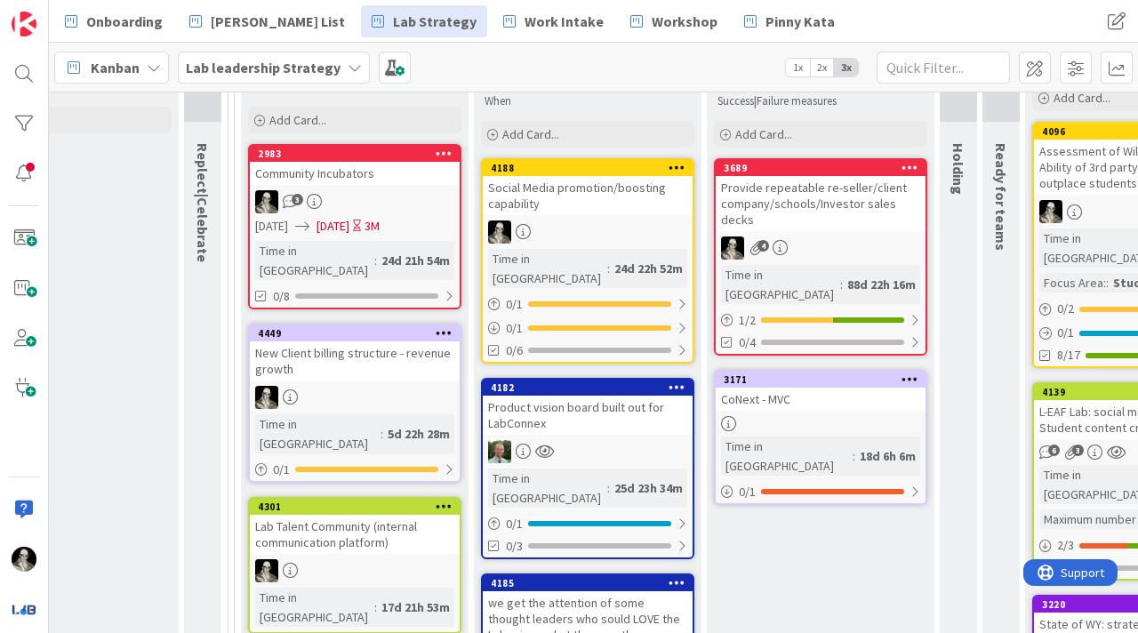
scroll to position [215, 1283]
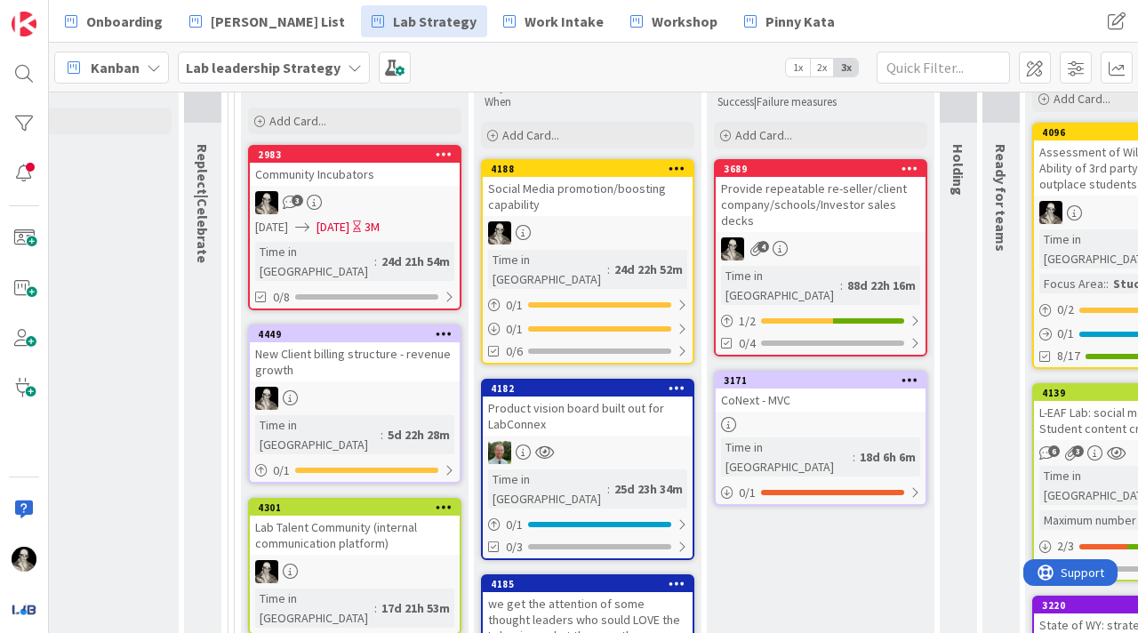
click at [833, 389] on div "CoNext - MVC" at bounding box center [821, 400] width 210 height 23
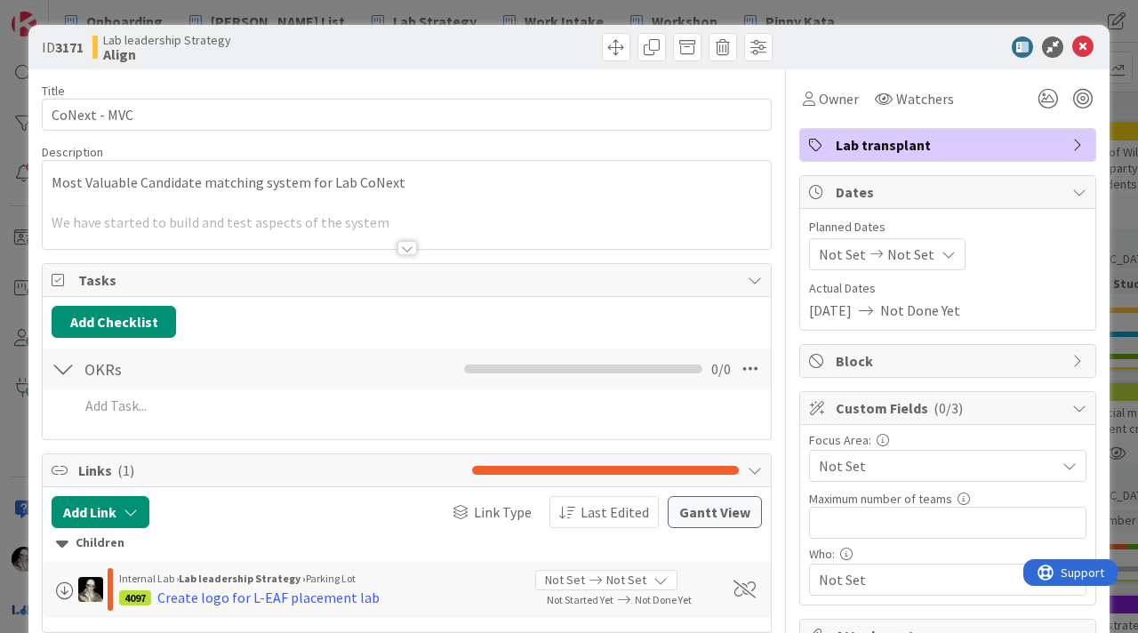
click at [410, 239] on div at bounding box center [407, 226] width 728 height 45
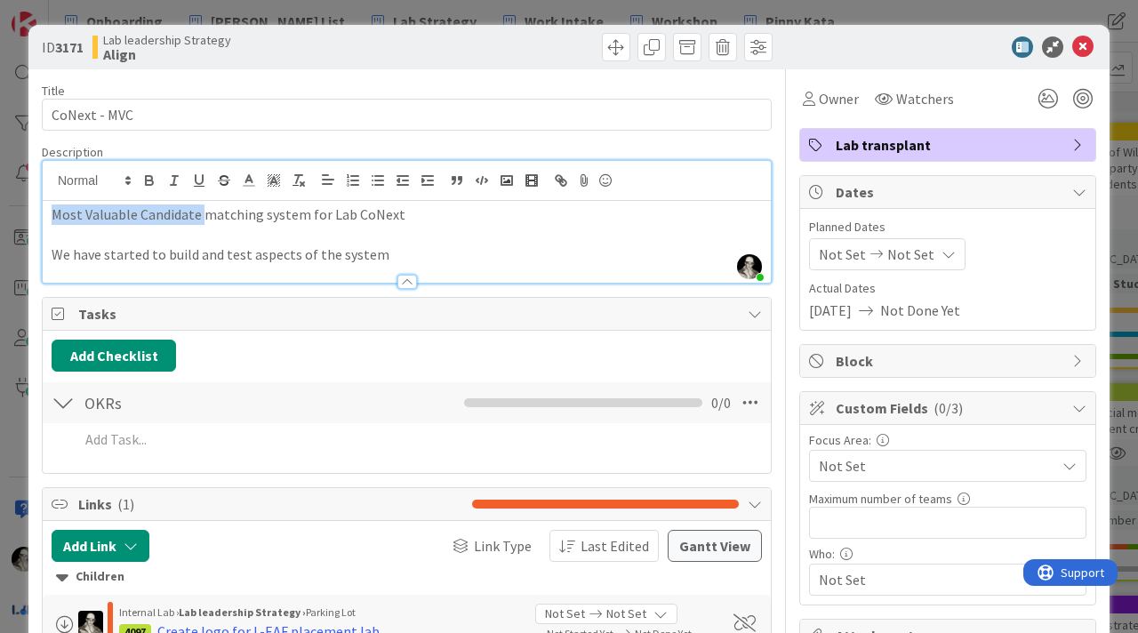
drag, startPoint x: 199, startPoint y: 219, endPoint x: 47, endPoint y: 214, distance: 152.1
click at [47, 214] on div "Most Valuable Candidate matching system for Lab CoNext We have started to build…" at bounding box center [407, 242] width 728 height 82
click at [1086, 50] on icon at bounding box center [1083, 46] width 21 height 21
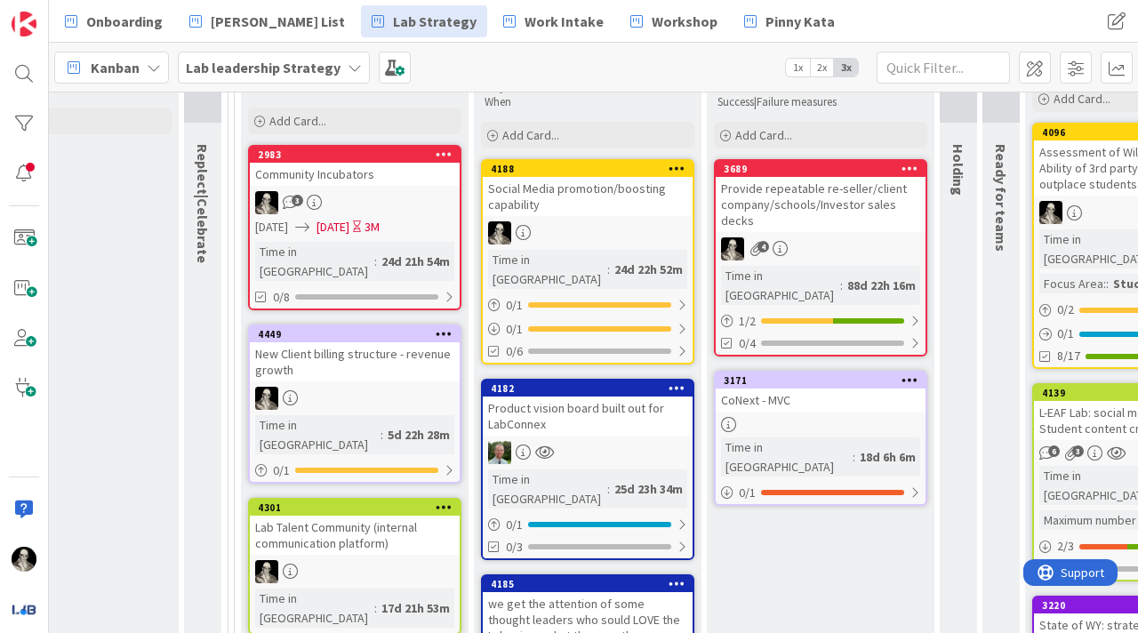
click at [392, 189] on link "2983 Community Incubators 3 [DATE] [DATE] 3M Time in [GEOGRAPHIC_DATA] : 24d 21…" at bounding box center [354, 227] width 213 height 165
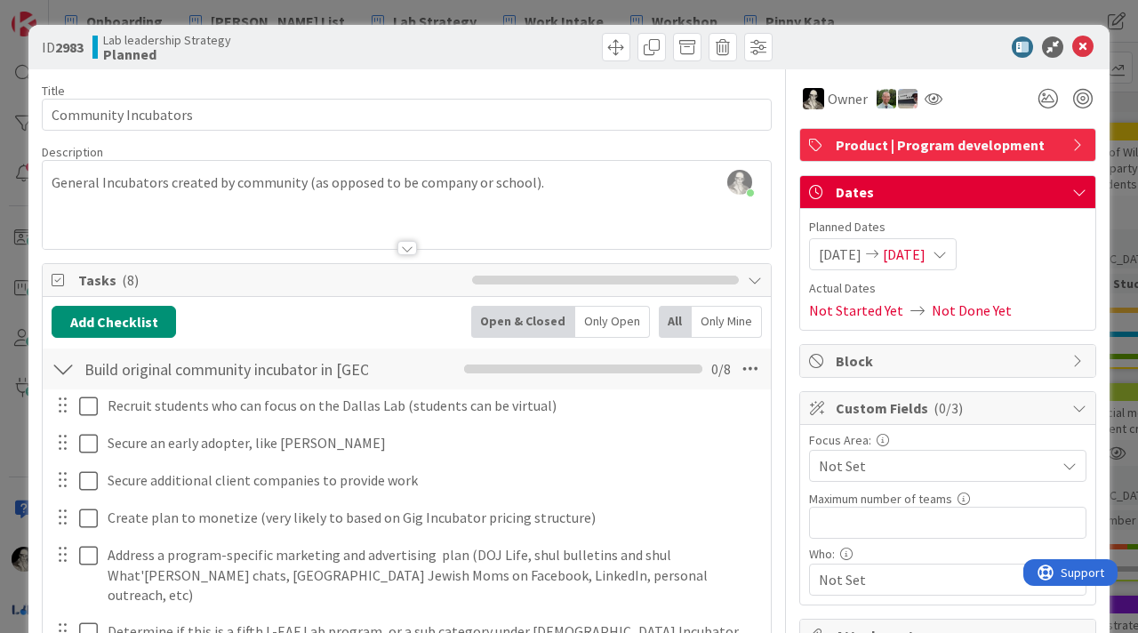
click at [543, 184] on div "[PERSON_NAME] just joined General Incubators created by community (as opposed t…" at bounding box center [407, 205] width 728 height 88
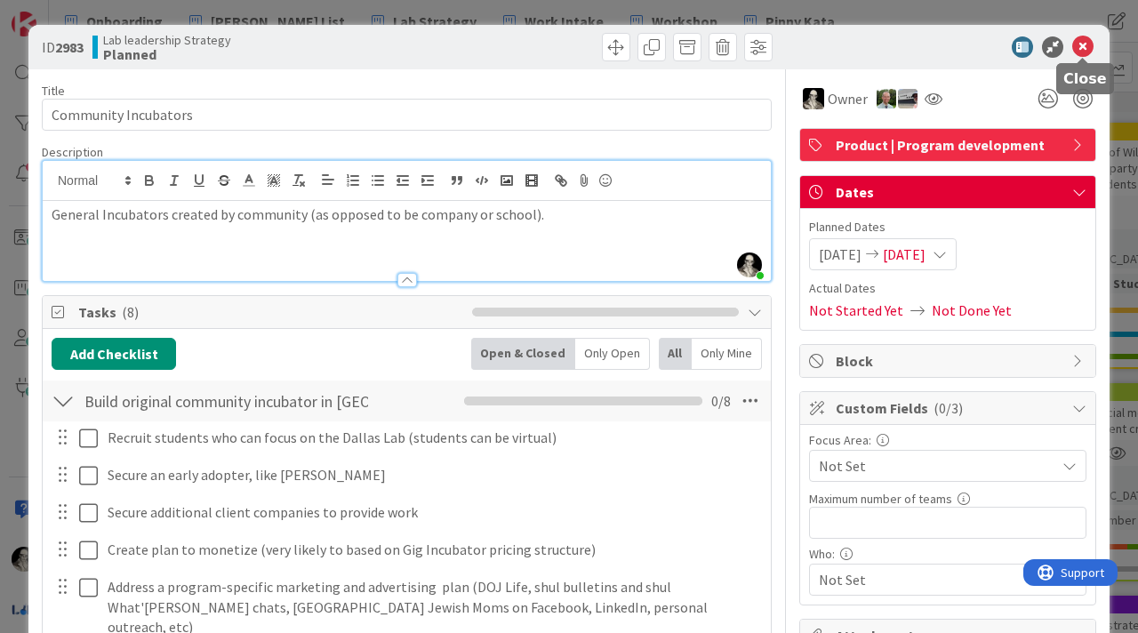
click at [1087, 44] on icon at bounding box center [1083, 46] width 21 height 21
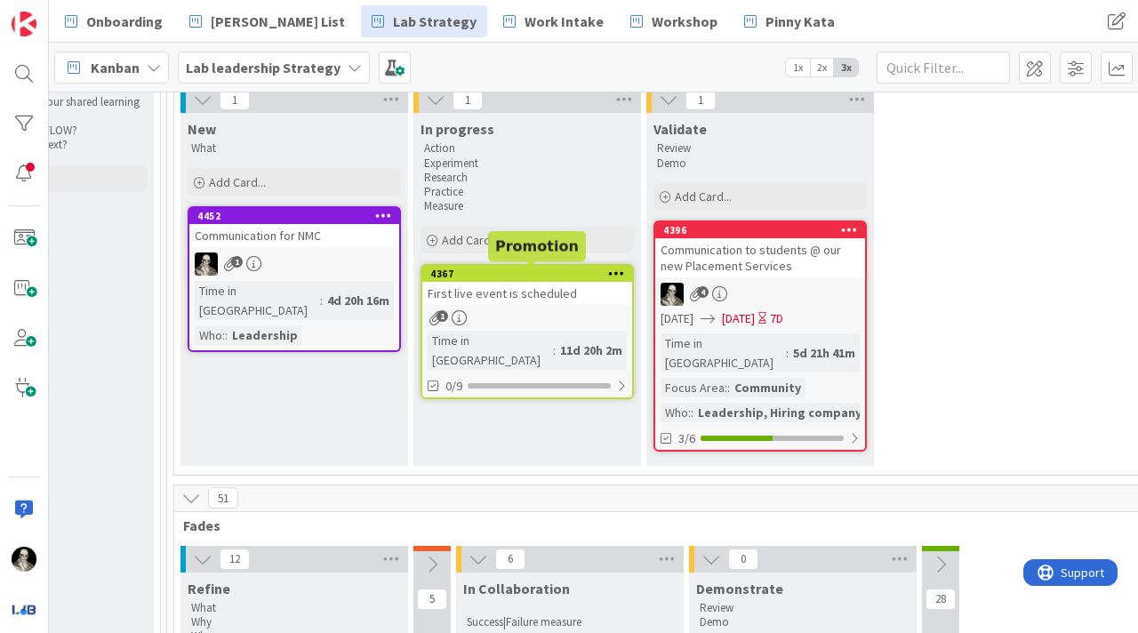
scroll to position [215, 2622]
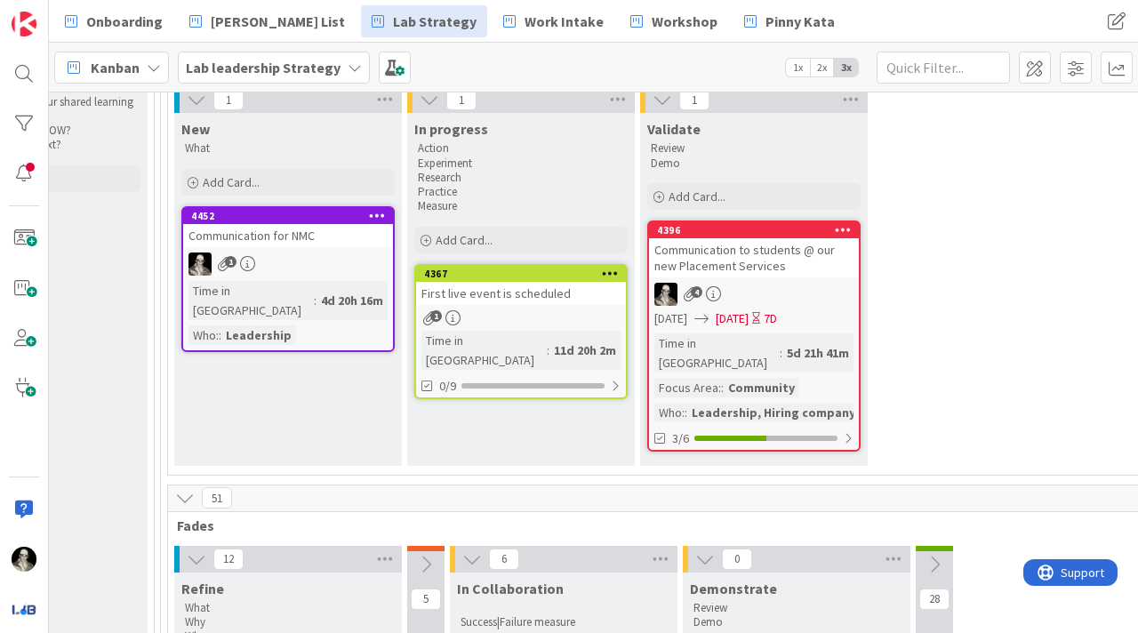
click at [736, 263] on div "Communication to students @ our new Placement Services" at bounding box center [754, 257] width 210 height 39
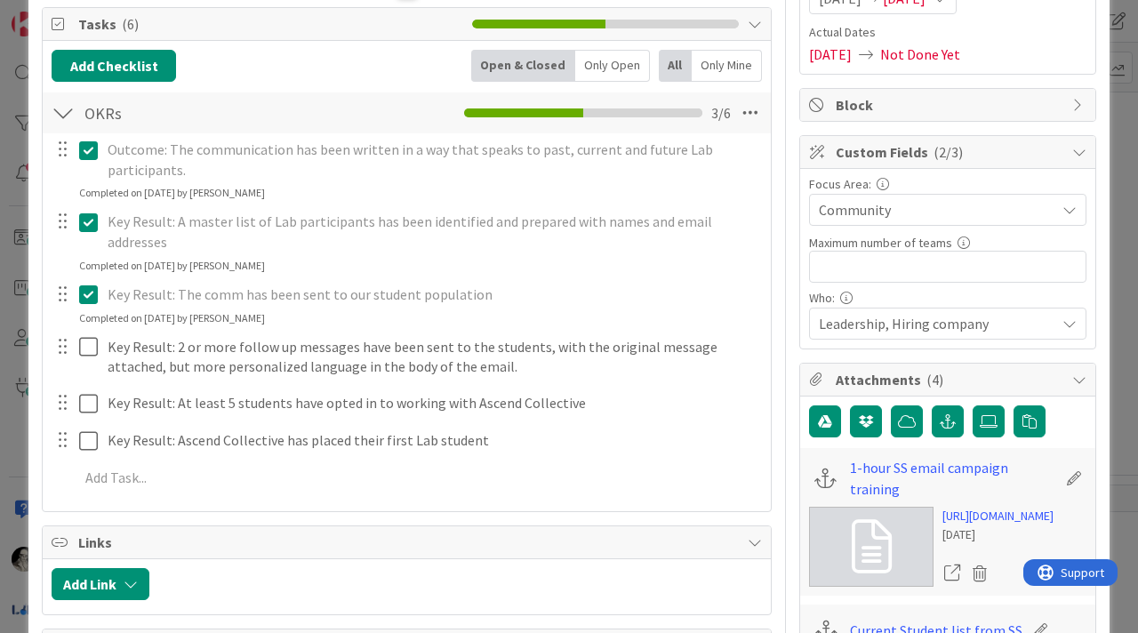
scroll to position [258, 0]
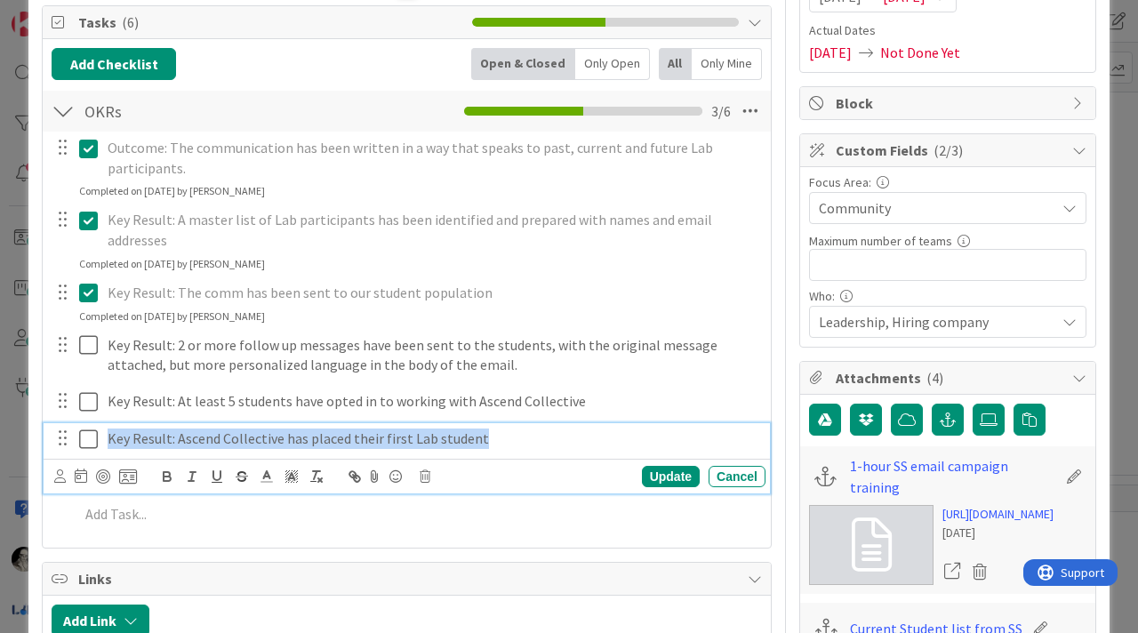
drag, startPoint x: 499, startPoint y: 430, endPoint x: 23, endPoint y: 316, distance: 489.2
click at [23, 316] on div "ID 4396 Lab leadership Strategy Validate Title 54 / 128 Communication to studen…" at bounding box center [569, 316] width 1138 height 633
click at [538, 429] on p "Key Result: Ascend Collective has placed their first Lab student" at bounding box center [433, 439] width 651 height 20
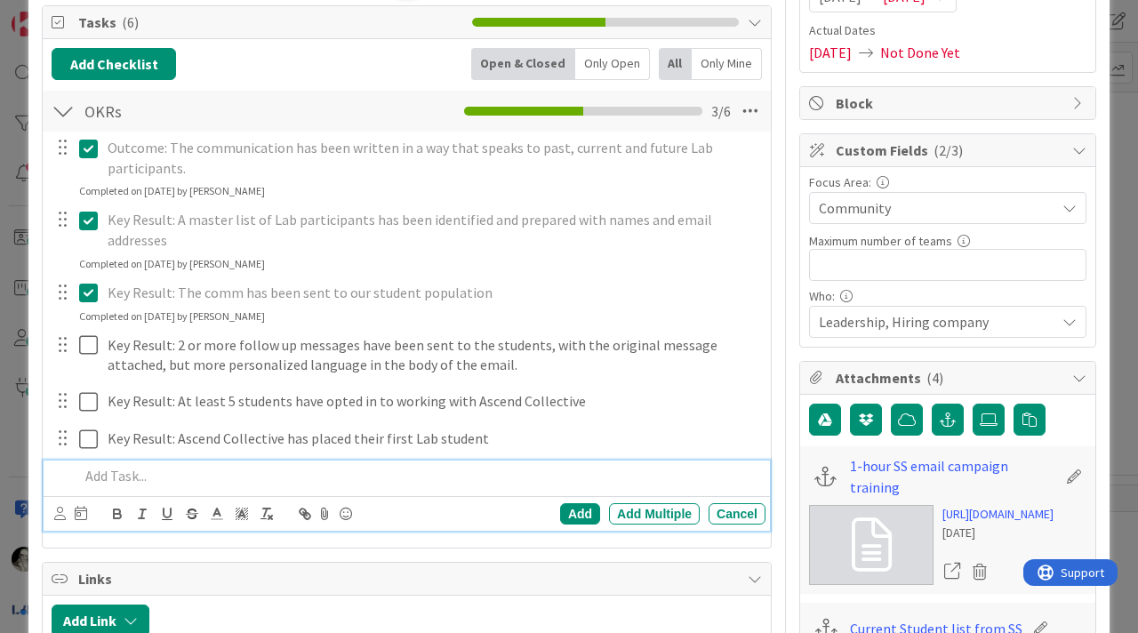
click at [576, 500] on div "Add Add Multiple Cancel" at bounding box center [407, 496] width 727 height 70
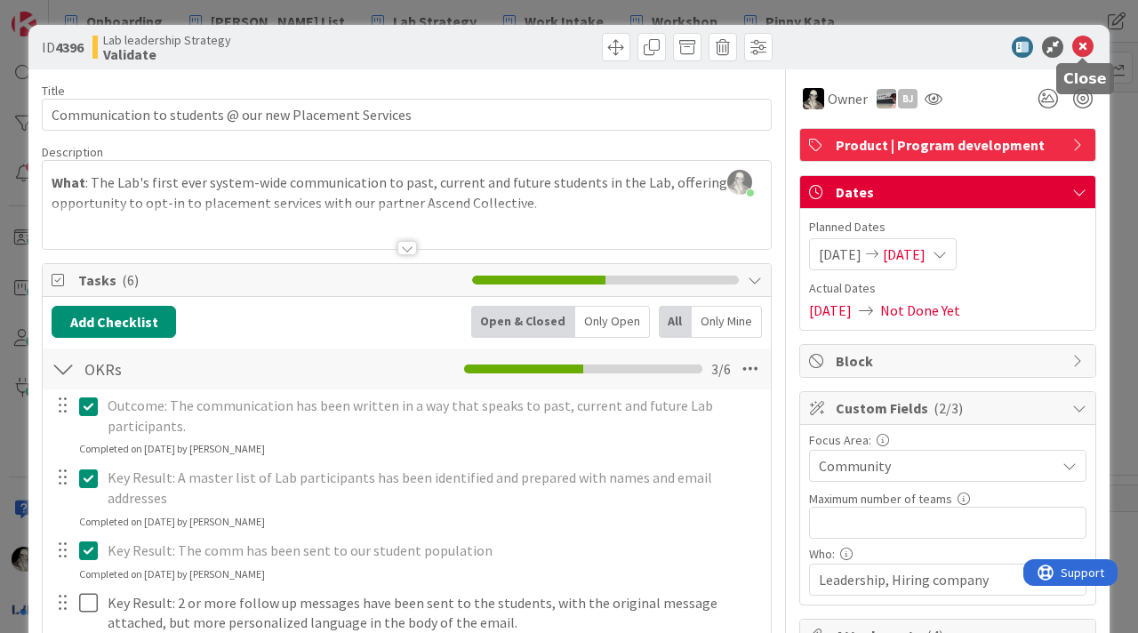
click at [1086, 44] on icon at bounding box center [1083, 46] width 21 height 21
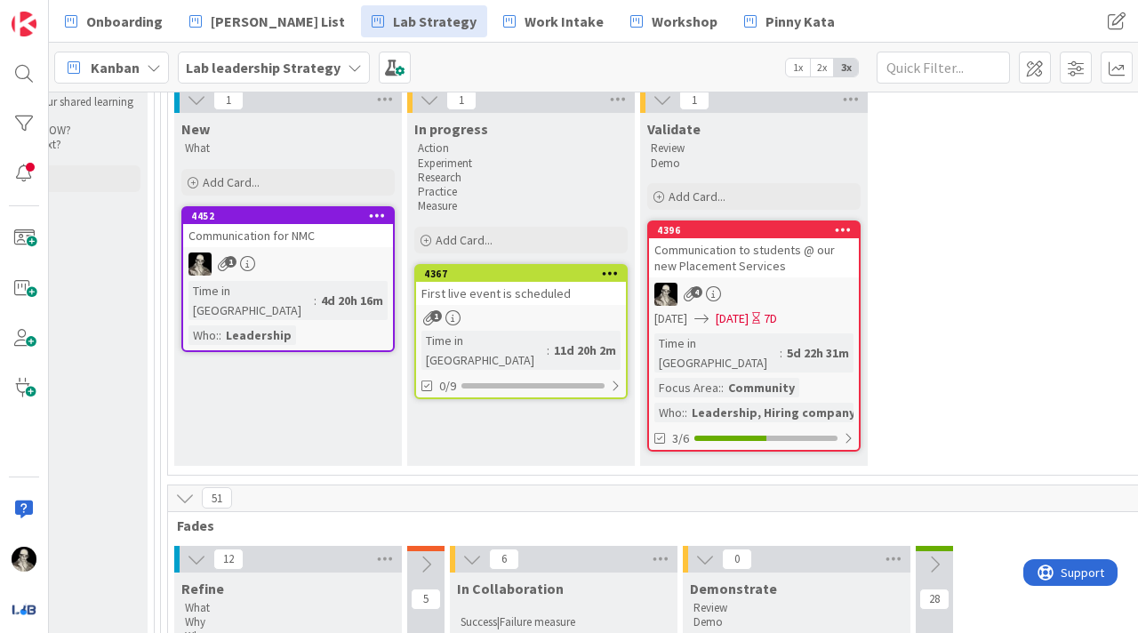
click at [345, 246] on div "Communication for NMC" at bounding box center [288, 235] width 210 height 23
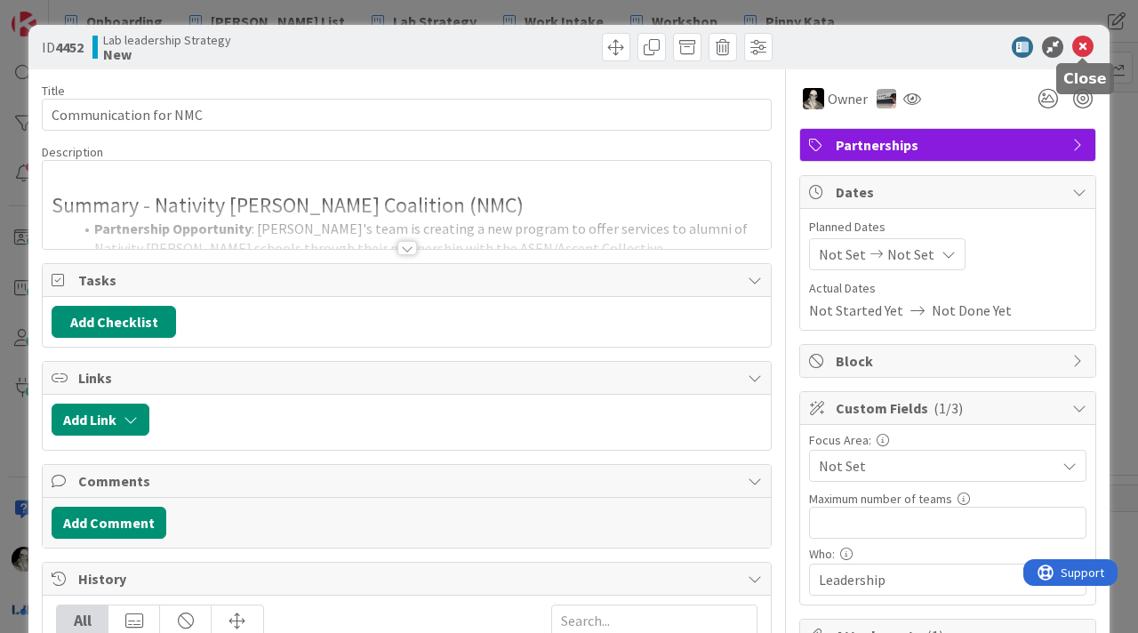
click at [1080, 38] on icon at bounding box center [1083, 46] width 21 height 21
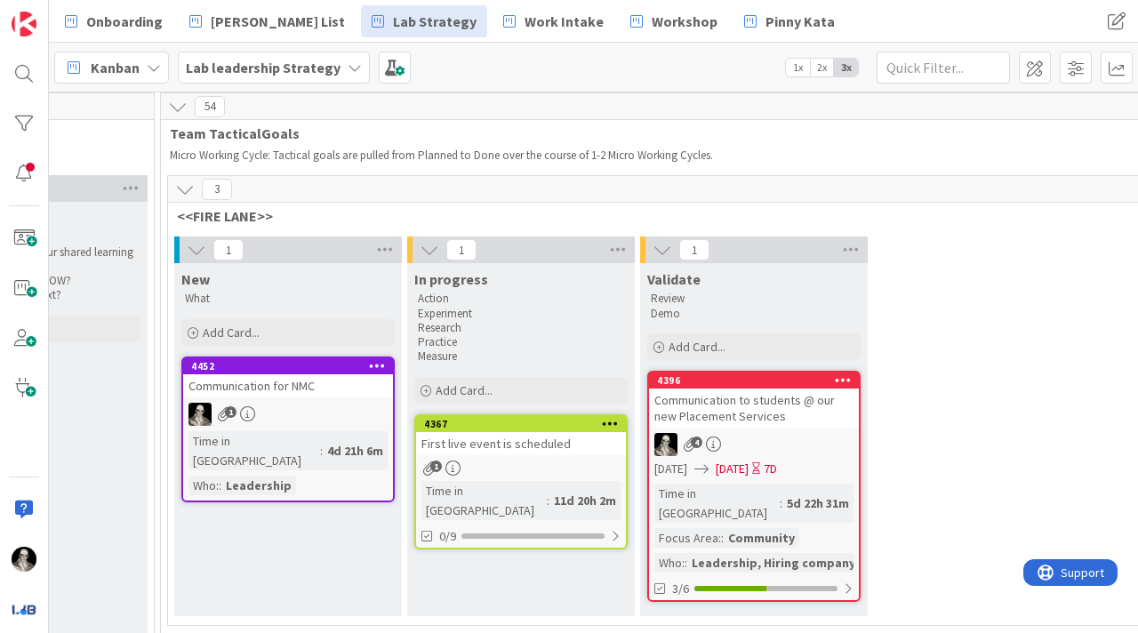
scroll to position [0, 2622]
